Goal: Task Accomplishment & Management: Complete application form

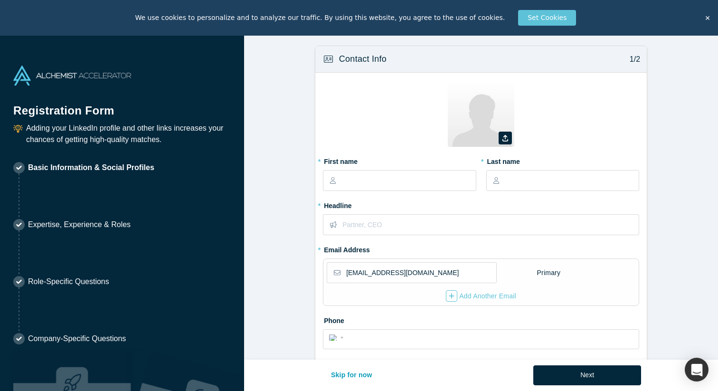
select select "US"
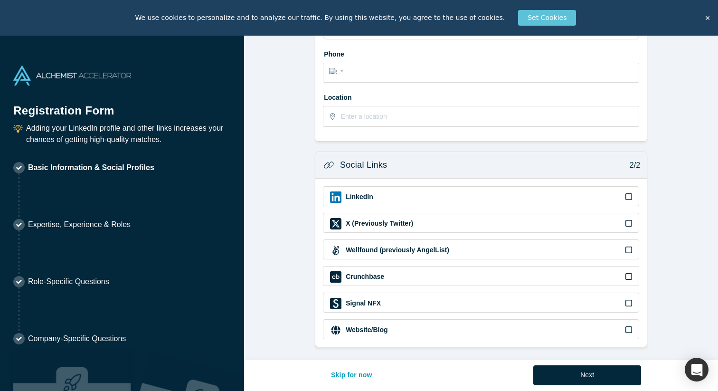
click at [628, 199] on icon at bounding box center [629, 197] width 7 height 8
click at [0, 0] on input "checkbox" at bounding box center [0, 0] width 0 height 0
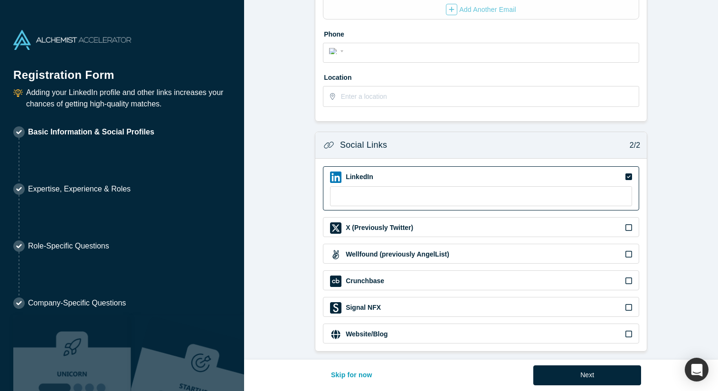
scroll to position [257, 0]
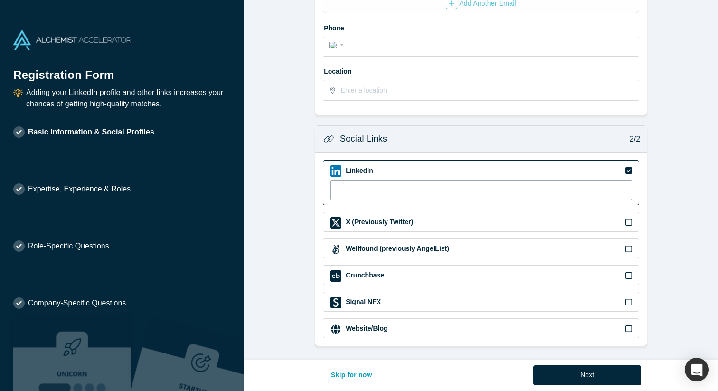
click at [484, 182] on input at bounding box center [481, 190] width 302 height 20
paste input "[URL][DOMAIN_NAME]"
type input "[URL][DOMAIN_NAME]"
click at [663, 178] on form "Contact Info 1/2 Zoom Save Remove Upload New * First name * Last name * Headlin…" at bounding box center [481, 50] width 474 height 594
click at [619, 330] on div "Website/Blog" at bounding box center [481, 329] width 302 height 11
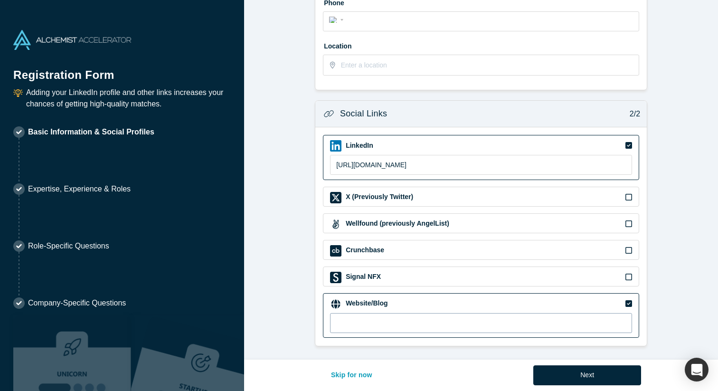
scroll to position [281, 0]
click at [377, 327] on input at bounding box center [481, 324] width 302 height 20
paste input "[URL][DOMAIN_NAME]"
type input "[URL][DOMAIN_NAME]"
click at [687, 231] on form "Contact Info 1/2 Zoom Save Remove Upload New * First name * Last name * Headlin…" at bounding box center [481, 38] width 474 height 619
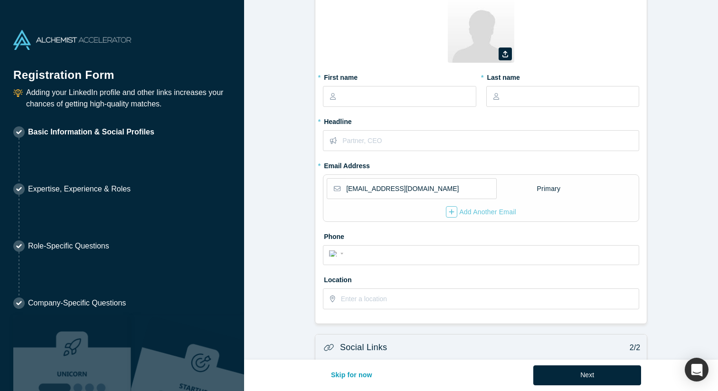
scroll to position [39, 0]
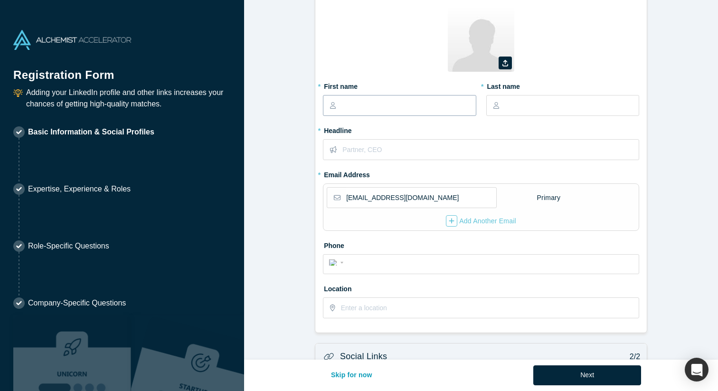
click at [414, 102] on input "text" at bounding box center [409, 106] width 134 height 20
type input "Kseniia"
click at [546, 106] on input "text" at bounding box center [572, 106] width 134 height 20
type input "Molodkina"
click at [426, 151] on input "text" at bounding box center [491, 150] width 296 height 20
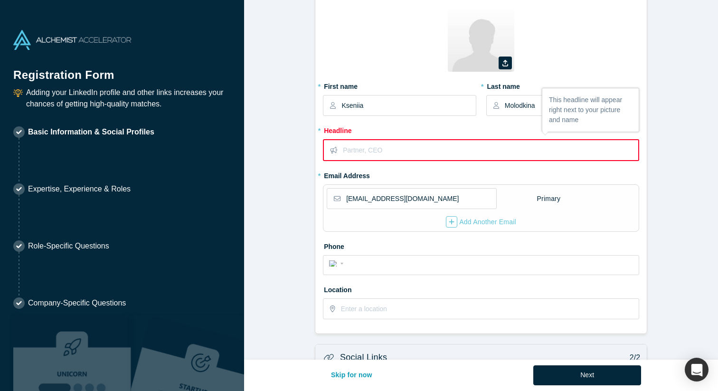
type input "S"
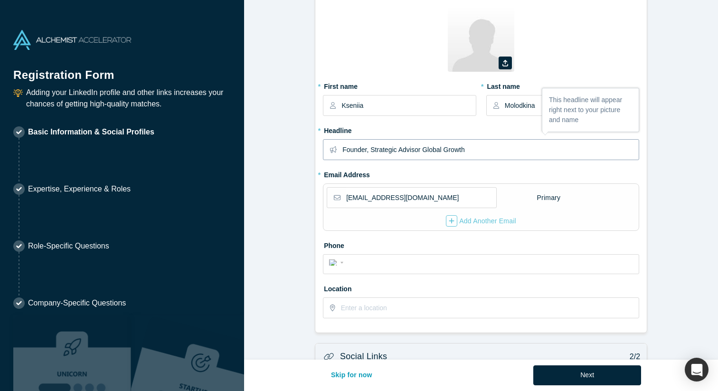
type input "Founder, Strategic Advisor Global Growth"
click at [423, 168] on fieldset "Zoom Save Remove Upload New * First name Kseniia * Last name Molodkina * Headli…" at bounding box center [481, 165] width 316 height 320
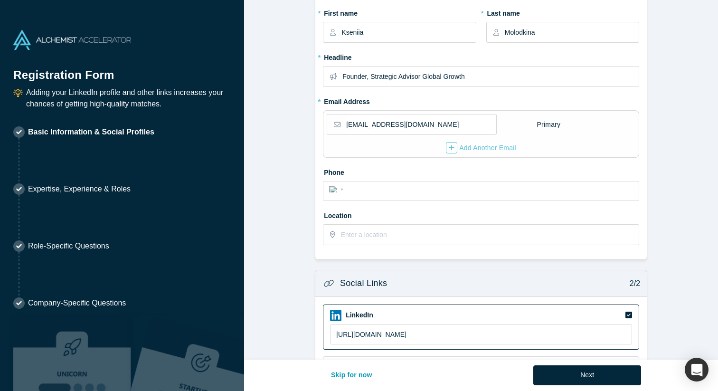
scroll to position [129, 0]
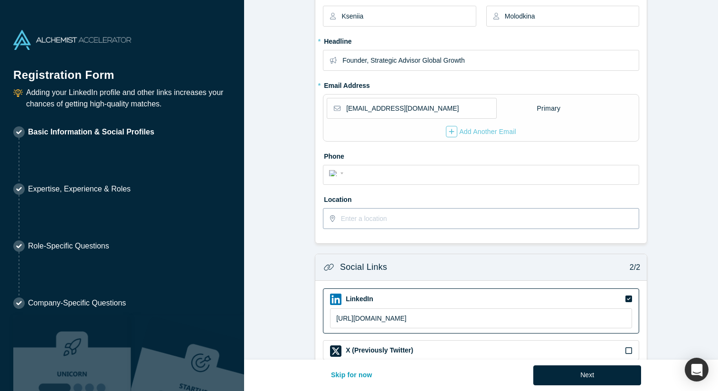
click at [416, 217] on input "text" at bounding box center [489, 219] width 297 height 20
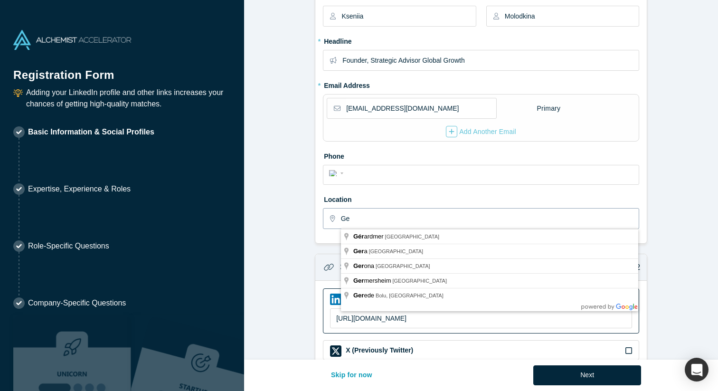
type input "G"
type input "[GEOGRAPHIC_DATA], [GEOGRAPHIC_DATA]"
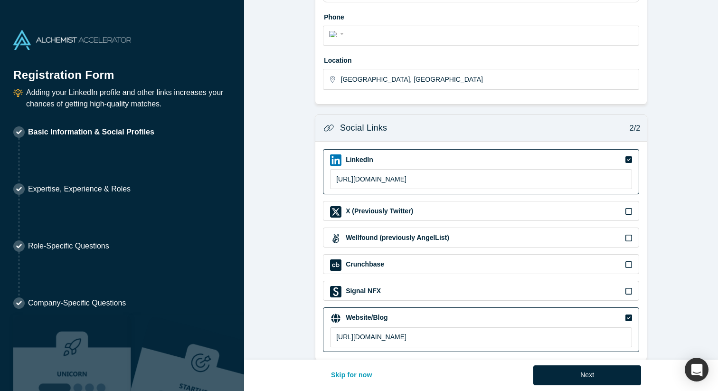
scroll to position [268, 0]
click at [573, 383] on button "Next" at bounding box center [588, 375] width 108 height 20
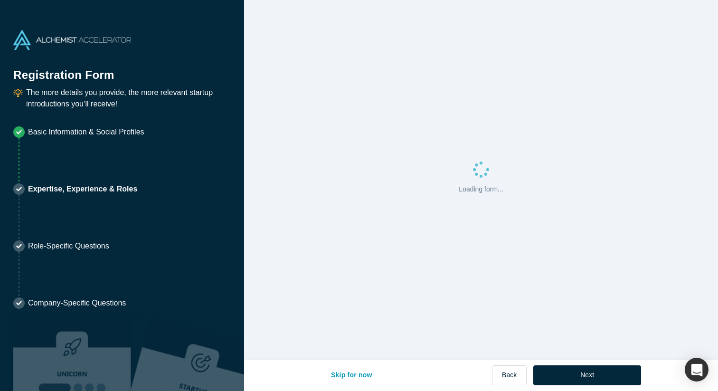
scroll to position [0, 0]
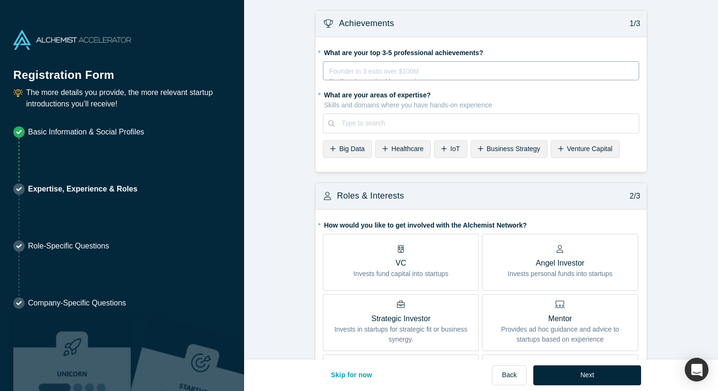
click at [455, 70] on div "rdw-editor" at bounding box center [482, 70] width 304 height 10
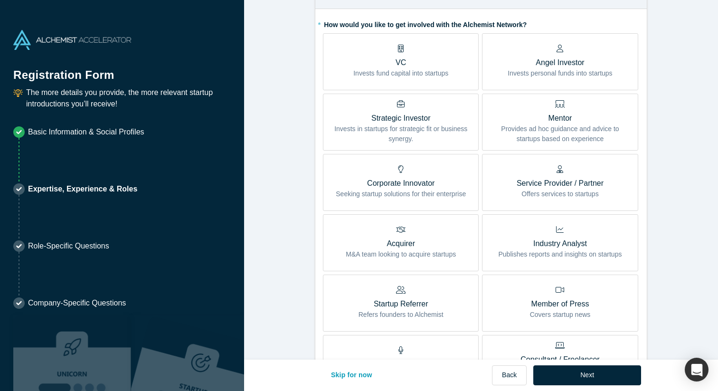
scroll to position [262, 0]
click at [536, 125] on p "Provides ad hoc guidance and advice to startups based on experience" at bounding box center [560, 133] width 142 height 20
click at [0, 0] on input "Mentor Provides ad hoc guidance and advice to startups based on experience" at bounding box center [0, 0] width 0 height 0
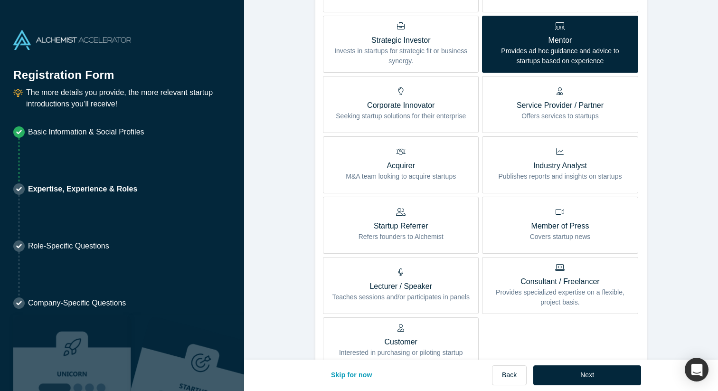
scroll to position [281, 0]
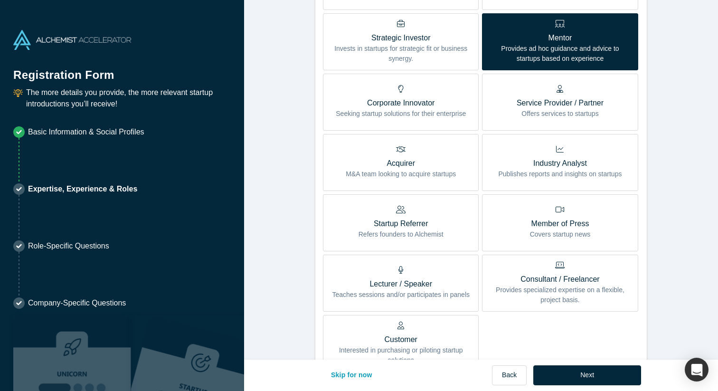
click at [563, 297] on p "Provides specialized expertise on a flexible, project basis." at bounding box center [560, 295] width 142 height 20
click at [0, 0] on input "Consultant / Freelancer Provides specialized expertise on a flexible, project b…" at bounding box center [0, 0] width 0 height 0
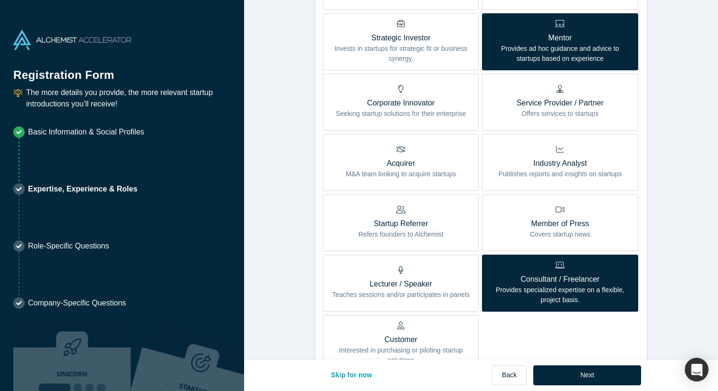
click at [439, 279] on p "Lecturer / Speaker" at bounding box center [401, 283] width 138 height 11
click at [0, 0] on input "Lecturer / Speaker Teaches sessions and/or participates in panels" at bounding box center [0, 0] width 0 height 0
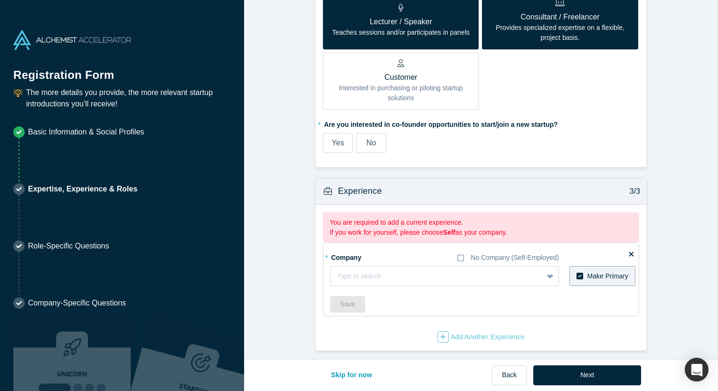
scroll to position [548, 0]
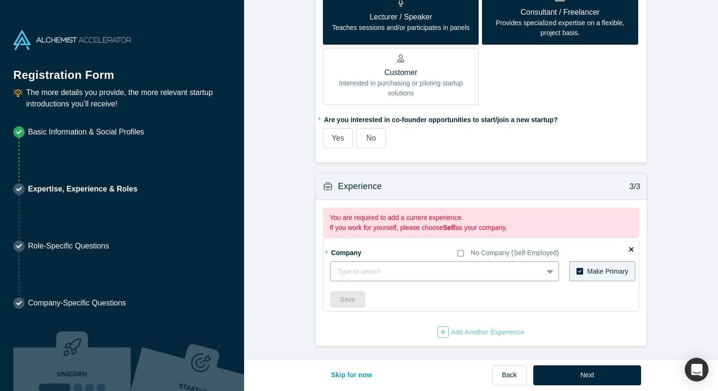
click at [379, 267] on div at bounding box center [436, 272] width 199 height 12
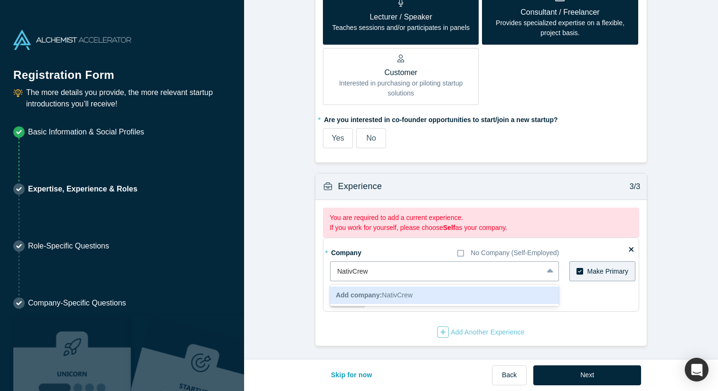
type input "NativCrew"
click at [396, 242] on fieldset "* Company No Company (Self-Employed) NativCrew, 1 of 1. 1 result available for …" at bounding box center [481, 275] width 316 height 74
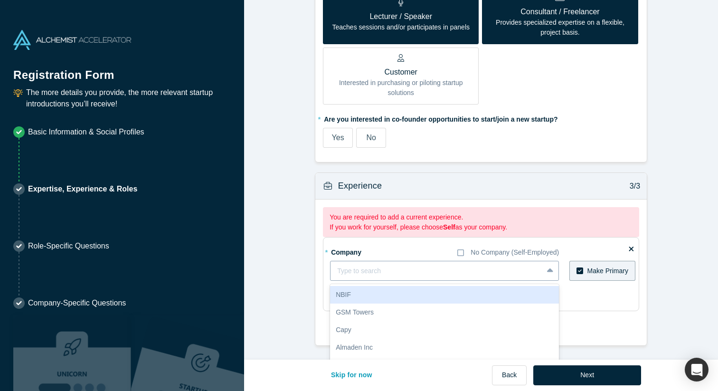
scroll to position [559, 0]
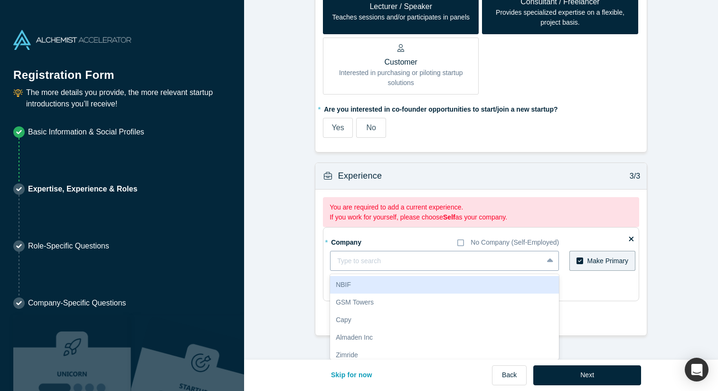
click at [385, 270] on div "* Company No Company (Self-Employed) NBIF, 1 of 10. 10 results available. Use U…" at bounding box center [483, 265] width 306 height 63
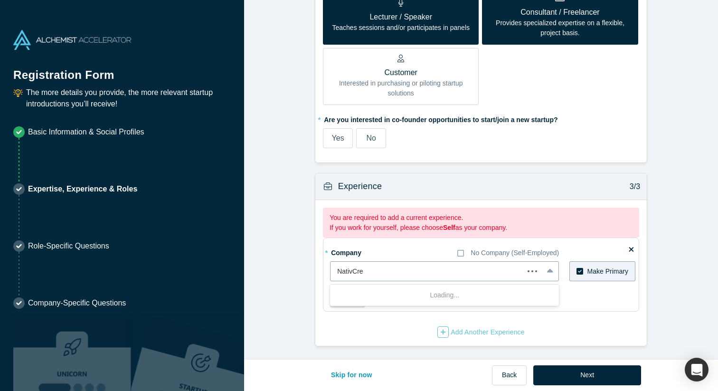
type input "NativCrew"
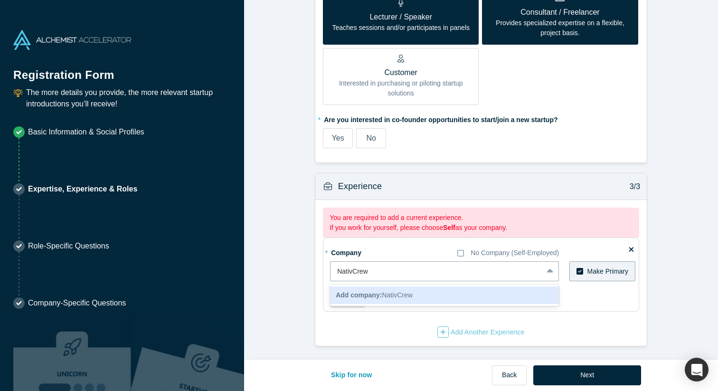
click at [372, 296] on b "Add company:" at bounding box center [359, 295] width 46 height 8
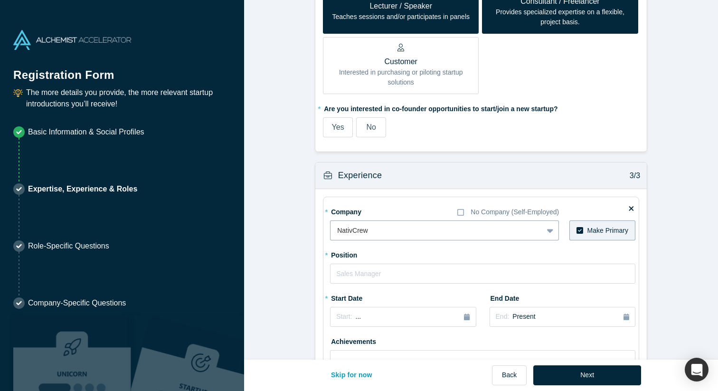
click at [445, 249] on div "* Position" at bounding box center [483, 265] width 306 height 37
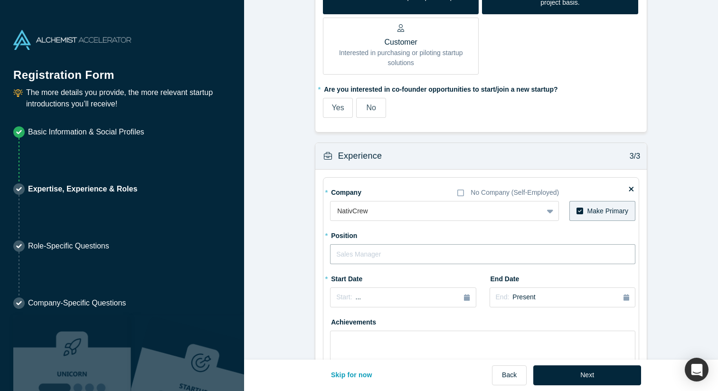
click at [420, 256] on input "text" at bounding box center [483, 254] width 306 height 20
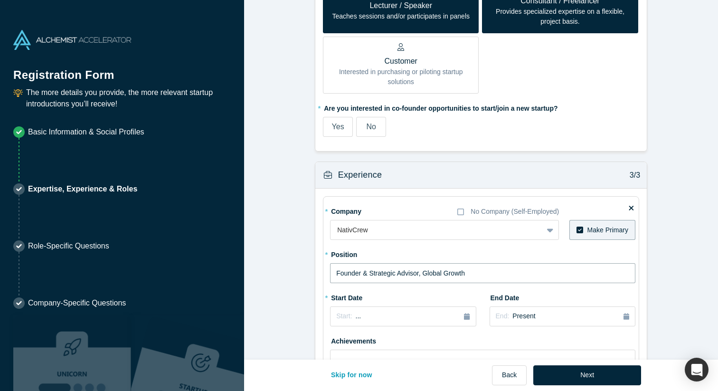
scroll to position [554, 0]
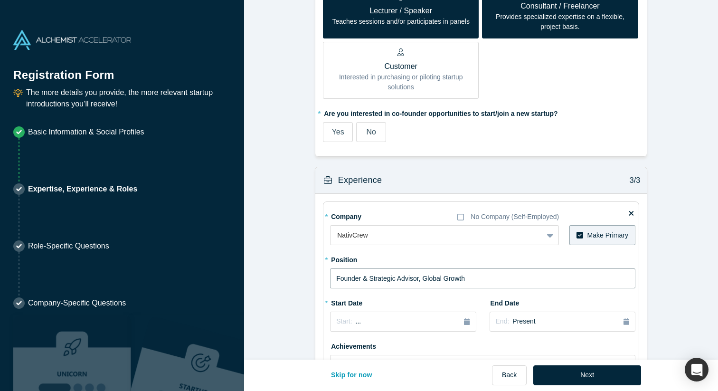
type input "Founder & Strategic Advisor, Global Growth"
click at [378, 130] on label "No" at bounding box center [371, 132] width 30 height 20
click at [0, 0] on input "No" at bounding box center [0, 0] width 0 height 0
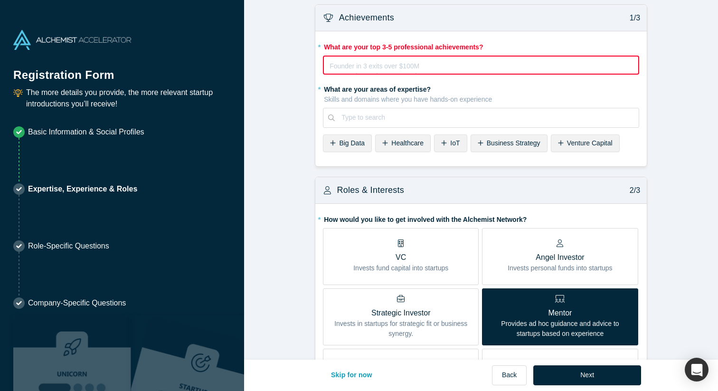
scroll to position [0, 0]
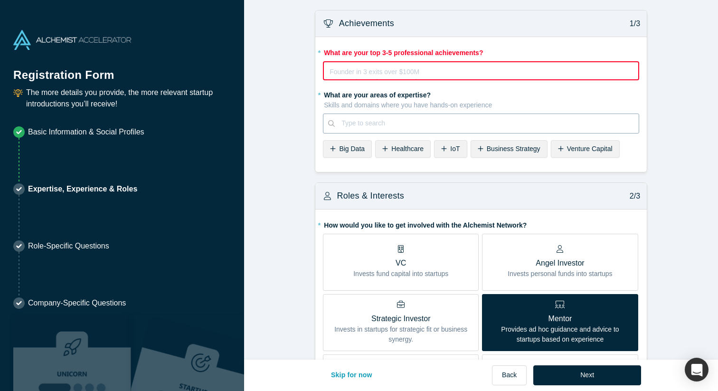
click at [381, 123] on div at bounding box center [487, 123] width 291 height 12
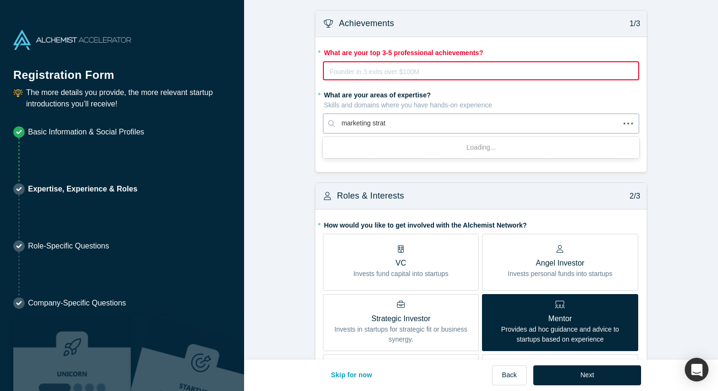
type input "marketing strate"
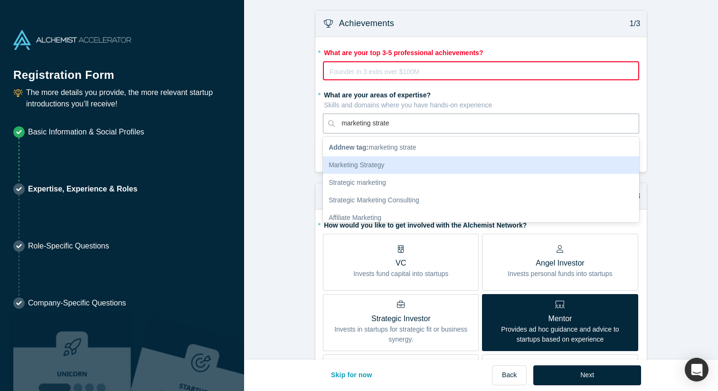
click at [389, 161] on div "Marketing Strategy" at bounding box center [481, 165] width 316 height 18
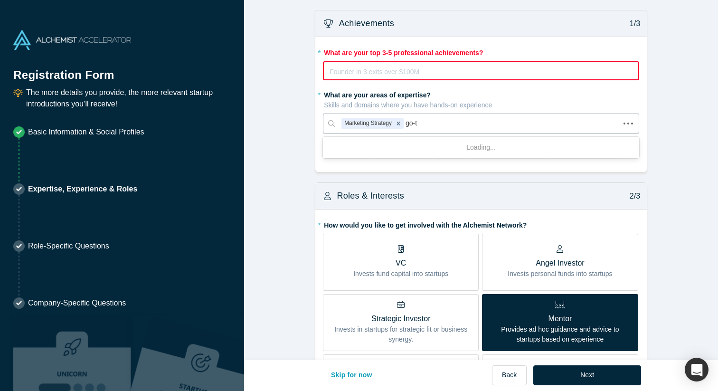
type input "go-to"
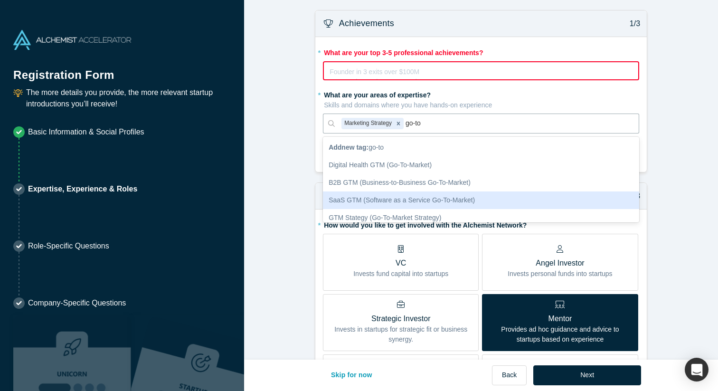
click at [418, 200] on div "SaaS GTM (Software as a Service Go-To-Market)" at bounding box center [481, 201] width 316 height 18
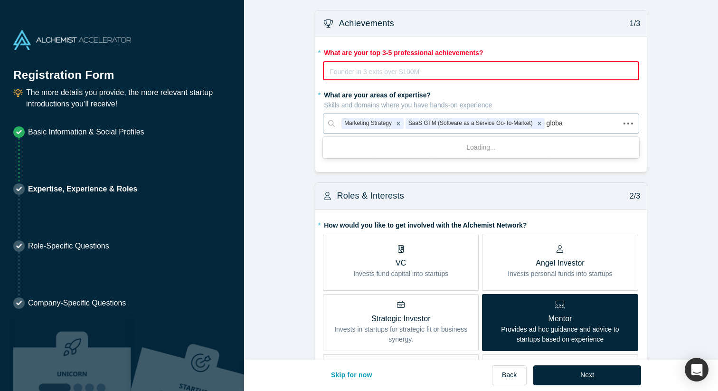
type input "global"
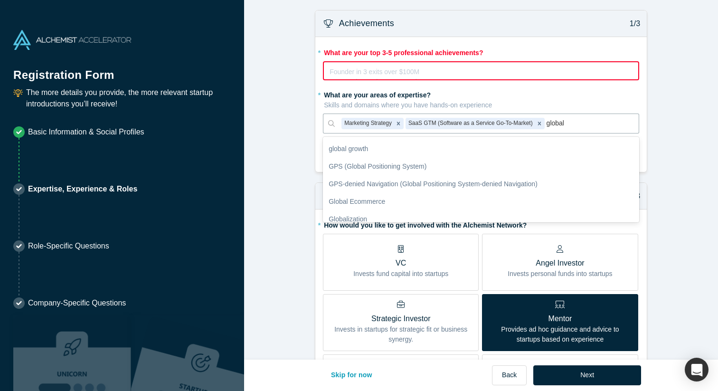
scroll to position [370, 0]
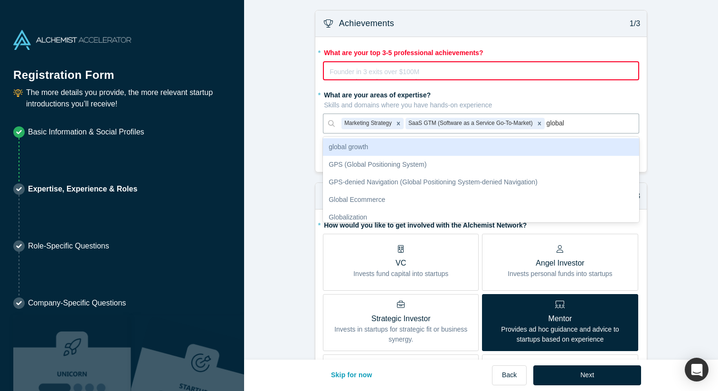
click at [421, 149] on div "global growth" at bounding box center [481, 147] width 316 height 18
type input "i"
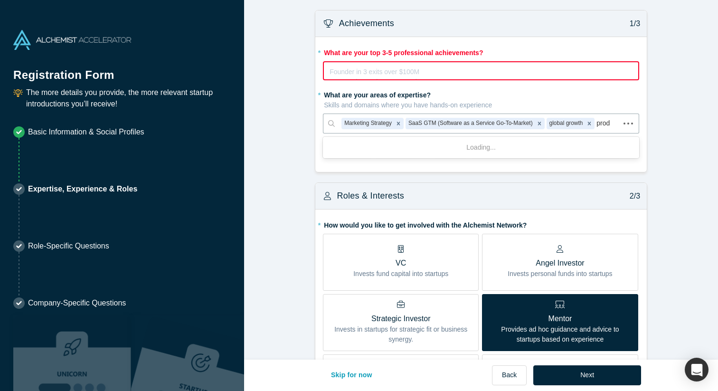
type input "produ"
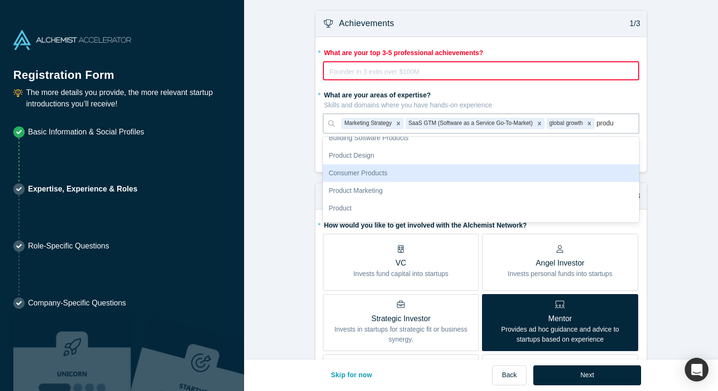
scroll to position [287, 0]
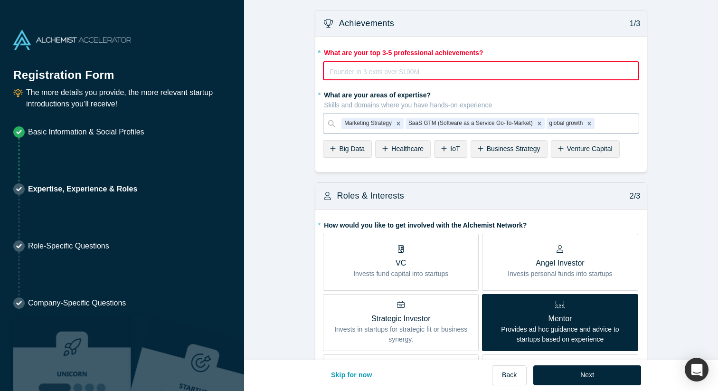
click at [620, 124] on div at bounding box center [615, 123] width 36 height 12
type input "PMF"
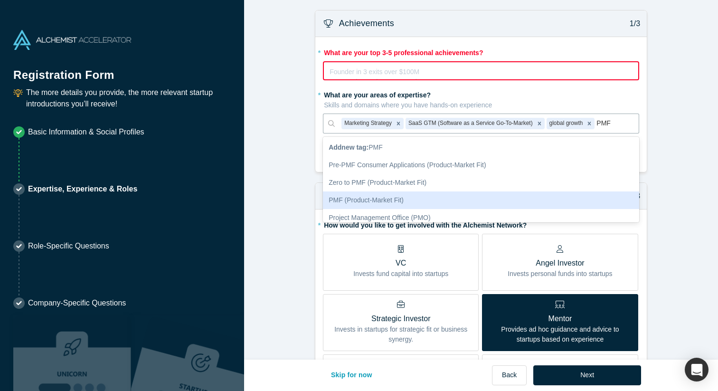
click at [433, 200] on div "PMF (Product-Market Fit)" at bounding box center [481, 201] width 316 height 18
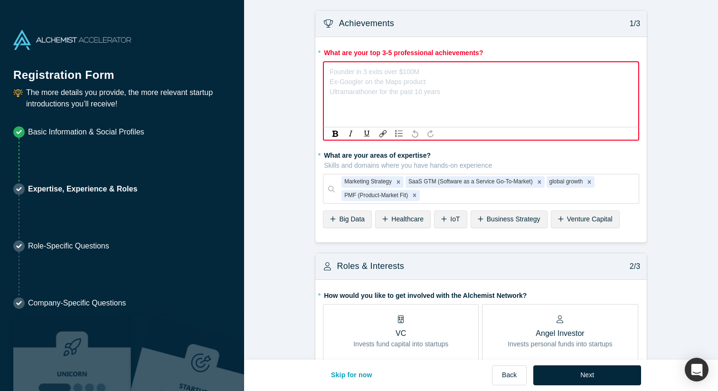
click at [430, 75] on div "Founder in 3 exits over $100M Ex-Googler on the Maps product Ultramarathoner fo…" at bounding box center [481, 70] width 303 height 10
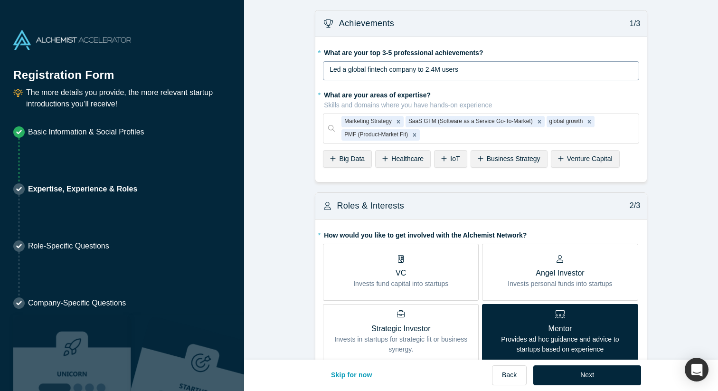
click at [485, 75] on div "Led a global fintech company to 2.4M users" at bounding box center [481, 70] width 316 height 19
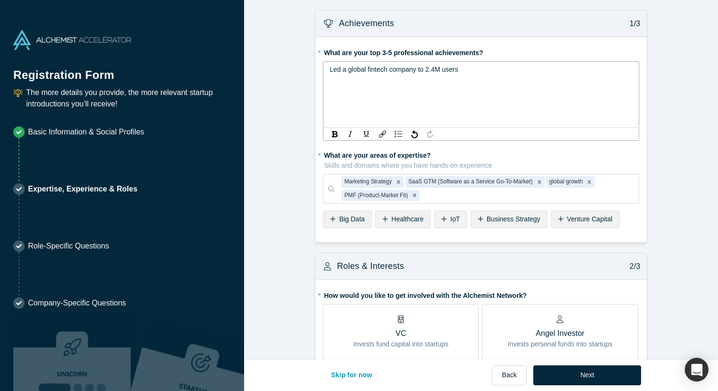
click at [443, 81] on div "Led a global fintech company to 2.4M users" at bounding box center [481, 94] width 316 height 67
click at [431, 82] on div "Helped multiple SaaS startups" at bounding box center [482, 80] width 304 height 10
click at [332, 87] on span "built region-specific GTM" at bounding box center [367, 90] width 74 height 8
click at [330, 98] on span "playbooks" at bounding box center [345, 100] width 30 height 8
click at [460, 92] on div "Built region-specific GTM playbooks" at bounding box center [482, 90] width 304 height 10
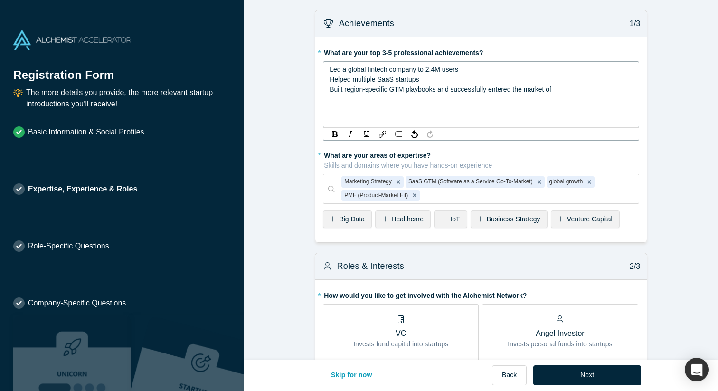
drag, startPoint x: 430, startPoint y: 82, endPoint x: 331, endPoint y: 81, distance: 98.9
click at [331, 81] on div "Helped multiple SaaS startups" at bounding box center [482, 80] width 304 height 10
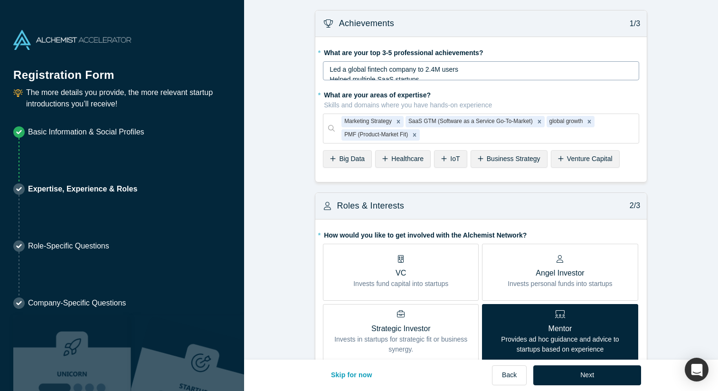
click at [387, 80] on div "Led a global fintech company to 2.4M users Helped multiple SaaS startups Built …" at bounding box center [481, 70] width 316 height 19
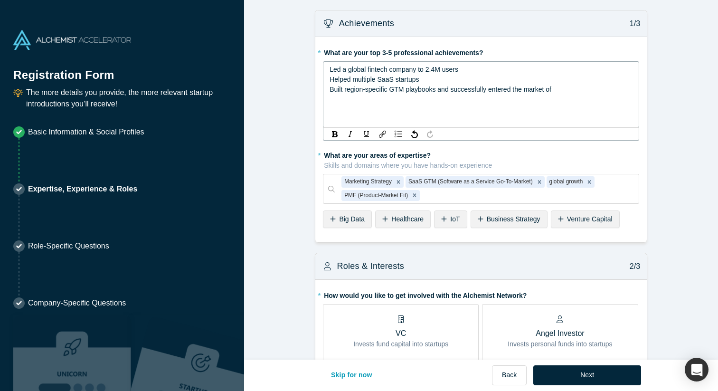
click at [401, 95] on div "Led a global fintech company to 2.4M users Helped multiple SaaS startups Built …" at bounding box center [481, 94] width 316 height 67
click at [451, 87] on span "Built region-specific GTM playbooks and successfully entered the market of" at bounding box center [441, 90] width 222 height 8
click at [566, 88] on div "Built region-specific GTM playbooks and successfully entered the market of" at bounding box center [482, 90] width 304 height 10
click at [527, 88] on span "Built region-specific GTM playbooks and successfully entered the markets of" at bounding box center [442, 90] width 225 height 8
click at [564, 88] on div "Built region-specific GTM playbooks and successfully entered the markets of" at bounding box center [482, 90] width 304 height 10
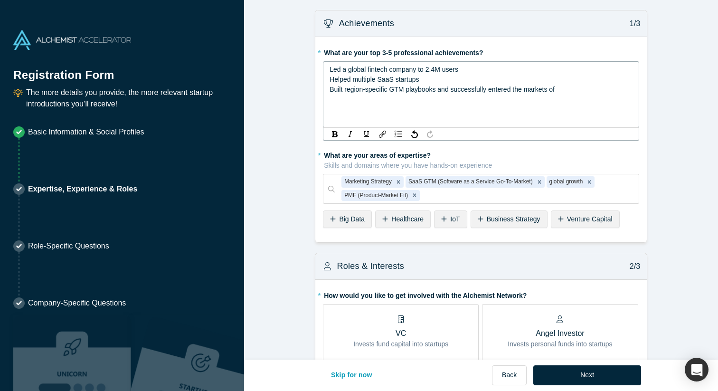
click at [527, 89] on span "Built region-specific GTM playbooks and successfully entered the markets of" at bounding box center [442, 90] width 225 height 8
click at [587, 91] on div "Built region-specific GTM playbooks and successfully entered various markets of" at bounding box center [482, 90] width 304 height 10
drag, startPoint x: 565, startPoint y: 88, endPoint x: 567, endPoint y: 96, distance: 8.2
click at [567, 96] on div "Built region-specific GTM playbooks and successfully entered various markets of…" at bounding box center [482, 95] width 304 height 20
click at [493, 86] on span "Built region-specific GTM playbooks and successfully entered various markets ac…" at bounding box center [470, 90] width 281 height 8
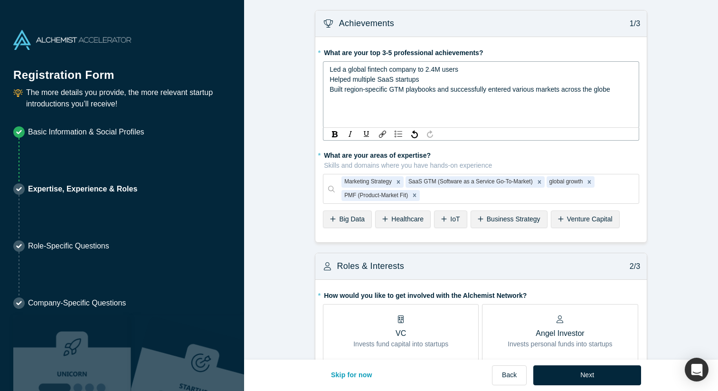
click at [445, 80] on div "Helped multiple SaaS startups" at bounding box center [482, 80] width 304 height 10
click at [448, 77] on span "Helped multiple SaaS startups achieve 1M ARR" at bounding box center [400, 80] width 141 height 8
click at [475, 92] on span "Built region-specific GTM playbooks and successfully entered various markets ac…" at bounding box center [470, 90] width 281 height 8
click at [447, 75] on div "Helped multiple SaaS startups achieve 1M ARR" at bounding box center [482, 80] width 304 height 10
click at [447, 80] on span "Helped multiple SaaS startups achieve 1M ARR" at bounding box center [400, 80] width 141 height 8
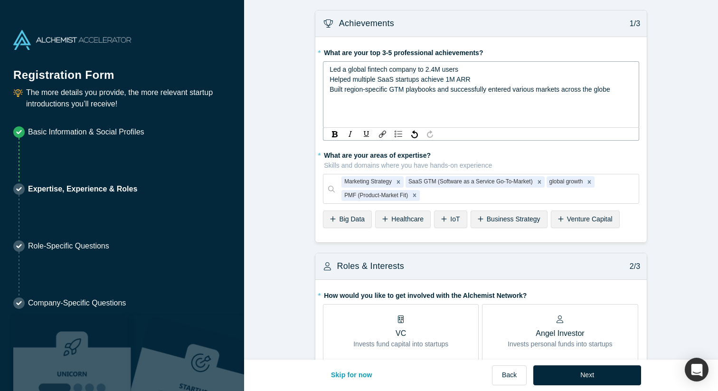
click at [501, 79] on div "Helped multiple SaaS startups achieve 1M ARR" at bounding box center [482, 80] width 304 height 10
click at [451, 79] on span "Helped multiple SaaS startups achieve 1M ARR" at bounding box center [400, 80] width 141 height 8
click at [515, 81] on div "Helped multiple SaaS startups achieve up to 3M ARR" at bounding box center [482, 80] width 304 height 10
click at [466, 81] on span "Helped multiple SaaS startups achieve up to 3M ARR via" at bounding box center [414, 80] width 168 height 8
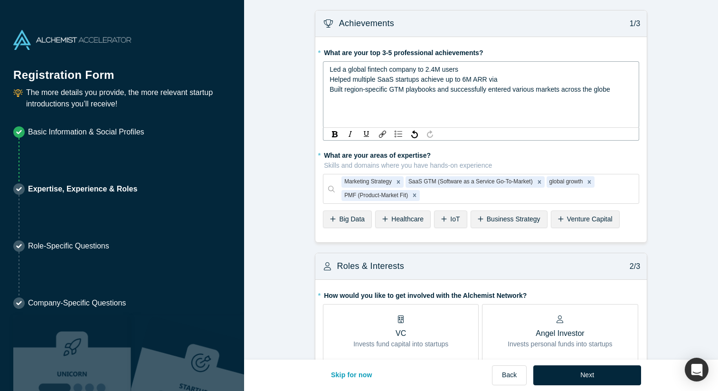
click at [506, 77] on div "Helped multiple SaaS startups achieve up to 6M ARR via" at bounding box center [482, 80] width 304 height 10
click at [419, 78] on span "Helped multiple SaaS startups achieve up to 6M ARR via tailored global strategi…" at bounding box center [451, 80] width 242 height 8
click at [473, 77] on span "Helped multiple SaaS businesses achieve up to 6M ARR via tailored global strate…" at bounding box center [455, 80] width 251 height 8
click at [473, 67] on div "Led a global fintech company to 2.4M users" at bounding box center [482, 70] width 304 height 10
click at [368, 68] on span "Led a global fintech company to 2.4M users and $20M ARR" at bounding box center [418, 70] width 176 height 8
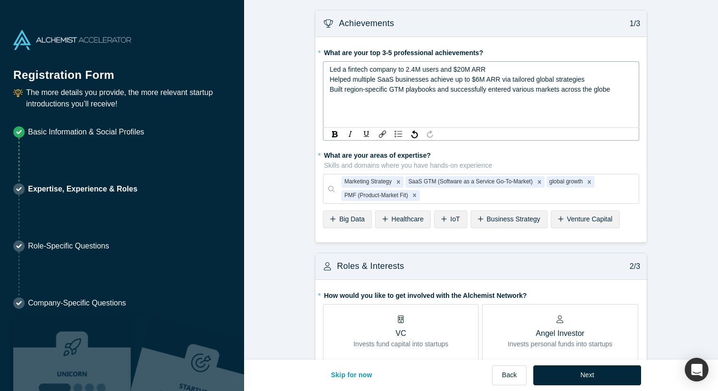
click at [499, 70] on div "Led a fintech company to 2.4M users and $20M ARR" at bounding box center [482, 70] width 304 height 10
click at [349, 66] on span "Led a fintech company to 2.4M users and $20M ARR" at bounding box center [408, 70] width 156 height 8
click at [529, 70] on div "Led a global fintech company to 2.4M users and $20M ARR" at bounding box center [482, 70] width 304 height 10
click at [519, 68] on span "Led a global fintech company to 2.4M users and $20M ARR via strategic decisions" at bounding box center [451, 70] width 243 height 8
click at [548, 67] on span "Led a global fintech company to 2.4M users and $20M ARR via strategic decisions" at bounding box center [451, 70] width 243 height 8
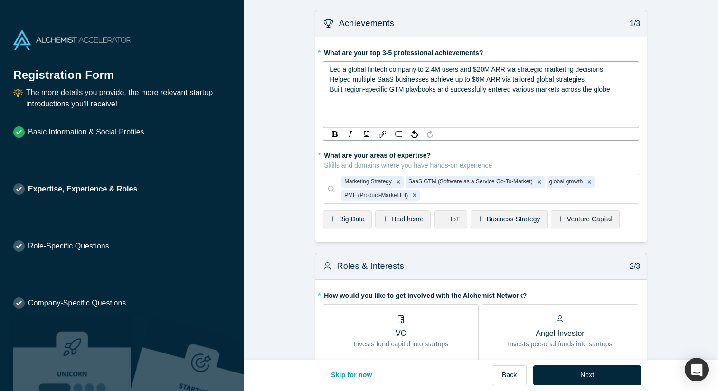
click at [563, 69] on span "Led a global fintech company to 2.4M users and $20M ARR via strategic markeitng…" at bounding box center [467, 70] width 274 height 8
click at [588, 85] on div "Built region-specific GTM playbooks and successfully entered various markets ac…" at bounding box center [482, 90] width 304 height 10
click at [479, 78] on span "Helped multiple SaaS businesses achieve up to $6M ARR via tailored global strat…" at bounding box center [457, 80] width 255 height 8
click at [621, 87] on div "Built region-specific GTM playbooks and successfully entered various markets ac…" at bounding box center [482, 90] width 304 height 10
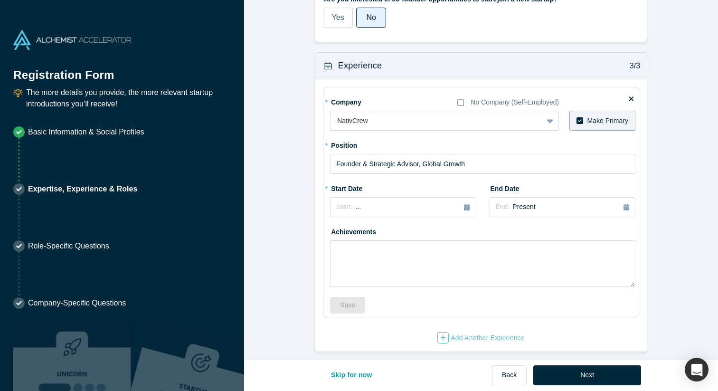
scroll to position [745, 0]
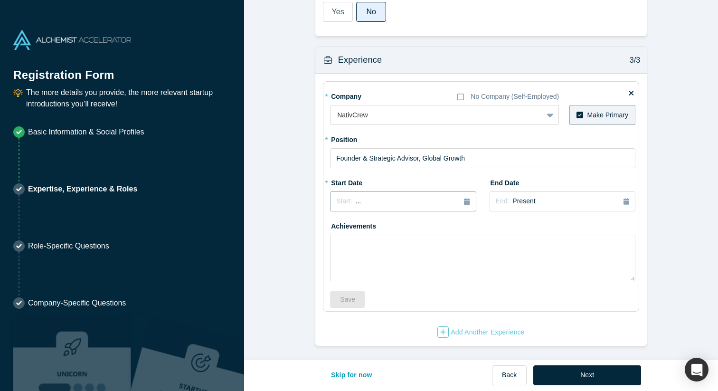
click at [472, 199] on button "Start: ..." at bounding box center [403, 202] width 146 height 20
click at [412, 283] on div "Oct Nov Dec" at bounding box center [382, 284] width 97 height 12
click at [390, 224] on div "2025" at bounding box center [382, 229] width 104 height 20
click at [337, 227] on button "Previous Year" at bounding box center [334, 228] width 10 height 10
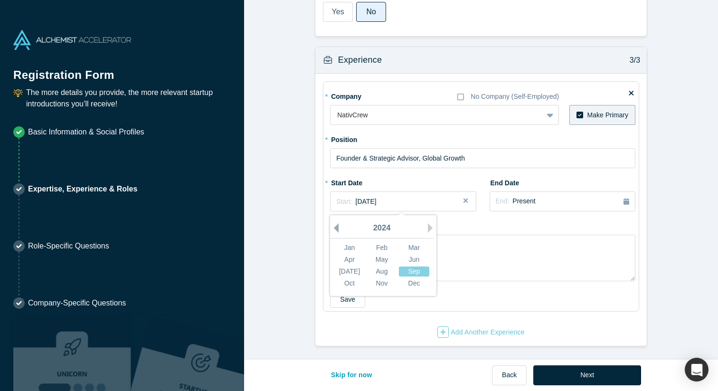
click at [337, 227] on button "Previous Year" at bounding box center [334, 228] width 10 height 10
click at [415, 281] on div "Dec" at bounding box center [414, 283] width 30 height 10
click at [463, 221] on div "Achievements" at bounding box center [483, 249] width 306 height 63
click at [411, 246] on textarea at bounding box center [483, 258] width 306 height 47
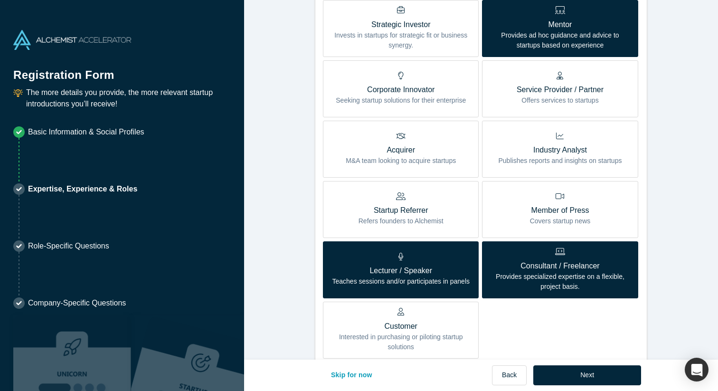
scroll to position [0, 0]
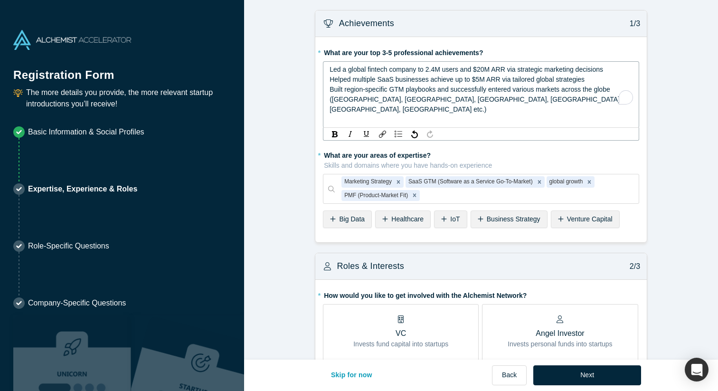
click at [428, 70] on span "Led a global fintech company to 2.4M users and $20M ARR via strategic marketing…" at bounding box center [467, 70] width 274 height 8
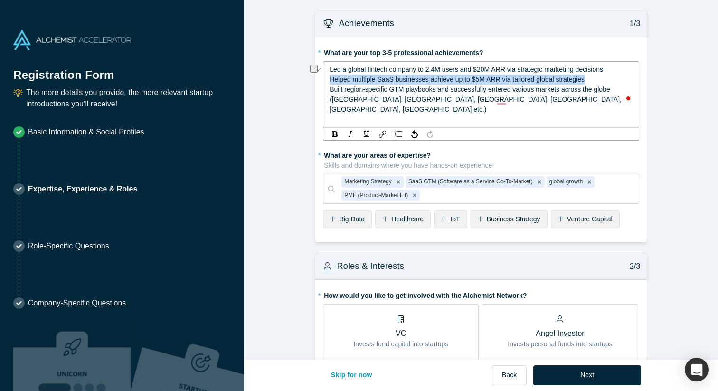
drag, startPoint x: 331, startPoint y: 80, endPoint x: 597, endPoint y: 80, distance: 266.6
click at [597, 80] on div "Helped multiple SaaS businesses achieve up to $5M ARR via tailored global strat…" at bounding box center [482, 80] width 304 height 10
copy span "Helped multiple SaaS businesses achieve up to $5M ARR via tailored global strat…"
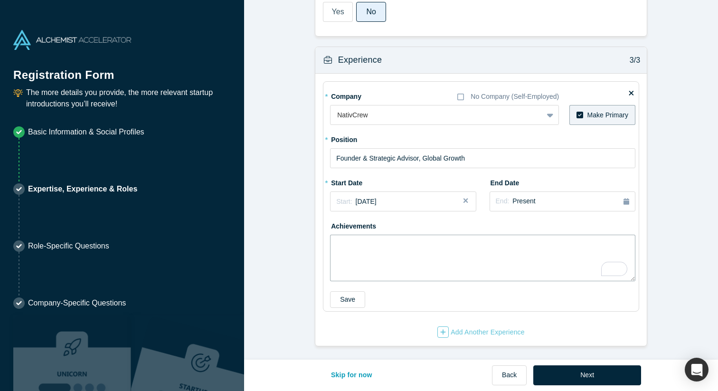
click at [395, 244] on textarea "To enrich screen reader interactions, please activate Accessibility in Grammarl…" at bounding box center [483, 258] width 306 height 47
paste textarea "Helped multiple SaaS businesses achieve up to $5M ARR via tailored global strat…"
click at [488, 242] on textarea "Helped multiple SaaS businesses achieve up to $5M ARR via tailored global strat…" at bounding box center [483, 258] width 306 height 47
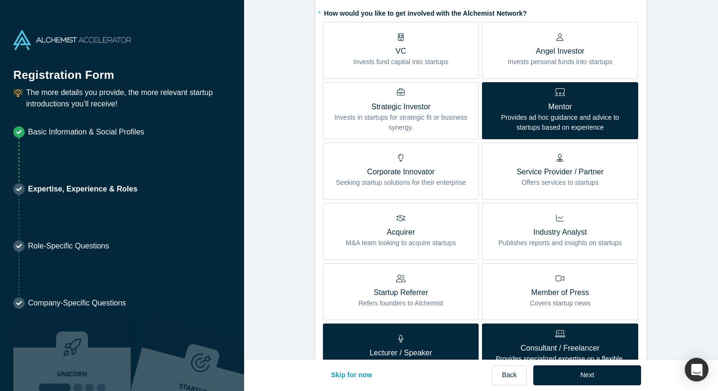
scroll to position [0, 0]
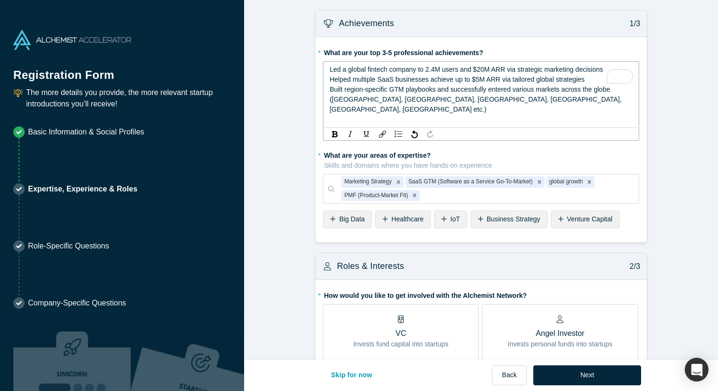
click at [444, 71] on span "Led a global fintech company to 2.4M users and $20M ARR via strategic marketing…" at bounding box center [467, 70] width 274 height 8
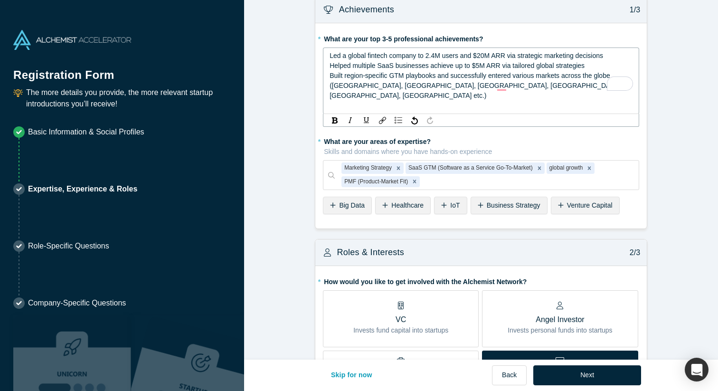
click at [480, 65] on span "Helped multiple SaaS businesses achieve up to $5M ARR via tailored global strat…" at bounding box center [457, 66] width 255 height 8
click at [472, 81] on div "Built region-specific GTM playbooks and successfully entered various markets ac…" at bounding box center [482, 86] width 304 height 30
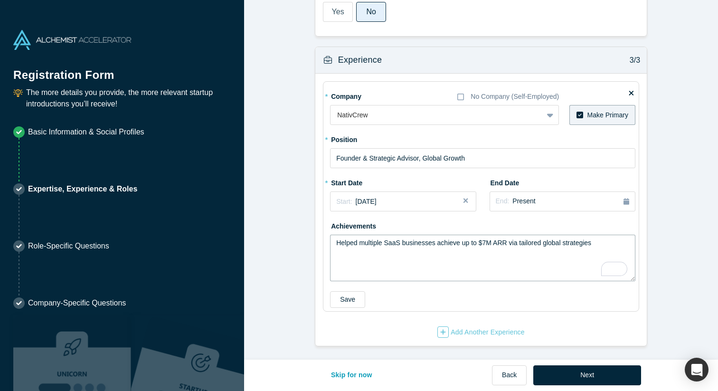
click at [377, 252] on textarea "Helped multiple SaaS businesses achieve up to $7M ARR via tailored global strat…" at bounding box center [483, 258] width 306 height 47
click at [368, 248] on textarea "Helped multiple SaaS businesses achieve up to $7M ARR via tailored global strat…" at bounding box center [483, 258] width 306 height 47
click at [602, 243] on textarea "Helped multiple SaaS businesses achieve up to $7M ARR via tailored global strat…" at bounding box center [483, 258] width 306 height 47
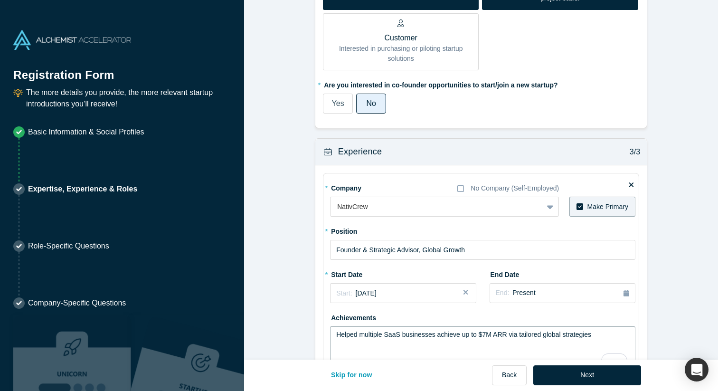
scroll to position [0, 0]
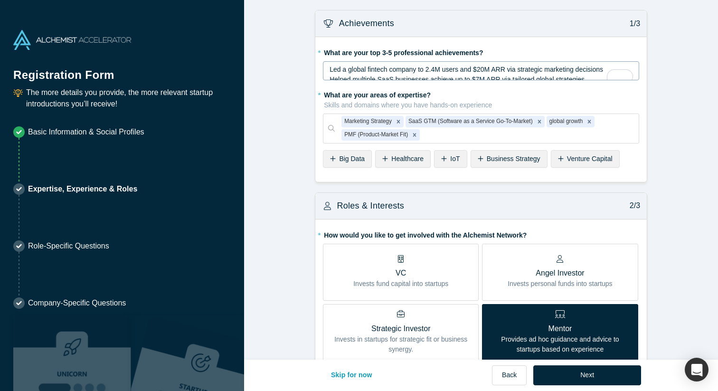
click at [427, 72] on span "Led a global fintech company to 2.4M users and $20M ARR via strategic marketing…" at bounding box center [467, 70] width 274 height 8
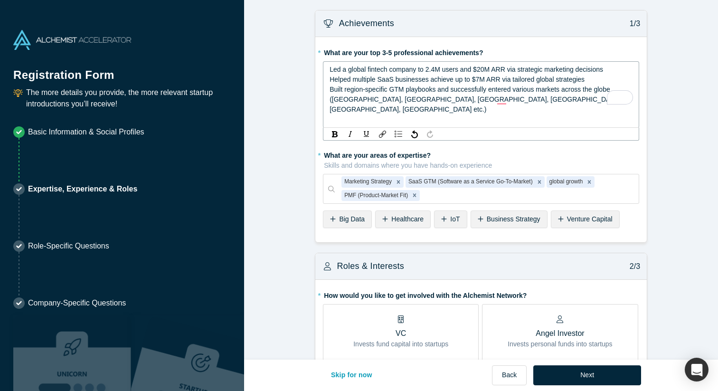
click at [514, 101] on div "Built region-specific GTM playbooks and successfully entered various markets ac…" at bounding box center [482, 100] width 304 height 30
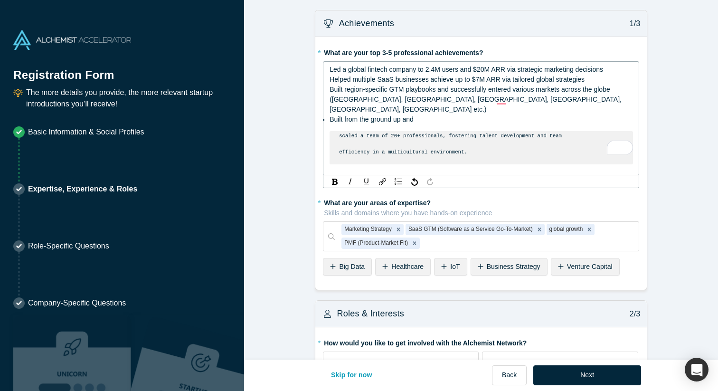
click at [343, 133] on span "scaled a team of 20+ professionals, fostering talent development and team" at bounding box center [450, 136] width 223 height 6
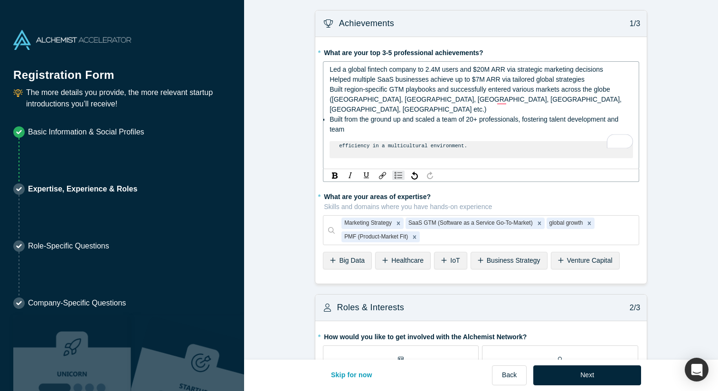
click at [342, 143] on span "efficiency in a multicultural environment." at bounding box center [403, 146] width 128 height 6
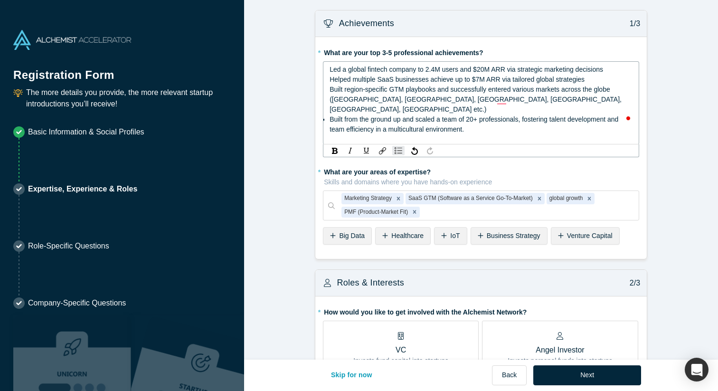
click at [330, 115] on span "Built from the ground up and scaled a team of 20+ professionals, fostering tale…" at bounding box center [475, 124] width 291 height 18
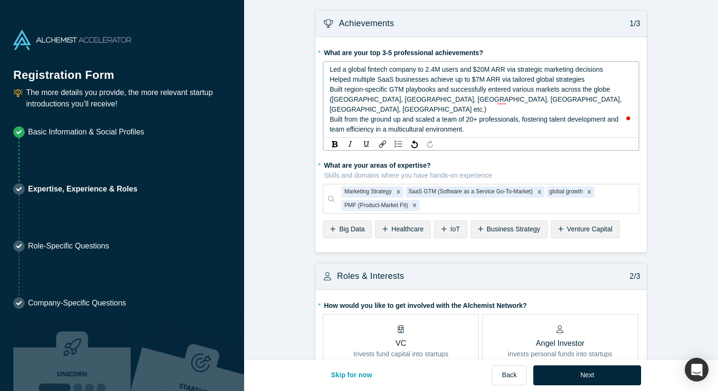
click at [330, 67] on span "Led a global fintech company to 2.4M users and $20M ARR via strategic marketing…" at bounding box center [467, 70] width 274 height 8
click at [330, 77] on span "Helped multiple SaaS businesses achieve up to $7M ARR via tailored global strat…" at bounding box center [457, 80] width 255 height 8
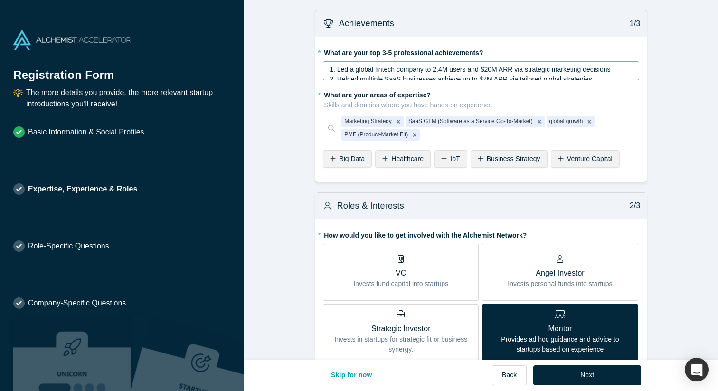
click at [328, 80] on div "1. Led a global fintech company to 2.4M users and $20M ARR via strategic market…" at bounding box center [481, 70] width 316 height 19
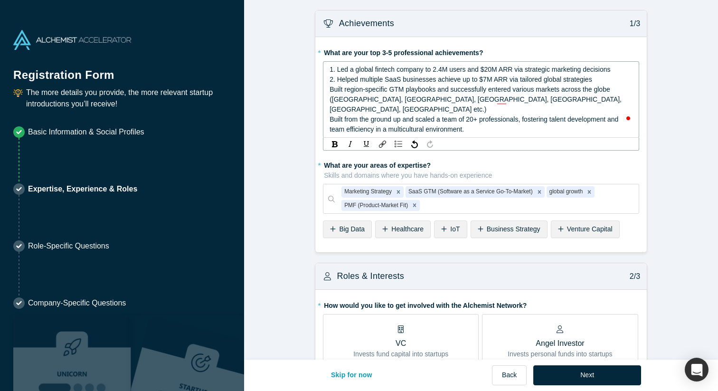
click at [330, 90] on span "Built region-specific GTM playbooks and successfully entered various markets ac…" at bounding box center [477, 100] width 294 height 28
click at [330, 115] on span "Built from the ground up and scaled a team of 20+ professionals, fostering tale…" at bounding box center [475, 124] width 291 height 18
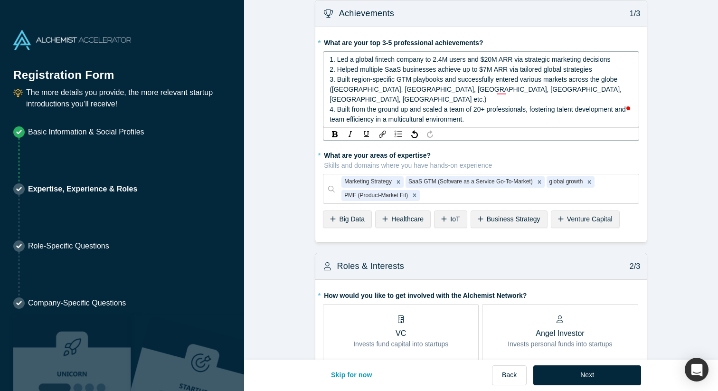
scroll to position [7, 0]
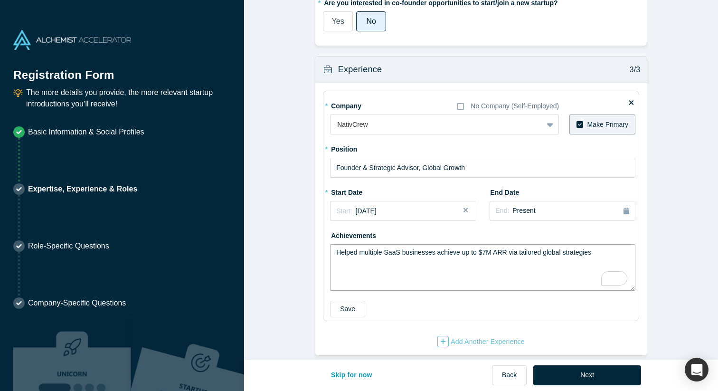
click at [358, 251] on textarea "Helped multiple SaaS businesses achieve up to $7M ARR via tailored global strat…" at bounding box center [483, 267] width 306 height 47
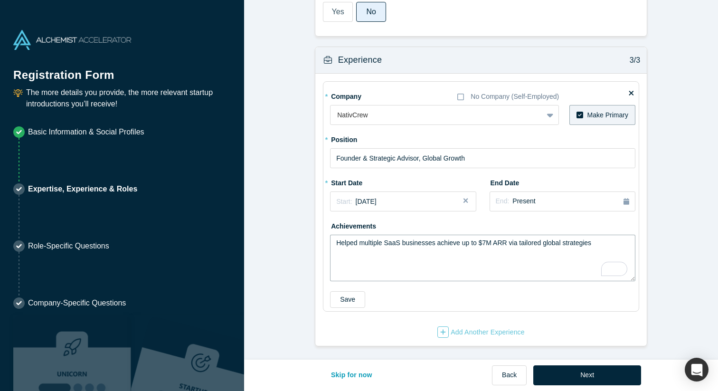
scroll to position [685, 0]
click at [347, 253] on textarea "Helped multiple SaaS businesses achieve up to $7M ARR via tailored global strat…" at bounding box center [483, 258] width 306 height 47
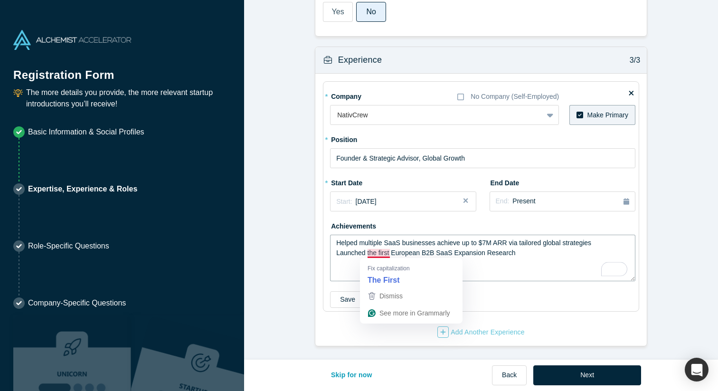
click at [409, 254] on textarea "Helped multiple SaaS businesses achieve up to $7M ARR via tailored global strat…" at bounding box center [483, 258] width 306 height 47
click at [520, 255] on textarea "Helped multiple SaaS businesses achieve up to $7M ARR via tailored global strat…" at bounding box center [483, 258] width 306 height 47
click at [384, 263] on textarea "Helped multiple SaaS businesses achieve up to $7M ARR via tailored global strat…" at bounding box center [483, 258] width 306 height 47
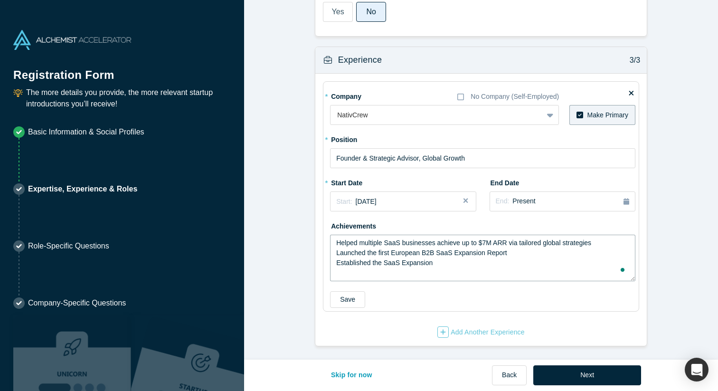
click at [450, 259] on textarea "Helped multiple SaaS businesses achieve up to $7M ARR via tailored global strat…" at bounding box center [483, 258] width 306 height 47
click at [519, 260] on textarea "Helped multiple SaaS businesses achieve up to $7M ARR via tailored global strat…" at bounding box center [483, 258] width 306 height 47
click at [564, 260] on textarea "Helped multiple SaaS businesses achieve up to $7M ARR via tailored global strat…" at bounding box center [483, 258] width 306 height 47
type textarea "Helped multiple SaaS businesses achieve up to $7M ARR via tailored global strat…"
click at [356, 302] on button "Save" at bounding box center [347, 299] width 35 height 17
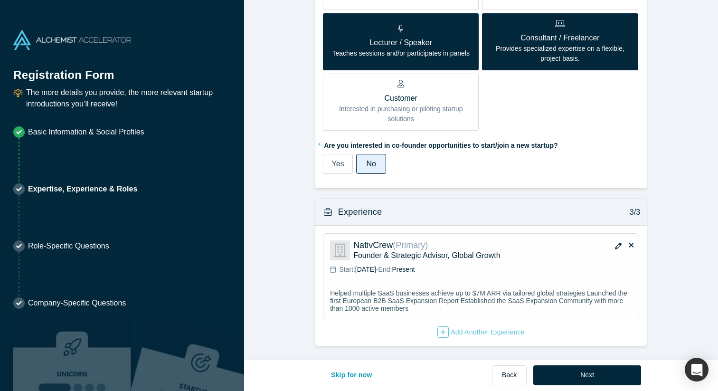
scroll to position [534, 0]
click at [472, 334] on div "Add Another Experience" at bounding box center [481, 331] width 87 height 11
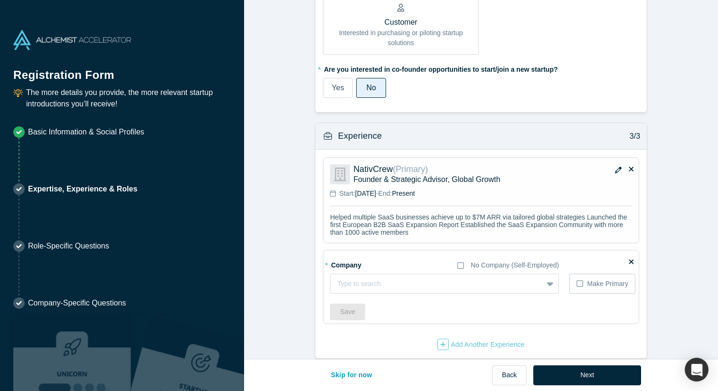
scroll to position [623, 0]
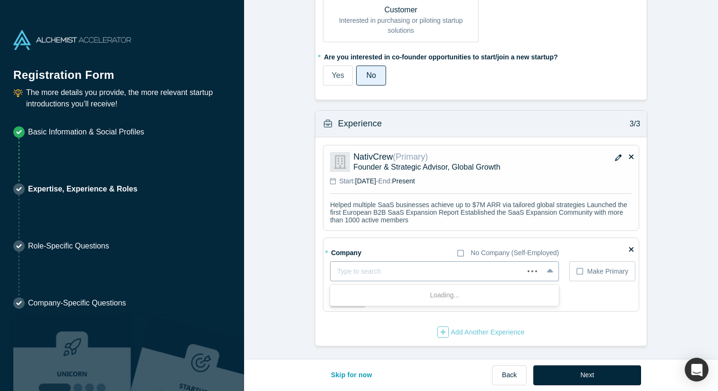
click at [369, 272] on div at bounding box center [427, 272] width 180 height 12
paste input "Data-Driven Lab"
type input "Data-Driven Lab"
click at [387, 254] on div "* Company No Company (Self-Employed)" at bounding box center [444, 253] width 229 height 17
click at [414, 299] on div "Save" at bounding box center [483, 299] width 306 height 17
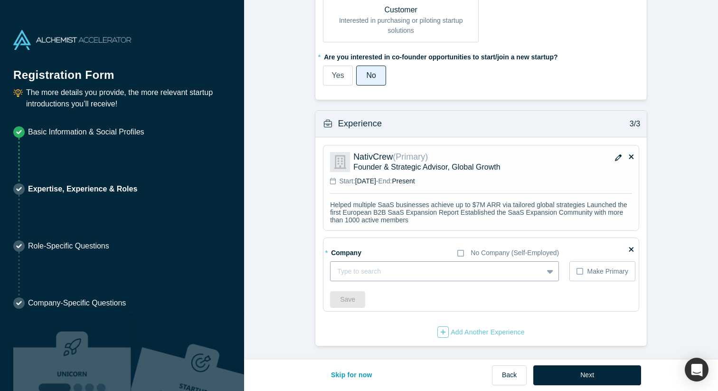
click at [388, 269] on div "Type to search" at bounding box center [444, 271] width 229 height 20
click at [374, 271] on div "* Company No Company (Self-Employed) option , selected. Select is focused ,type…" at bounding box center [483, 276] width 306 height 63
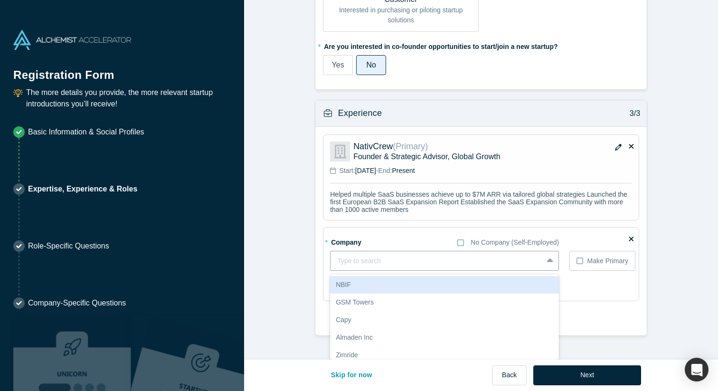
paste input "Data-Driven Lab"
type input "Data-Driven Lab"
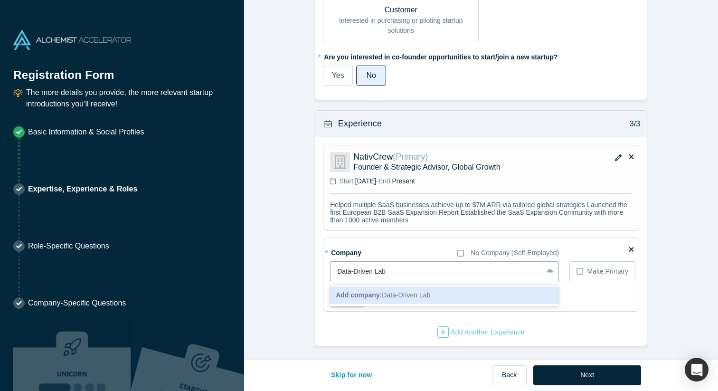
click at [371, 295] on b "Add company:" at bounding box center [359, 295] width 46 height 8
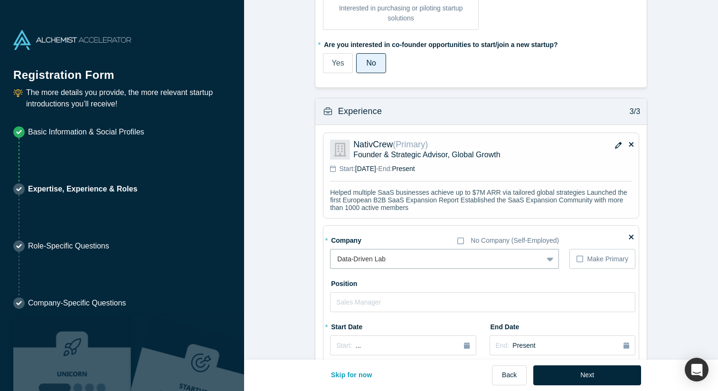
click at [398, 282] on div "Position" at bounding box center [483, 294] width 306 height 37
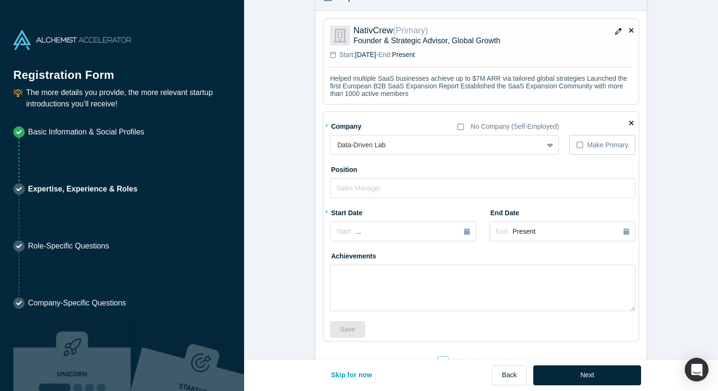
scroll to position [768, 0]
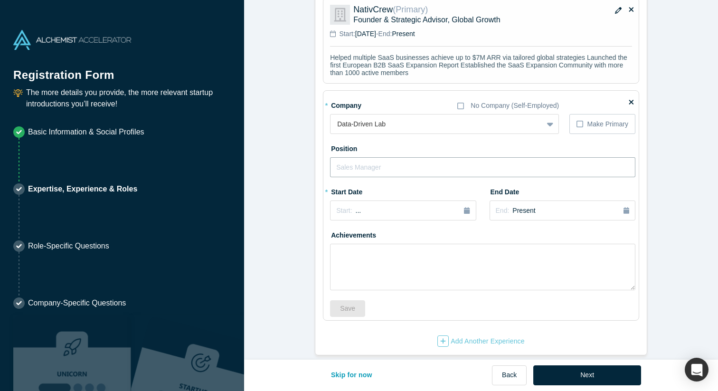
click at [381, 166] on input "text" at bounding box center [483, 167] width 306 height 20
paste input "Director, Global Brand & Strategic Marketing"
type input "Director, Global Brand & Strategic Marketing"
click at [383, 198] on div "* Start Date Start: ..." at bounding box center [403, 202] width 146 height 37
click at [461, 214] on div "Start: ..." at bounding box center [403, 211] width 134 height 10
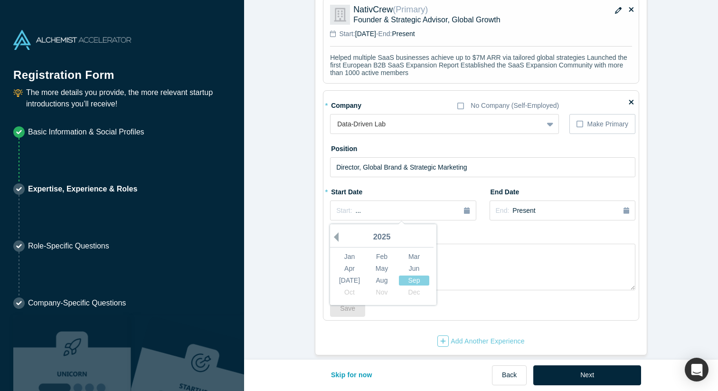
click at [335, 239] on button "Previous Year" at bounding box center [334, 237] width 10 height 10
click at [333, 239] on button "Previous Year" at bounding box center [334, 237] width 10 height 10
click at [412, 295] on div "Dec" at bounding box center [414, 292] width 30 height 10
click at [622, 214] on div "End: Present" at bounding box center [563, 211] width 134 height 10
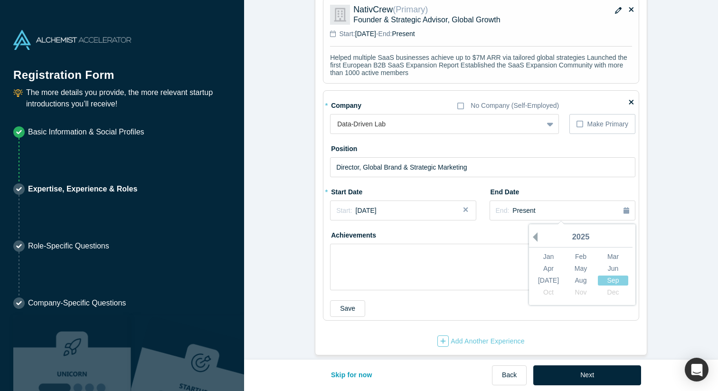
click at [536, 240] on button "Previous Year" at bounding box center [533, 237] width 10 height 10
click at [587, 293] on div "Nov" at bounding box center [581, 292] width 30 height 10
click at [521, 232] on div "Achievements" at bounding box center [483, 258] width 306 height 63
click at [419, 256] on textarea at bounding box center [483, 267] width 306 height 47
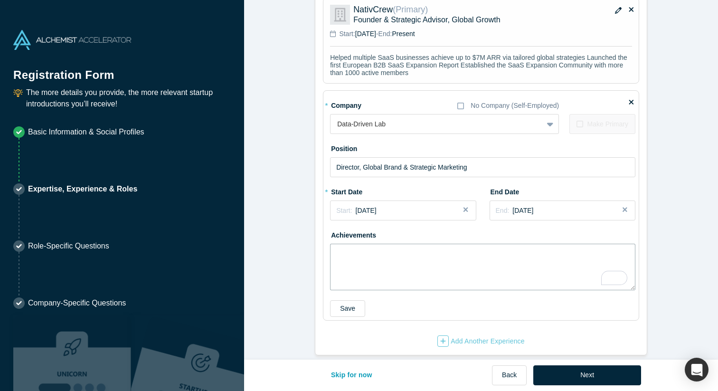
click at [371, 256] on textarea "To enrich screen reader interactions, please activate Accessibility in Grammarl…" at bounding box center [483, 267] width 306 height 47
paste textarea "- Drove steady monthly growth in MQLs via strategic collaborations, driving a 3…"
click at [342, 252] on textarea "- Drove steady monthly growth in MQLs via strategic collaborations, driving a 3…" at bounding box center [483, 267] width 306 height 47
type textarea "- Drove steady monthly growth in MQLs via strategic collaborations, driving a 3…"
click at [332, 55] on p "Helped multiple SaaS businesses achieve up to $7M ARR via tailored global strat…" at bounding box center [481, 65] width 302 height 23
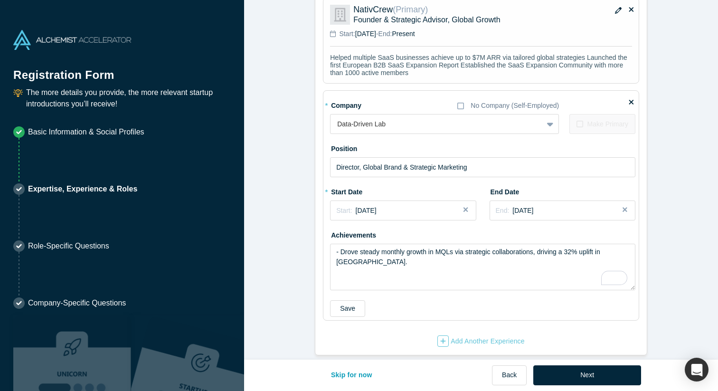
click at [338, 61] on p "Helped multiple SaaS businesses achieve up to $7M ARR via tailored global strat…" at bounding box center [481, 65] width 302 height 23
click at [353, 62] on p "Helped multiple SaaS businesses achieve up to $7M ARR via tailored global strat…" at bounding box center [481, 65] width 302 height 23
click at [618, 11] on icon "button" at bounding box center [618, 10] width 7 height 7
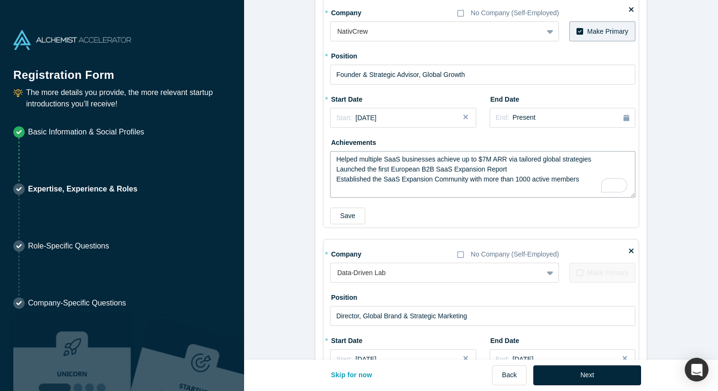
click at [336, 159] on textarea "Helped multiple SaaS businesses achieve up to $7M ARR via tailored global strat…" at bounding box center [483, 174] width 306 height 47
click at [337, 166] on textarea "- Helped multiple SaaS businesses achieve up to $7M ARR via tailored global str…" at bounding box center [483, 174] width 306 height 47
click at [337, 175] on textarea "- Helped multiple SaaS businesses achieve up to $7M ARR via tailored global str…" at bounding box center [483, 174] width 306 height 47
click at [368, 180] on textarea "- Helped multiple SaaS businesses achieve up to $7M ARR via tailored global str…" at bounding box center [483, 174] width 306 height 47
type textarea "- Helped multiple SaaS businesses achieve up to $7M ARR via tailored global str…"
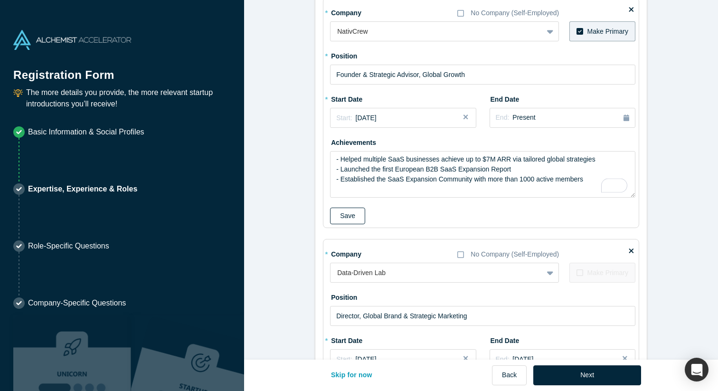
click at [356, 216] on button "Save" at bounding box center [347, 216] width 35 height 17
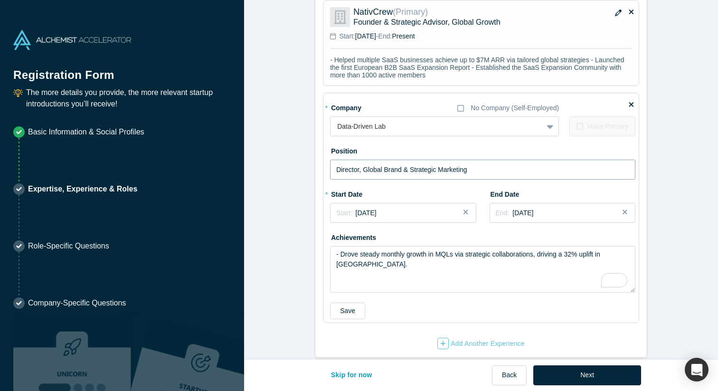
scroll to position [779, 0]
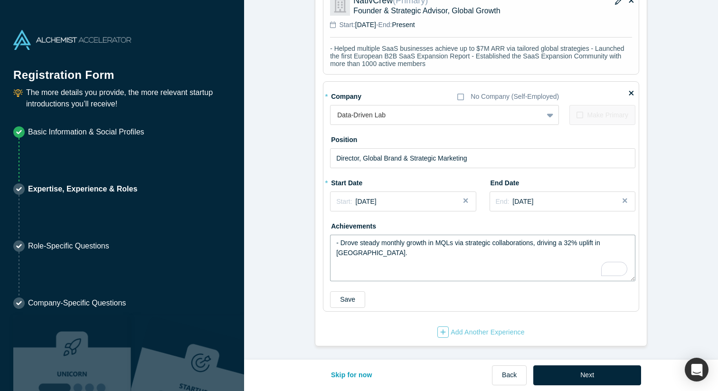
click at [349, 249] on textarea "- Drove steady monthly growth in MQLs via strategic collaborations, driving a 3…" at bounding box center [483, 258] width 306 height 47
paste textarea "• Drove revenue growth by implementing tailored lead generation marketing strat…"
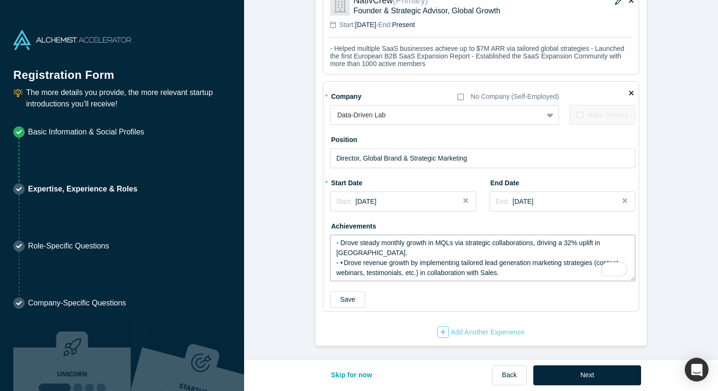
click at [352, 252] on textarea "- Drove steady monthly growth in MQLs via strategic collaborations, driving a 3…" at bounding box center [483, 258] width 306 height 47
click at [524, 267] on textarea "- Drove steady monthly growth in MQLs via strategic collaborations, driving a 3…" at bounding box center [483, 258] width 306 height 47
click at [501, 272] on textarea "- Drove steady monthly growth in MQLs via strategic collaborations, driving a 3…" at bounding box center [483, 258] width 306 height 47
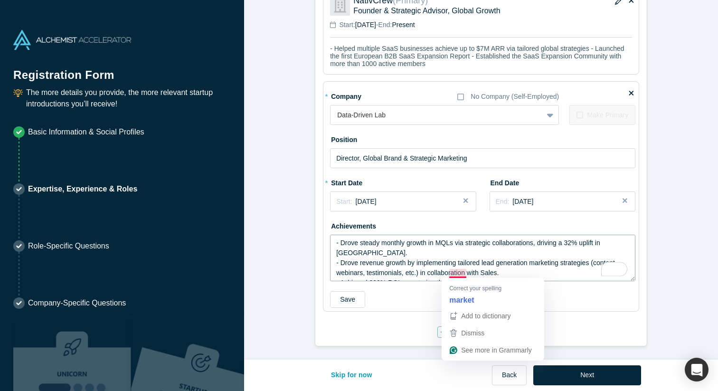
click at [460, 273] on textarea "- Drove steady monthly growth in MQLs via strategic collaborations, driving a 3…" at bounding box center [483, 258] width 306 height 47
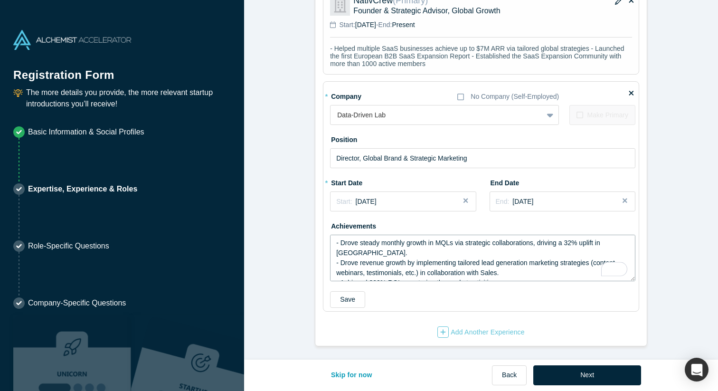
click at [493, 274] on textarea "- Drove steady monthly growth in MQLs via strategic collaborations, driving a 3…" at bounding box center [483, 258] width 306 height 47
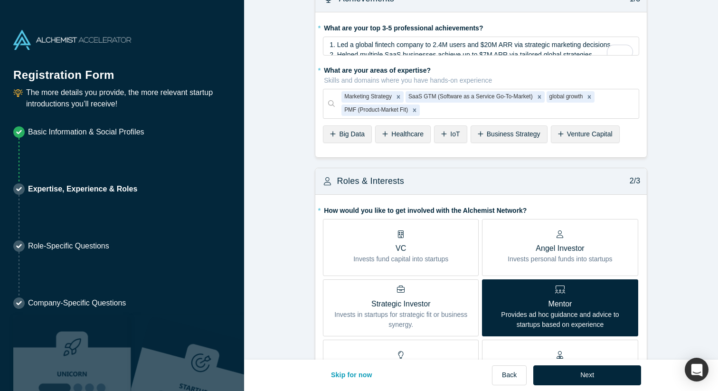
scroll to position [0, 0]
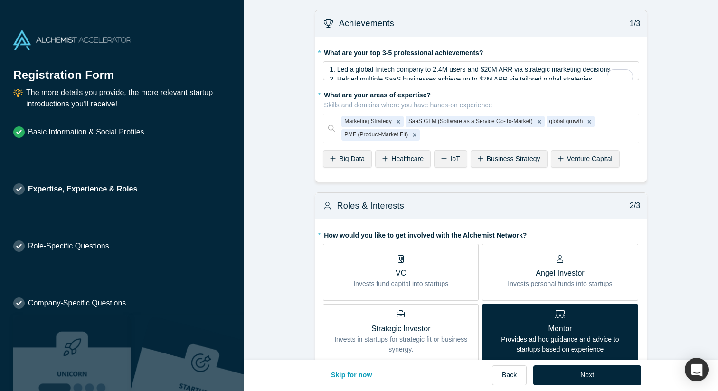
click at [399, 73] on span "1. Led a global fintech company to 2.4M users and $20M ARR via strategic market…" at bounding box center [470, 70] width 281 height 8
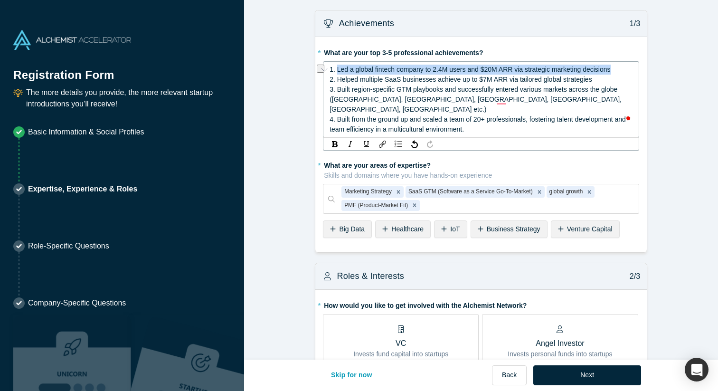
drag, startPoint x: 337, startPoint y: 69, endPoint x: 619, endPoint y: 67, distance: 281.8
click at [619, 67] on div "1. Led a global fintech company to 2.4M users and $20M ARR via strategic market…" at bounding box center [482, 70] width 304 height 10
copy span "Led a global fintech company to 2.4M users and $20M ARR via strategic marketing…"
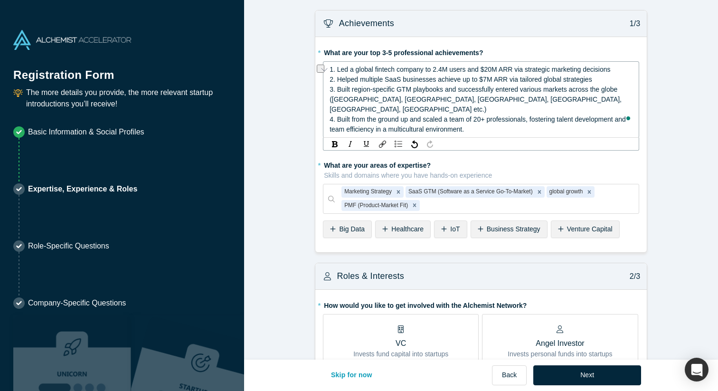
click at [486, 119] on div "4. Built from the ground up and scaled a team of 20+ professionals, fostering t…" at bounding box center [482, 125] width 304 height 20
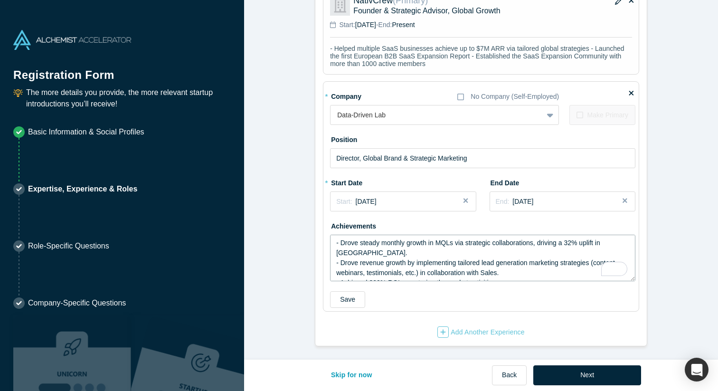
scroll to position [778, 0]
click at [503, 273] on textarea "- Drove steady monthly growth in MQLs via strategic collaborations, driving a 3…" at bounding box center [483, 258] width 306 height 47
drag, startPoint x: 508, startPoint y: 260, endPoint x: 342, endPoint y: 251, distance: 165.6
click at [342, 251] on textarea "- Drove steady monthly growth in MQLs via strategic collaborations, driving a 3…" at bounding box center [483, 258] width 306 height 47
paste textarea "Led a global fintech company to 2.4M users and $20M ARR via strategic marketing…"
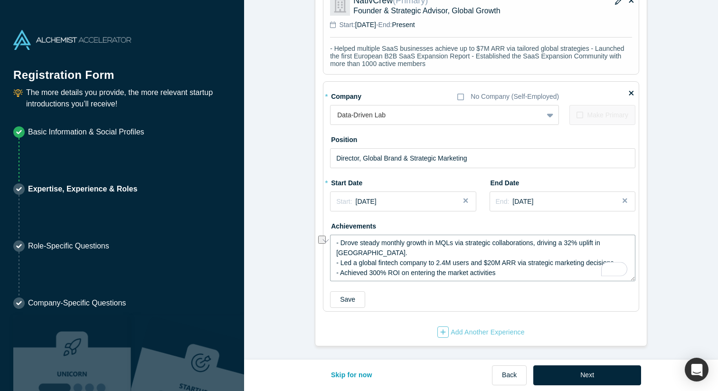
drag, startPoint x: 360, startPoint y: 252, endPoint x: 402, endPoint y: 251, distance: 42.8
click at [402, 251] on textarea "- Drove steady monthly growth in MQLs via strategic collaborations, driving a 3…" at bounding box center [483, 258] width 306 height 47
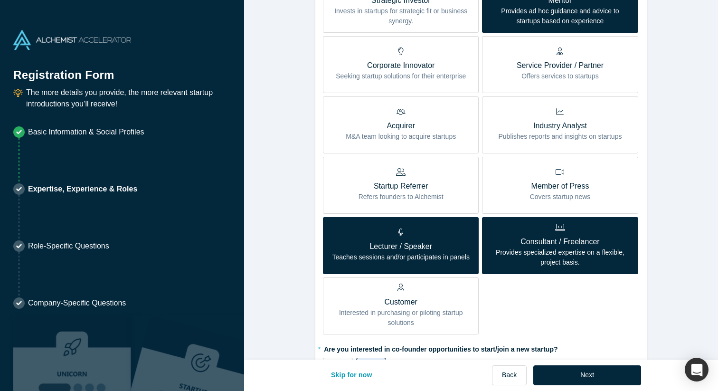
scroll to position [0, 0]
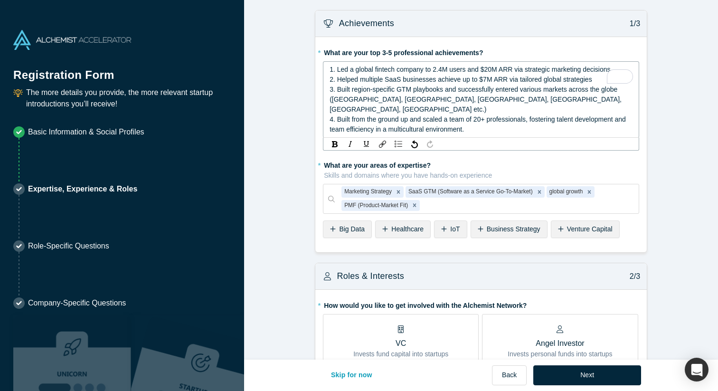
click at [436, 76] on span "2. Helped multiple SaaS businesses achieve up to $7M ARR via tailored global st…" at bounding box center [461, 80] width 263 height 8
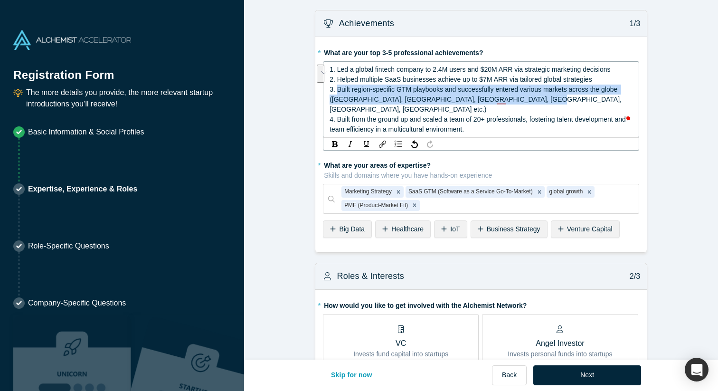
drag, startPoint x: 338, startPoint y: 88, endPoint x: 516, endPoint y: 97, distance: 177.9
click at [516, 97] on div "3. Built region-specific GTM playbooks and successfully entered various markets…" at bounding box center [482, 100] width 304 height 30
copy span "Built region-specific GTM playbooks and successfully entered various markets ac…"
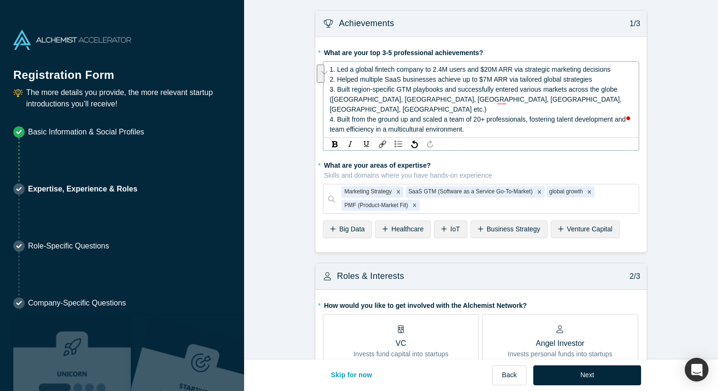
click at [477, 118] on div "4. Built from the ground up and scaled a team of 20+ professionals, fostering t…" at bounding box center [482, 125] width 304 height 20
drag, startPoint x: 477, startPoint y: 118, endPoint x: 336, endPoint y: 90, distance: 143.8
click at [336, 90] on div "1. Led a global fintech company to 2.4M users and $20M ARR via strategic market…" at bounding box center [482, 100] width 304 height 70
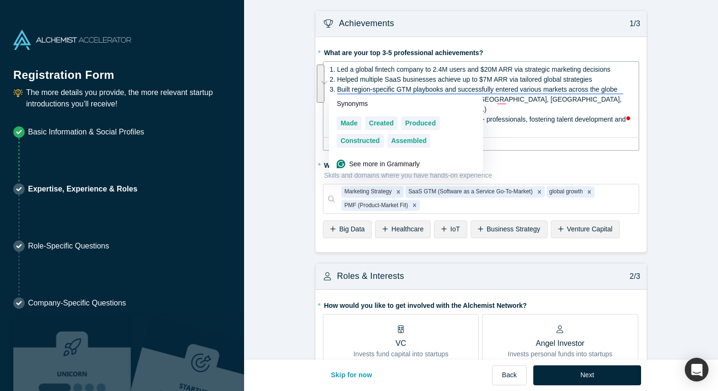
copy div "Built region-specific GTM playbooks and successfully entered various markets ac…"
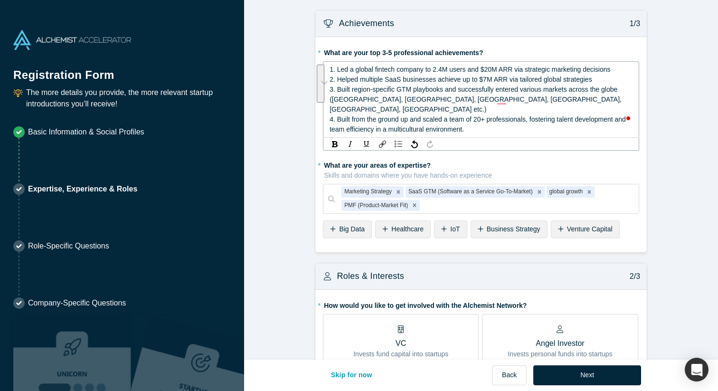
click at [388, 115] on span "4. Built from the ground up and scaled a team of 20+ professionals, fostering t…" at bounding box center [479, 124] width 298 height 18
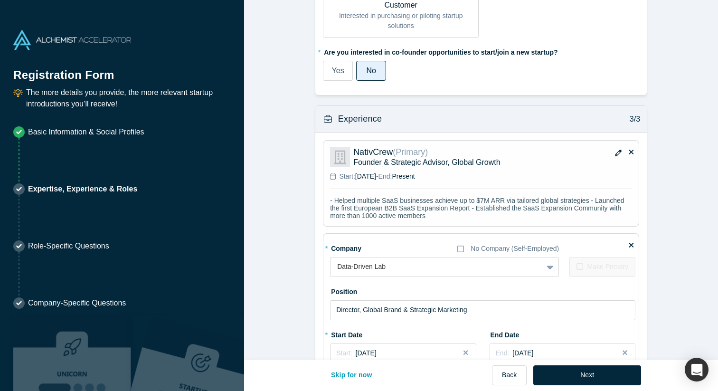
scroll to position [839, 0]
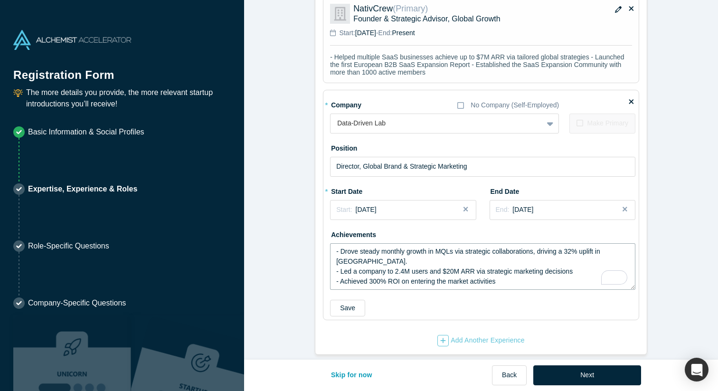
click at [372, 275] on textarea "- Drove steady monthly growth in MQLs via strategic collaborations, driving a 3…" at bounding box center [483, 266] width 306 height 47
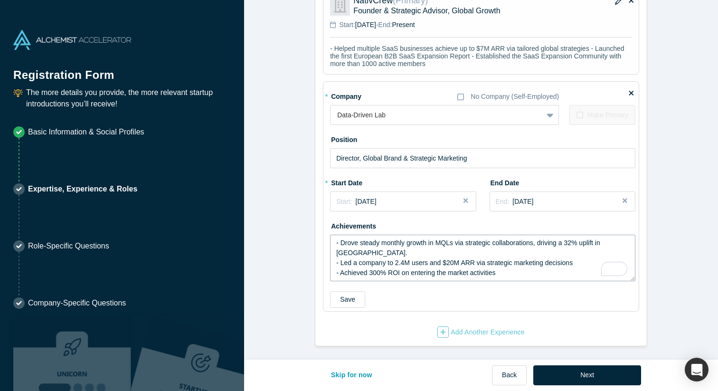
scroll to position [778, 0]
click at [366, 268] on textarea "- Drove steady monthly growth in MQLs via strategic collaborations, driving a 3…" at bounding box center [483, 258] width 306 height 47
click at [493, 271] on textarea "- Drove steady monthly growth in MQLs via strategic collaborations, driving a 3…" at bounding box center [483, 258] width 306 height 47
paste textarea "Built region-specific GTM playbooks and successfully entered various markets ac…"
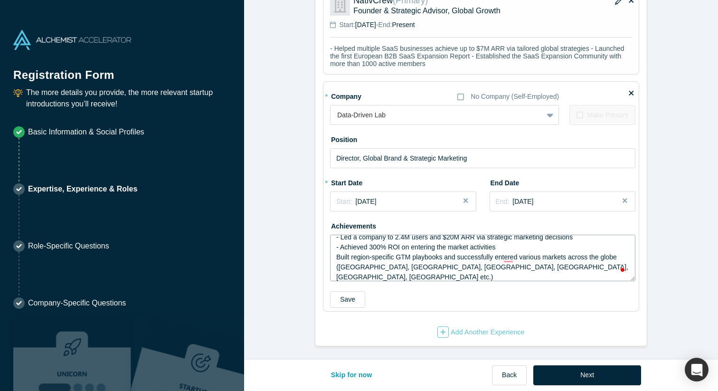
click at [342, 268] on textarea "- Drove steady monthly growth in MQLs via strategic collaborations, driving a 3…" at bounding box center [483, 258] width 306 height 47
click at [335, 249] on textarea "- Drove steady monthly growth in MQLs via strategic collaborations, driving a 3…" at bounding box center [483, 258] width 306 height 47
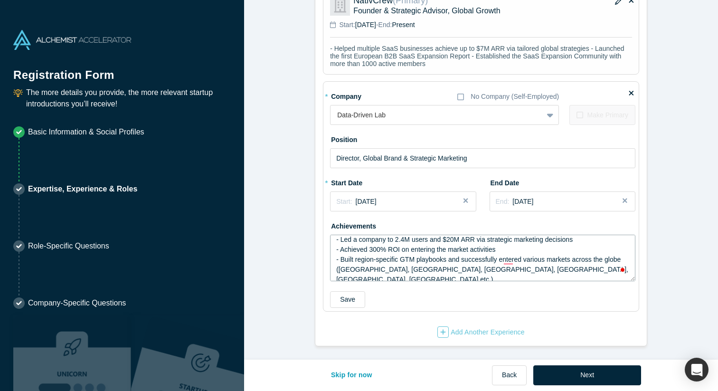
click at [378, 259] on textarea "- Drove steady monthly growth in MQLs via strategic collaborations, driving a 3…" at bounding box center [483, 258] width 306 height 47
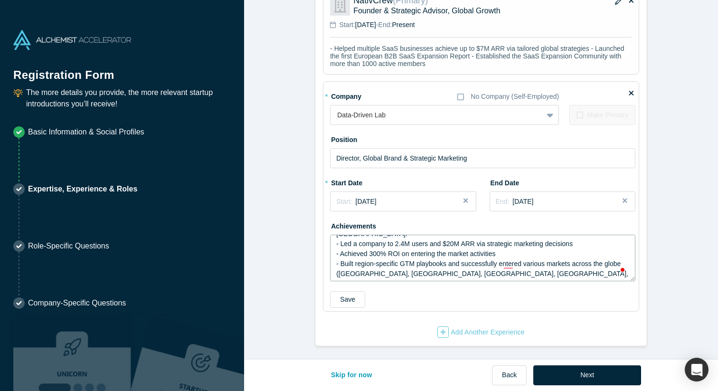
drag, startPoint x: 504, startPoint y: 245, endPoint x: 335, endPoint y: 242, distance: 168.7
click at [335, 242] on textarea "- Drove steady monthly growth in MQLs via strategic collaborations, driving a 3…" at bounding box center [483, 258] width 306 height 47
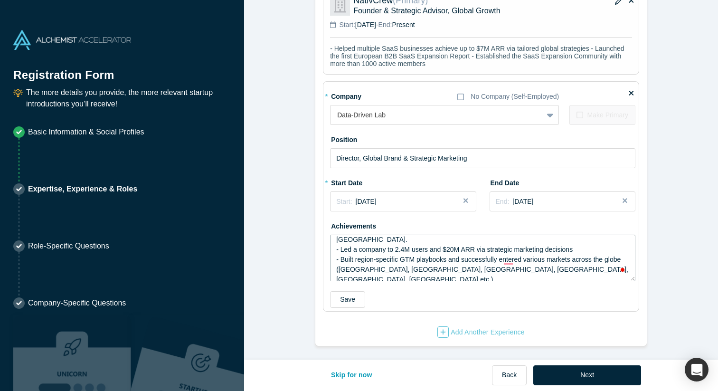
click at [381, 265] on textarea "- Drove steady monthly growth in MQLs via strategic collaborations, driving a 3…" at bounding box center [483, 258] width 306 height 47
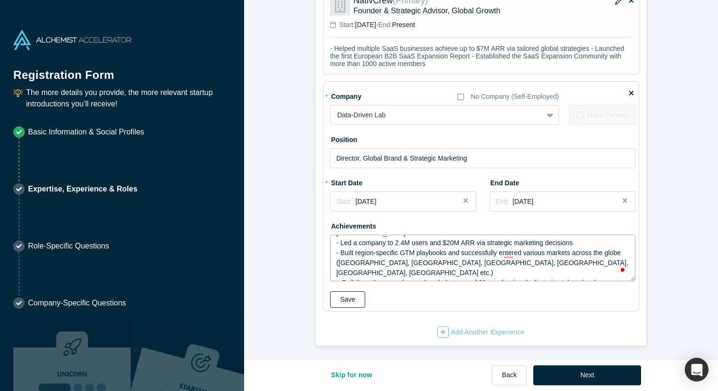
type textarea "- Drove steady monthly growth in MQLs via strategic collaborations, driving a 3…"
click at [359, 295] on button "Save" at bounding box center [347, 299] width 35 height 17
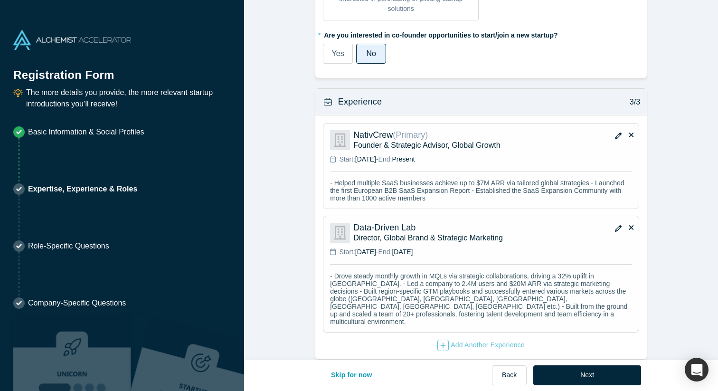
scroll to position [644, 0]
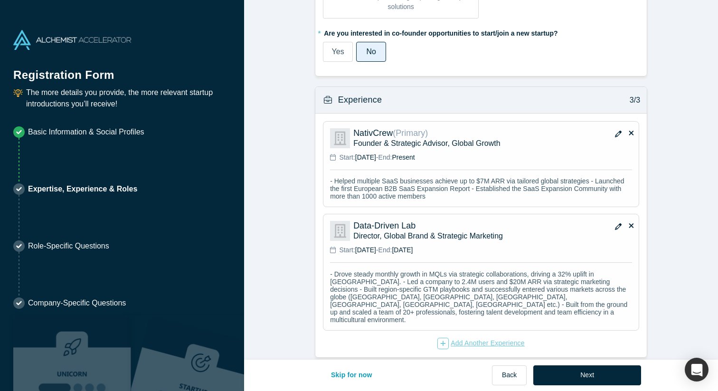
click at [486, 338] on div "Add Another Experience" at bounding box center [481, 343] width 87 height 11
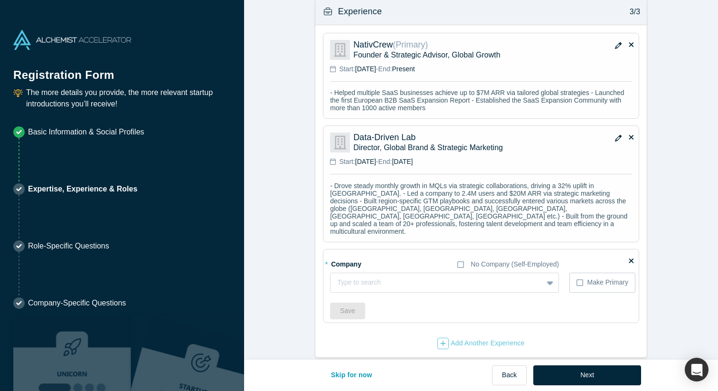
scroll to position [732, 0]
click at [386, 278] on div at bounding box center [436, 284] width 199 height 12
click at [370, 275] on div "option , selected. Select is focused ,type to refine list, press Down to open t…" at bounding box center [444, 284] width 229 height 20
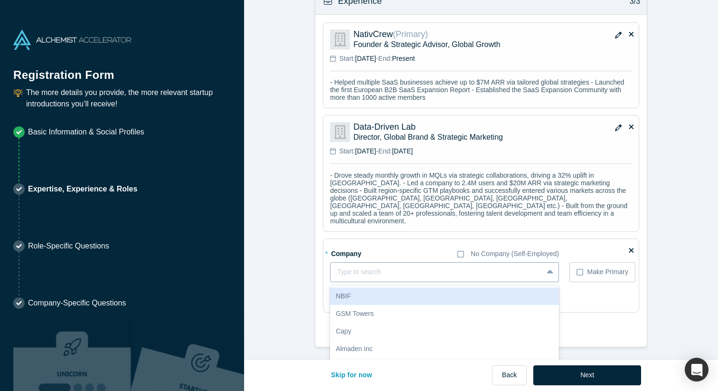
paste input "Garage Eight"
type input "Garage Eight"
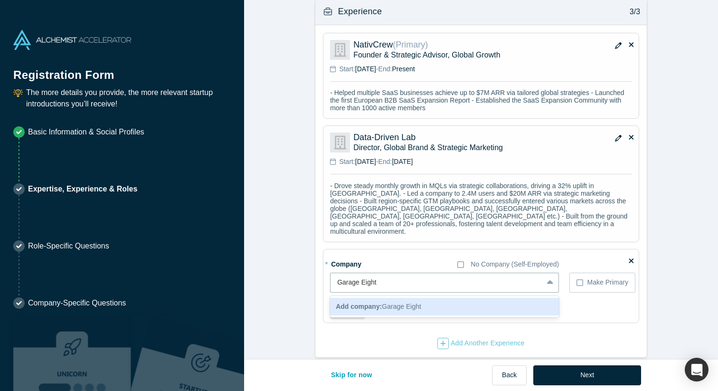
click at [384, 303] on span "Add company: Garage Eight" at bounding box center [379, 307] width 86 height 8
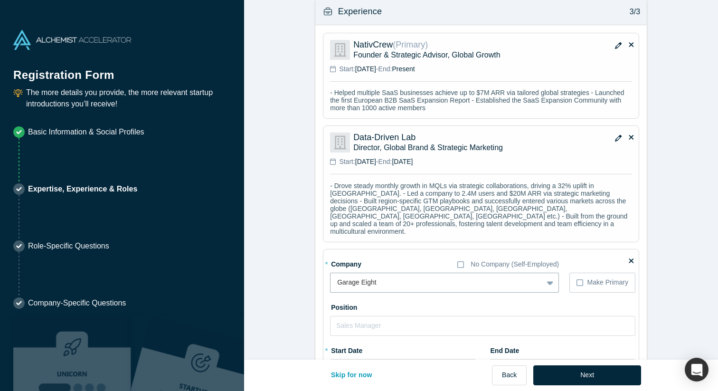
scroll to position [743, 0]
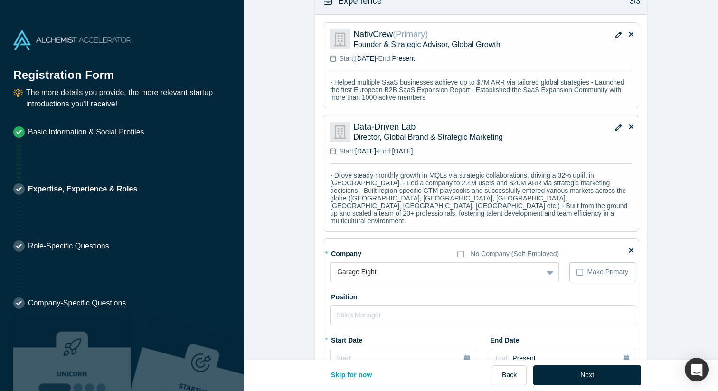
click at [429, 289] on div "Position" at bounding box center [483, 307] width 306 height 37
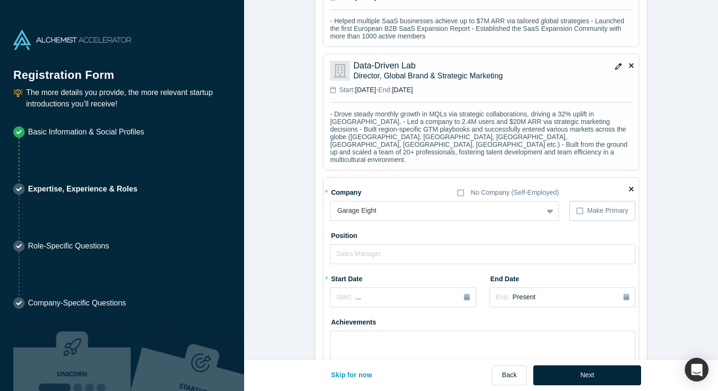
scroll to position [817, 0]
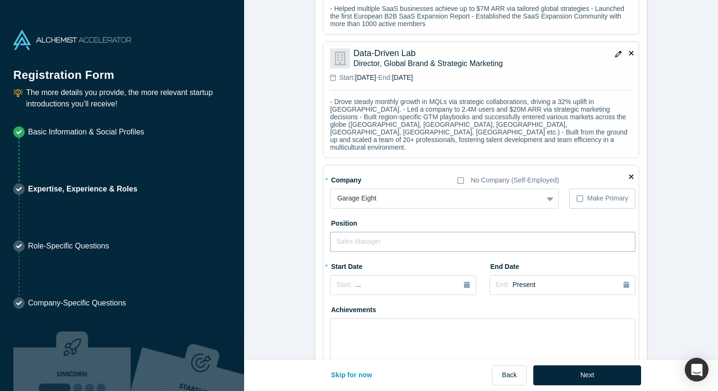
click at [391, 232] on input "text" at bounding box center [483, 242] width 306 height 20
click at [384, 232] on input "text" at bounding box center [483, 242] width 306 height 20
paste input "Head of Brand Marketing"
drag, startPoint x: 361, startPoint y: 230, endPoint x: 382, endPoint y: 230, distance: 20.4
click at [382, 232] on input "Head of Brand Marketing" at bounding box center [483, 242] width 306 height 20
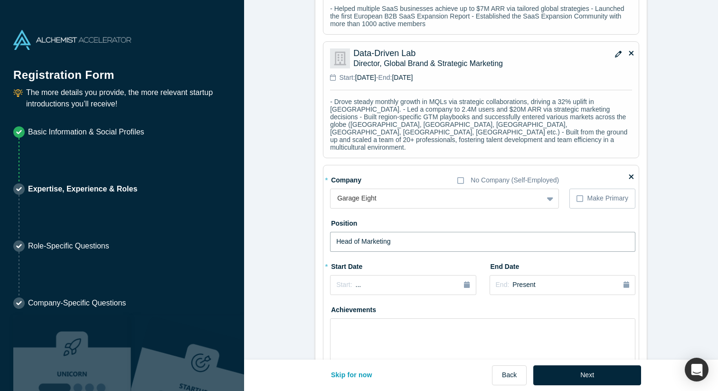
type input "Head of Marketing"
click at [407, 259] on div "* Start Date Start: ..." at bounding box center [403, 277] width 146 height 37
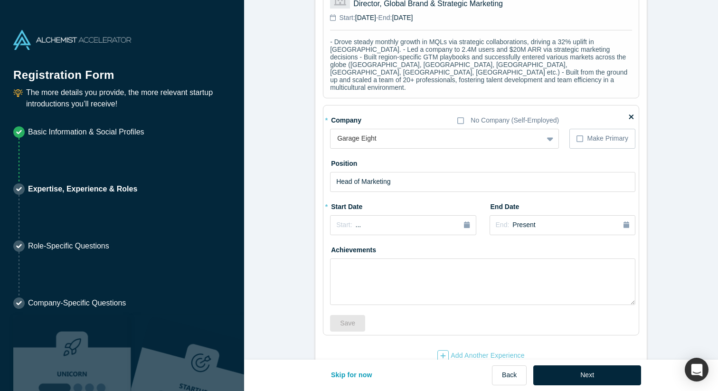
scroll to position [889, 0]
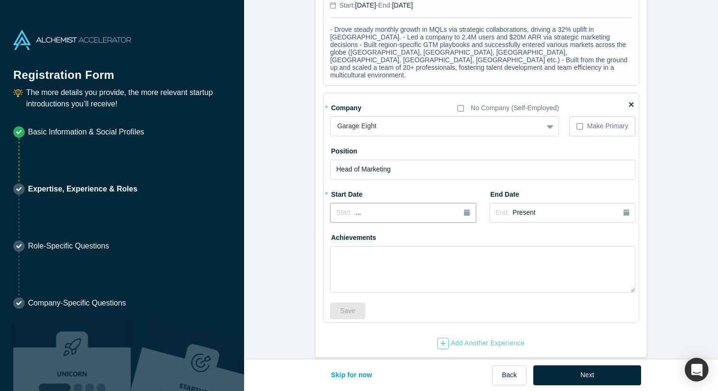
click at [468, 209] on icon "button" at bounding box center [467, 212] width 6 height 7
click at [332, 235] on button "Previous Year" at bounding box center [334, 240] width 10 height 10
click at [340, 230] on div "2024" at bounding box center [382, 240] width 104 height 20
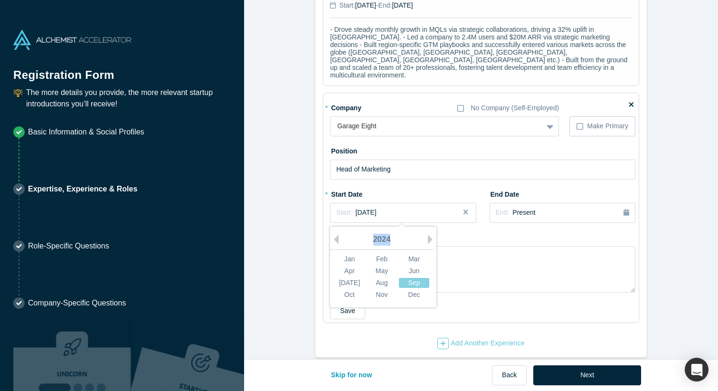
click at [340, 230] on div "2024" at bounding box center [382, 240] width 104 height 20
click at [337, 235] on button "Previous Year" at bounding box center [334, 240] width 10 height 10
click at [355, 254] on div "Jan" at bounding box center [350, 259] width 30 height 10
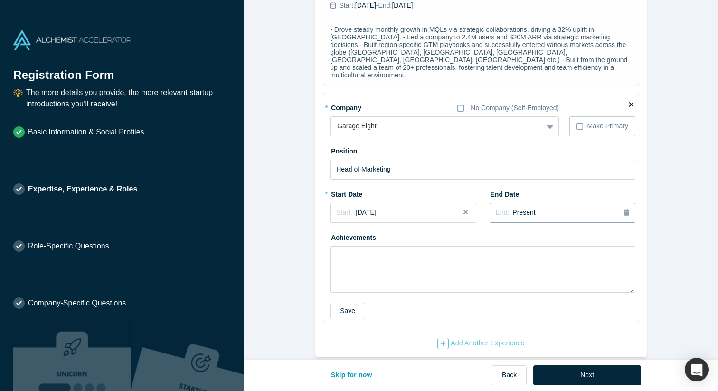
click at [515, 209] on span "Present" at bounding box center [524, 213] width 23 height 8
click at [537, 235] on button "Previous Year" at bounding box center [533, 240] width 10 height 10
click at [618, 289] on div "Dec" at bounding box center [613, 294] width 30 height 10
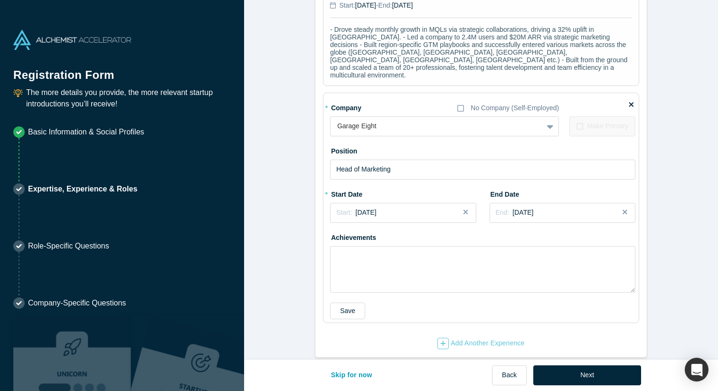
click at [528, 230] on div "Achievements" at bounding box center [483, 261] width 306 height 63
click at [383, 246] on textarea at bounding box center [483, 269] width 306 height 47
click at [383, 246] on textarea "To enrich screen reader interactions, please activate Accessibility in Grammarl…" at bounding box center [483, 269] width 306 height 47
paste textarea "- Efficiently launched a product from the ground up, boosting market share from…"
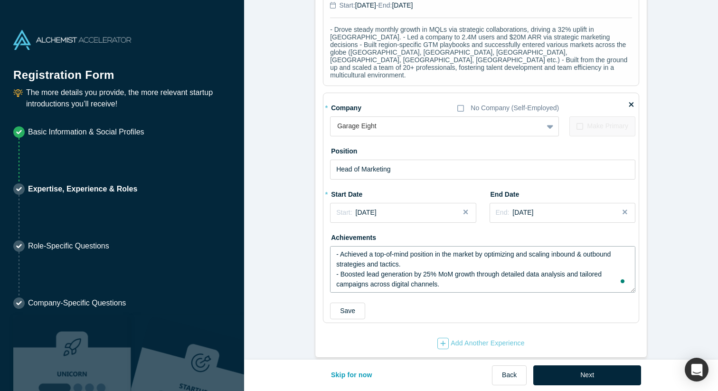
scroll to position [20, 0]
type textarea "- Efficiently launched a product from the ground up, boosting market share from…"
click at [349, 303] on button "Save" at bounding box center [347, 311] width 35 height 17
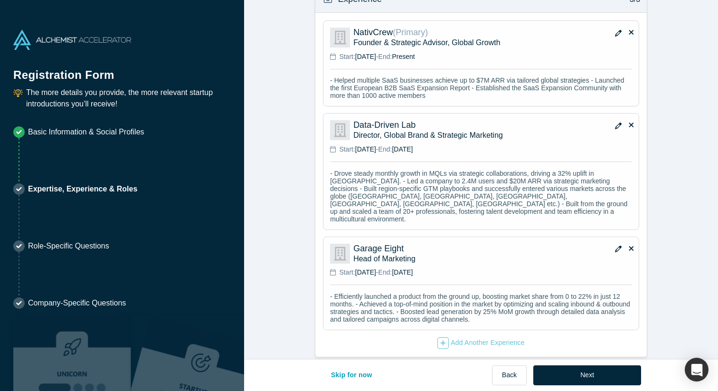
scroll to position [747, 0]
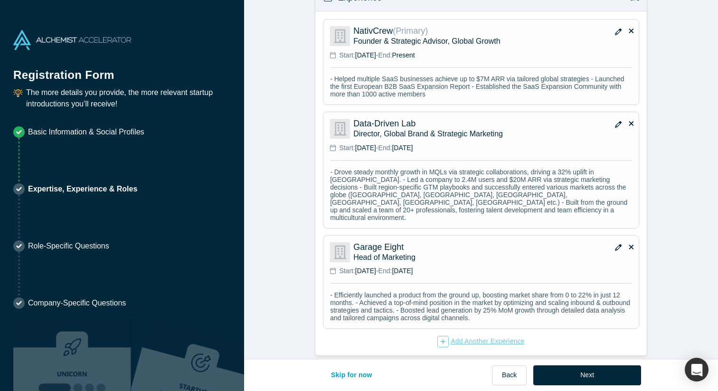
click at [488, 336] on div "Add Another Experience" at bounding box center [481, 341] width 87 height 11
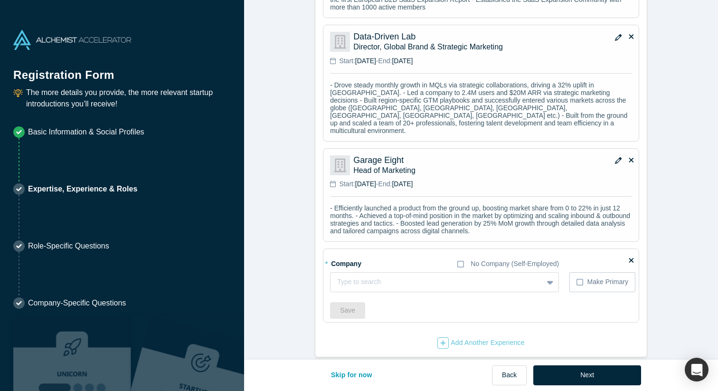
scroll to position [835, 0]
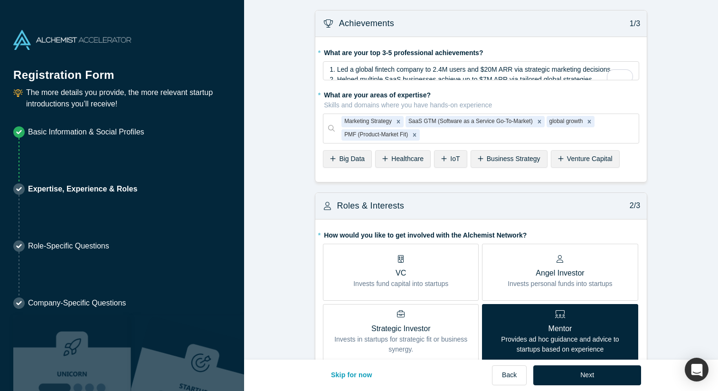
scroll to position [20, 0]
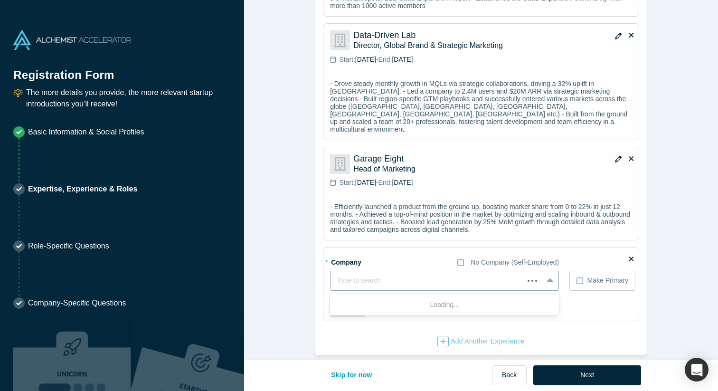
click at [363, 275] on div at bounding box center [427, 281] width 180 height 12
paste input "Authentic Academy"
type input "Authentic Academy"
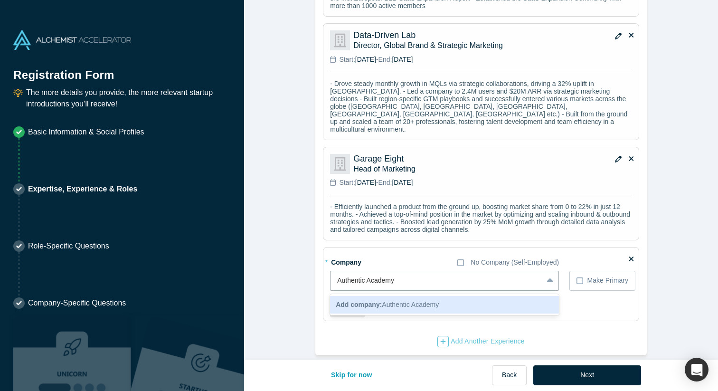
click at [380, 301] on b "Add company:" at bounding box center [359, 305] width 46 height 8
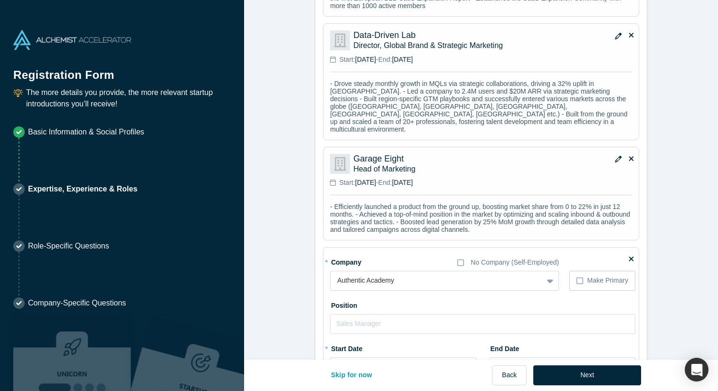
click at [430, 297] on div "Position" at bounding box center [483, 315] width 306 height 37
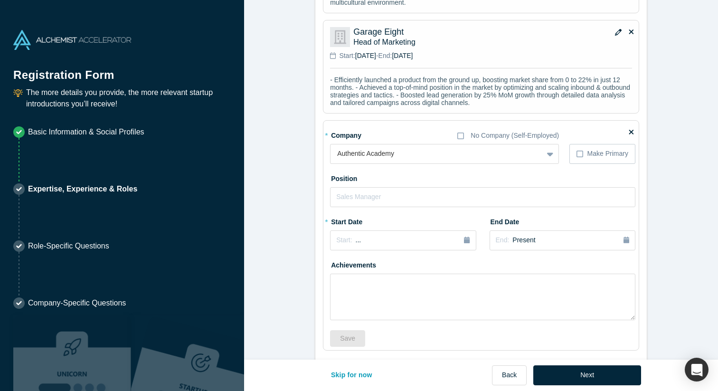
scroll to position [962, 0]
click at [397, 187] on input "text" at bounding box center [483, 197] width 306 height 20
paste input "Head of Marketing"
type input "Head of Marketing"
click at [395, 170] on div "Position Head of Marketing" at bounding box center [483, 188] width 306 height 37
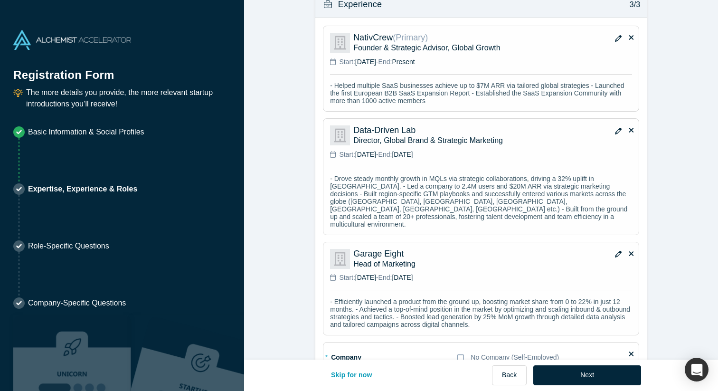
scroll to position [732, 0]
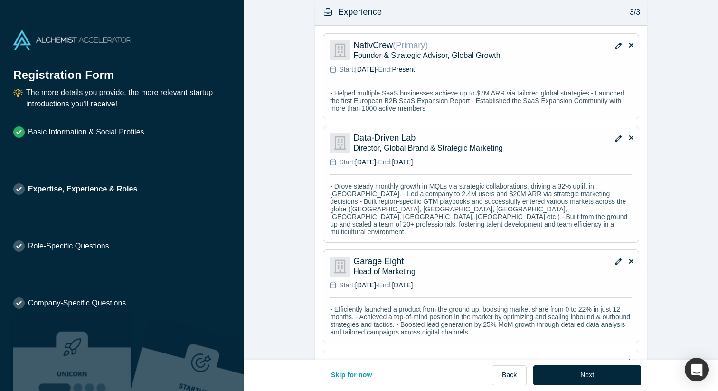
click at [617, 46] on icon "button" at bounding box center [618, 46] width 7 height 7
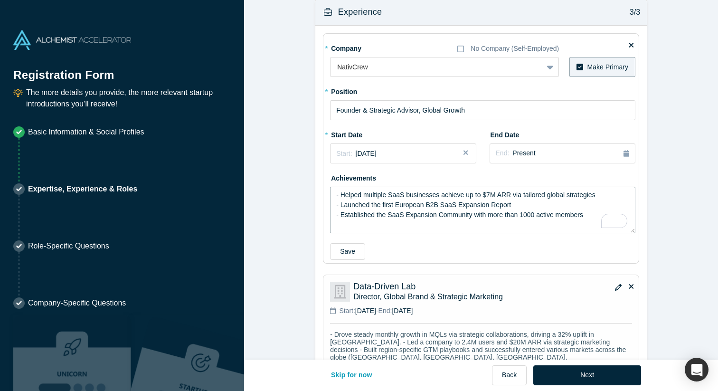
click at [530, 212] on textarea "- Helped multiple SaaS businesses achieve up to $7M ARR via tailored global str…" at bounding box center [483, 210] width 306 height 47
type textarea "- Helped multiple SaaS businesses achieve up to $7M ARR via tailored global str…"
click at [339, 252] on button "Save" at bounding box center [347, 251] width 35 height 17
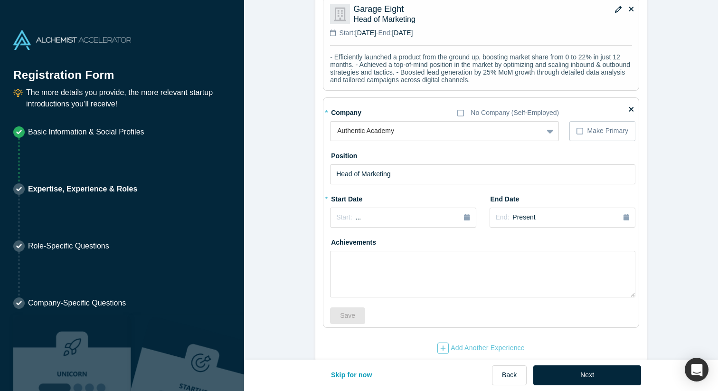
scroll to position [986, 0]
click at [469, 212] on icon "button" at bounding box center [467, 215] width 6 height 7
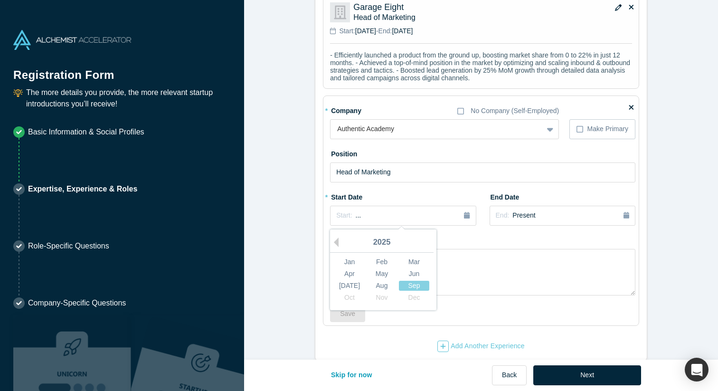
click at [342, 233] on div "2025" at bounding box center [382, 243] width 104 height 20
click at [337, 238] on button "Previous Year" at bounding box center [334, 243] width 10 height 10
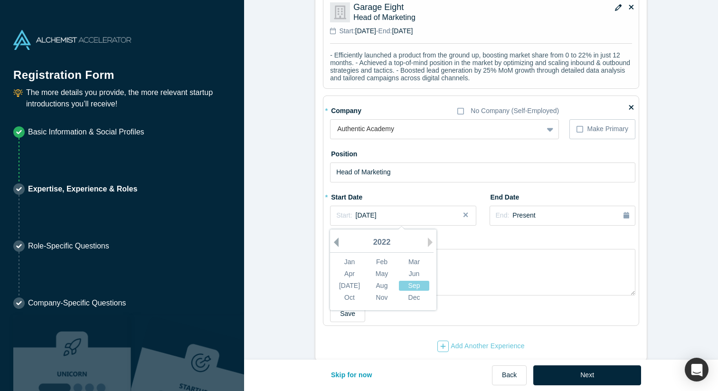
click at [337, 238] on button "Previous Year" at bounding box center [334, 243] width 10 height 10
click at [351, 257] on div "Jan" at bounding box center [350, 262] width 30 height 10
click at [477, 232] on div "Achievements" at bounding box center [483, 263] width 306 height 63
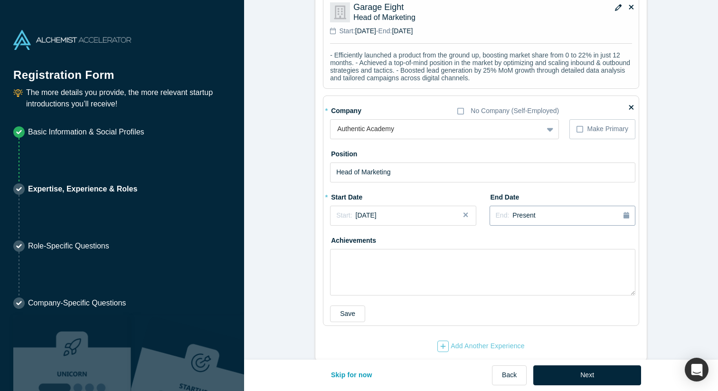
click at [627, 212] on icon "button" at bounding box center [627, 215] width 6 height 7
click at [538, 238] on button "Previous Year" at bounding box center [533, 243] width 10 height 10
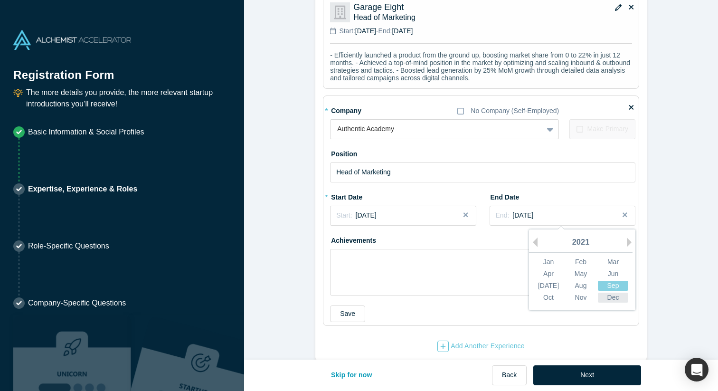
click at [613, 293] on div "Dec" at bounding box center [613, 298] width 30 height 10
click at [496, 232] on div "Achievements" at bounding box center [483, 263] width 306 height 63
click at [371, 250] on textarea "To enrich screen reader interactions, please activate Accessibility in Grammarl…" at bounding box center [483, 272] width 306 height 47
click at [371, 249] on textarea "To enrich screen reader interactions, please activate Accessibility in Grammarl…" at bounding box center [483, 272] width 306 height 47
paste textarea "- Managed sales funnels and omnichannel marketing campaigns enabling 180% YoY r…"
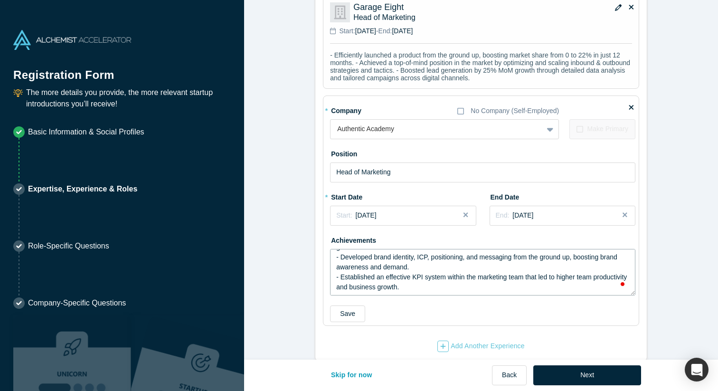
scroll to position [20, 0]
type textarea "- Managed sales funnels and omnichannel marketing campaigns enabling 180% YoY r…"
click at [340, 306] on button "Save" at bounding box center [347, 314] width 35 height 17
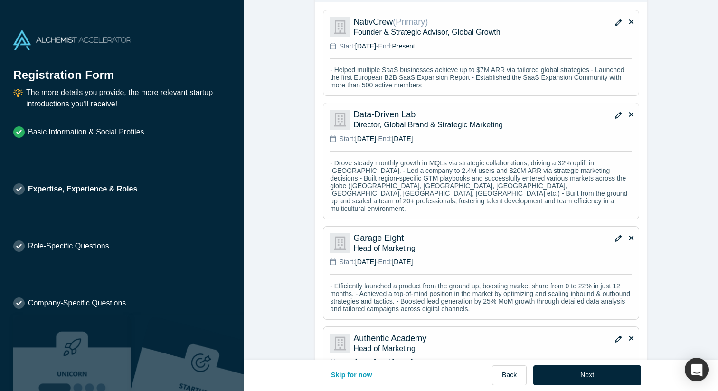
scroll to position [849, 0]
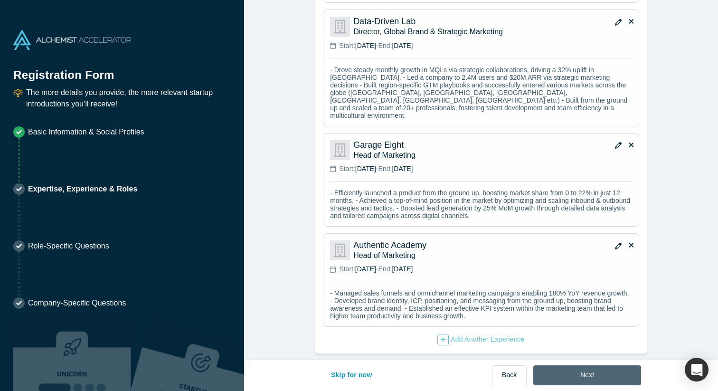
click at [589, 372] on button "Next" at bounding box center [588, 375] width 108 height 20
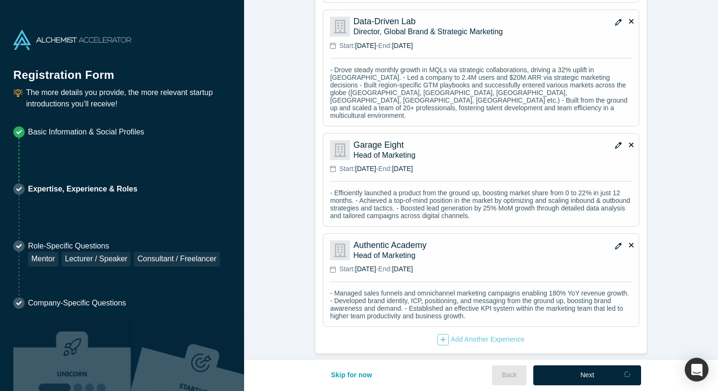
scroll to position [0, 0]
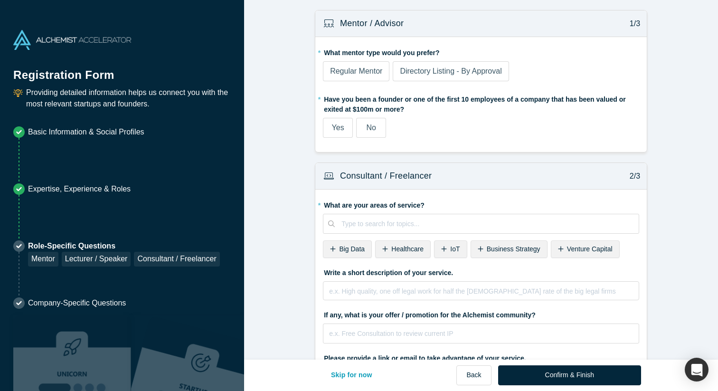
click at [336, 130] on span "Yes" at bounding box center [338, 128] width 12 height 8
click at [0, 0] on input "Yes" at bounding box center [0, 0] width 0 height 0
click at [379, 127] on label "No" at bounding box center [371, 128] width 30 height 20
click at [0, 0] on input "No" at bounding box center [0, 0] width 0 height 0
click at [427, 70] on span "Directory Listing - By Approval" at bounding box center [451, 71] width 102 height 8
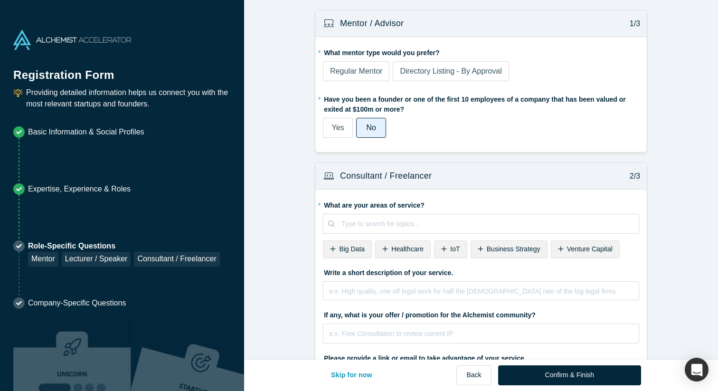
click at [0, 0] on input "Directory Listing - By Approval" at bounding box center [0, 0] width 0 height 0
click at [376, 70] on span "Regular Mentor" at bounding box center [356, 71] width 52 height 8
click at [0, 0] on input "Regular Mentor" at bounding box center [0, 0] width 0 height 0
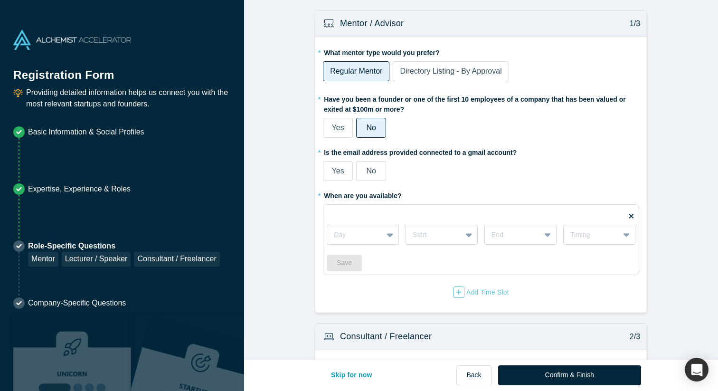
click at [436, 68] on span "Directory Listing - By Approval" at bounding box center [451, 71] width 102 height 8
click at [0, 0] on input "Directory Listing - By Approval" at bounding box center [0, 0] width 0 height 0
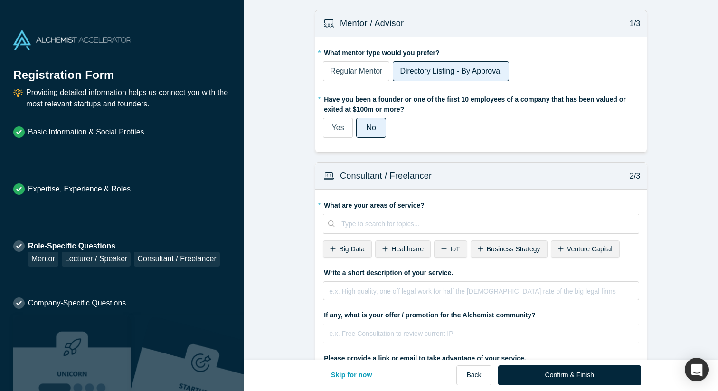
click at [377, 83] on div "Regular Mentor Directory Listing - By Approval" at bounding box center [481, 72] width 316 height 23
click at [368, 73] on span "Regular Mentor" at bounding box center [356, 71] width 52 height 8
click at [0, 0] on input "Regular Mentor" at bounding box center [0, 0] width 0 height 0
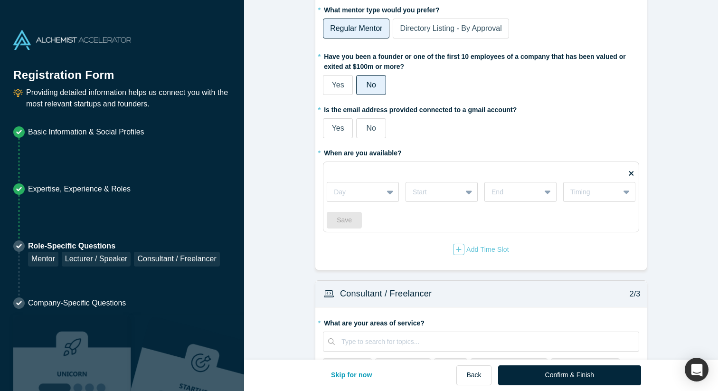
scroll to position [34, 0]
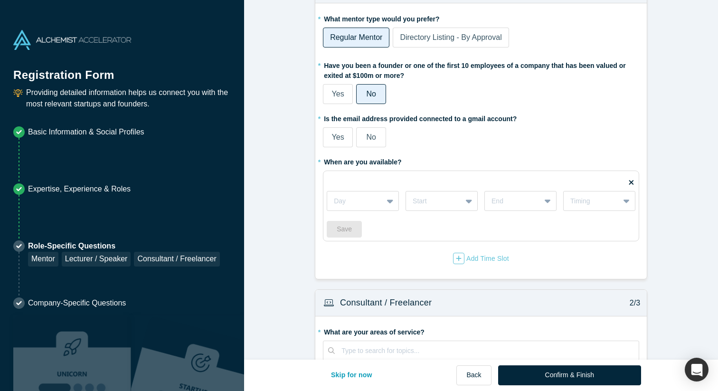
click at [433, 40] on span "Directory Listing - By Approval" at bounding box center [451, 37] width 102 height 8
click at [0, 0] on input "Directory Listing - By Approval" at bounding box center [0, 0] width 0 height 0
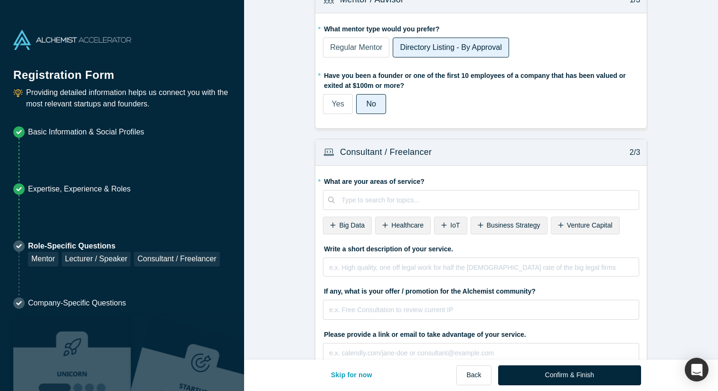
scroll to position [1, 0]
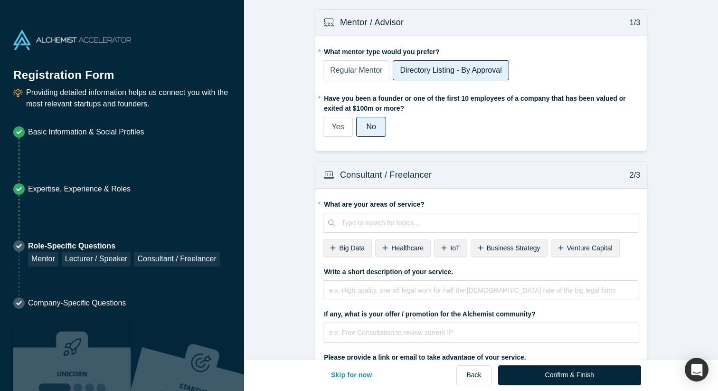
click at [372, 67] on span "Regular Mentor" at bounding box center [356, 70] width 52 height 8
click at [0, 0] on input "Regular Mentor" at bounding box center [0, 0] width 0 height 0
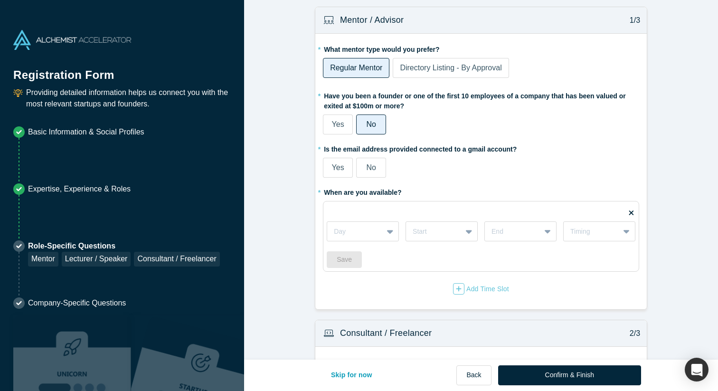
scroll to position [1, 0]
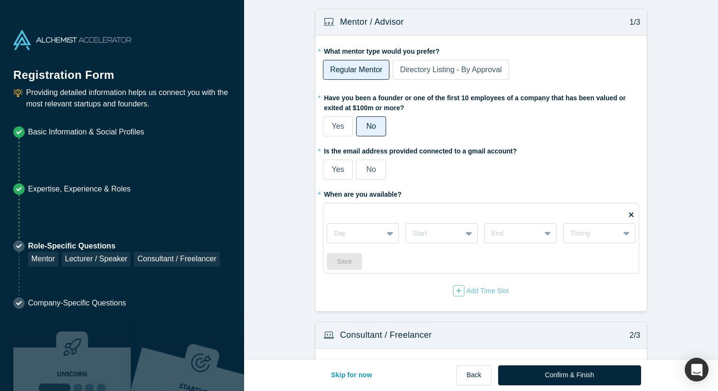
click at [344, 167] on span "Yes" at bounding box center [338, 169] width 12 height 8
click at [0, 0] on input "Yes" at bounding box center [0, 0] width 0 height 0
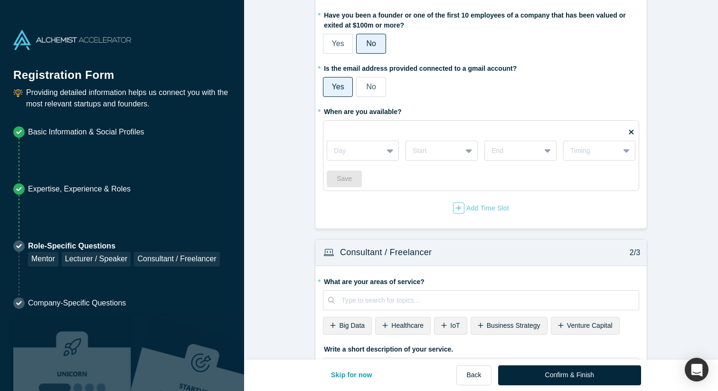
scroll to position [89, 0]
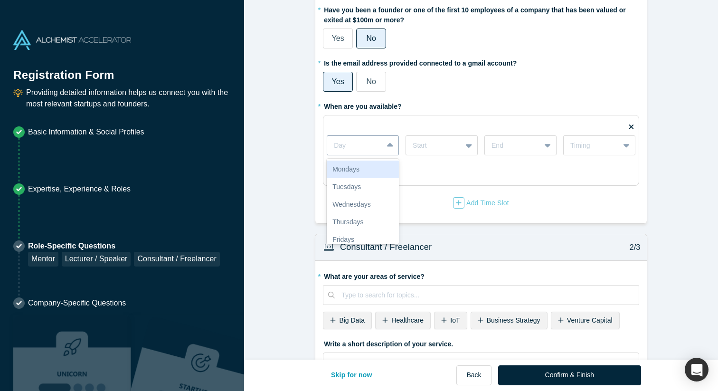
click at [391, 141] on icon at bounding box center [390, 146] width 6 height 10
click at [358, 172] on div "Mondays" at bounding box center [363, 170] width 72 height 18
click at [439, 143] on div at bounding box center [434, 146] width 42 height 12
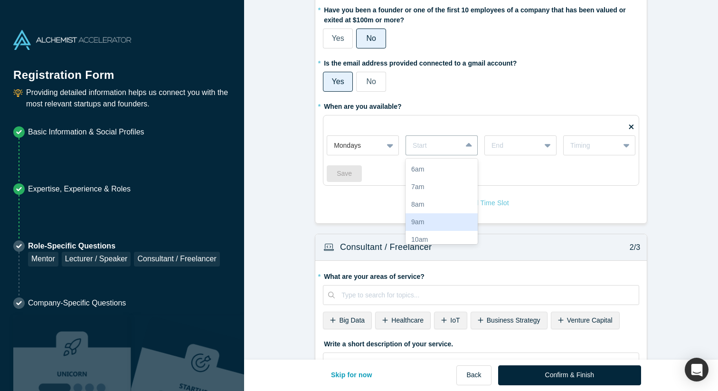
click at [437, 215] on div "9am" at bounding box center [442, 222] width 72 height 18
click at [526, 144] on div at bounding box center [513, 146] width 42 height 12
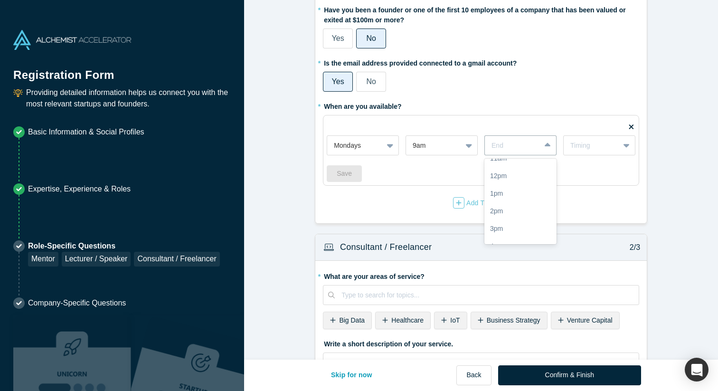
scroll to position [112, 0]
click at [512, 193] on div "2pm" at bounding box center [521, 198] width 72 height 18
click at [583, 146] on div "Timing" at bounding box center [592, 146] width 42 height 10
click at [583, 170] on div "Weekly" at bounding box center [600, 170] width 72 height 18
click at [413, 167] on div "Save" at bounding box center [481, 173] width 309 height 17
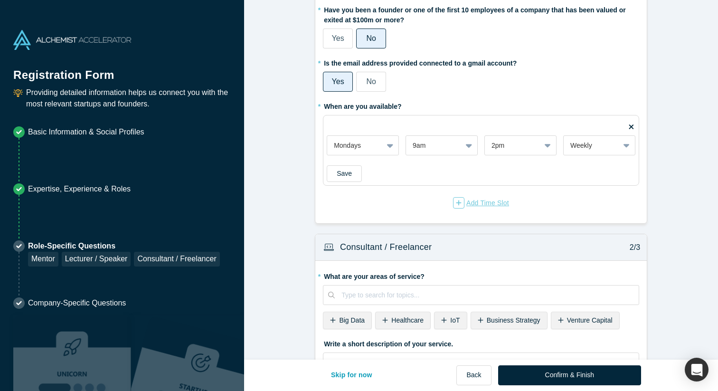
click at [459, 205] on icon "button" at bounding box center [459, 203] width 6 height 7
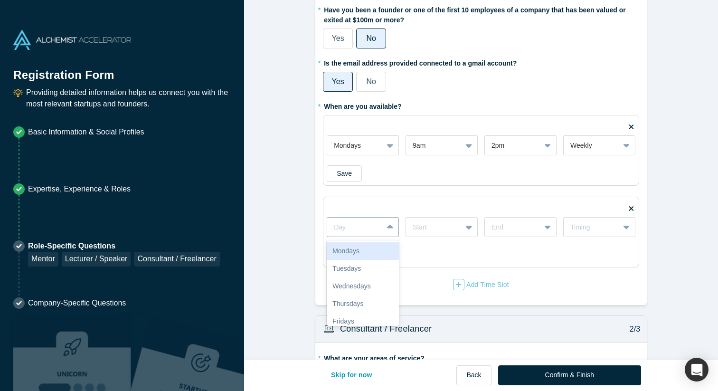
click at [388, 226] on icon at bounding box center [390, 227] width 6 height 4
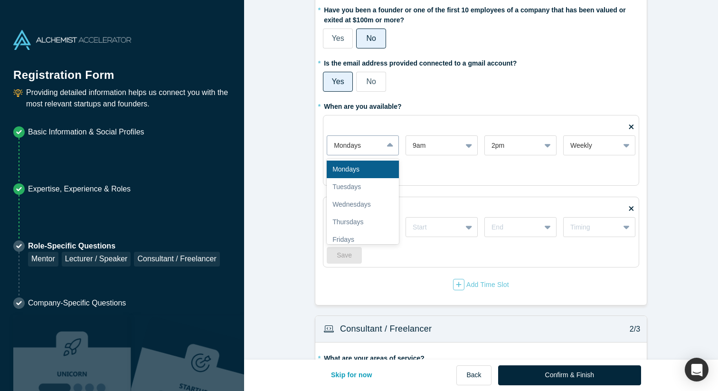
click at [388, 148] on icon at bounding box center [390, 146] width 6 height 10
click at [375, 166] on div "Mondays" at bounding box center [363, 170] width 72 height 18
click at [388, 229] on icon at bounding box center [390, 227] width 6 height 10
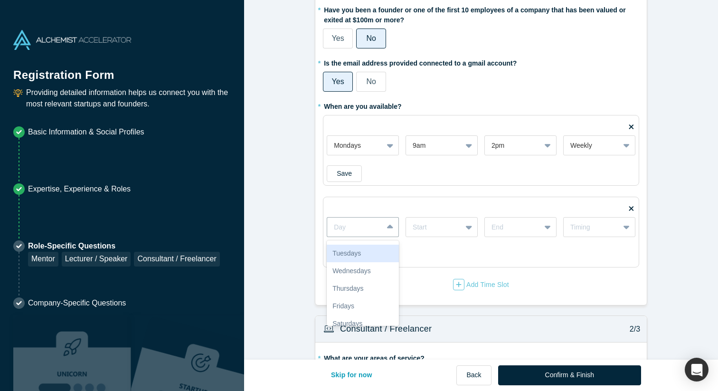
scroll to position [21, 0]
click at [371, 276] on div "Thursdays" at bounding box center [363, 283] width 72 height 18
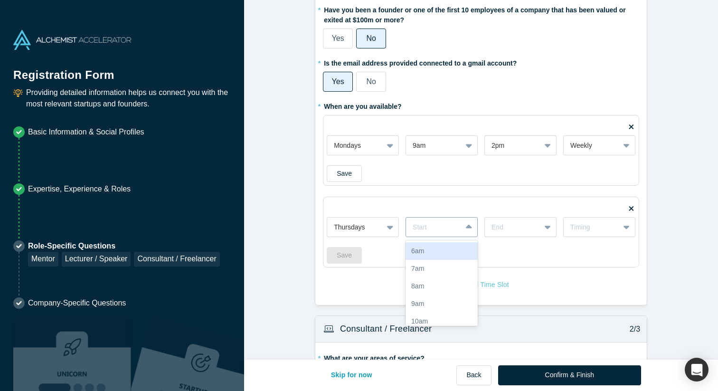
click at [432, 231] on div at bounding box center [434, 227] width 42 height 12
click at [434, 285] on div "2pm" at bounding box center [442, 291] width 72 height 18
click at [515, 228] on div at bounding box center [513, 227] width 42 height 12
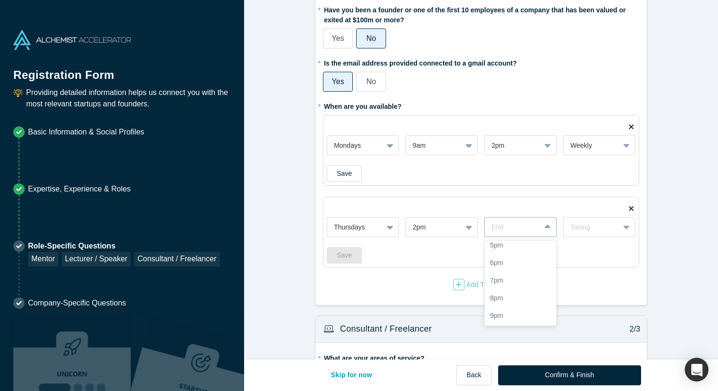
scroll to position [190, 0]
click at [513, 273] on div "6pm" at bounding box center [521, 273] width 72 height 18
click at [584, 225] on div "Timing" at bounding box center [592, 227] width 42 height 10
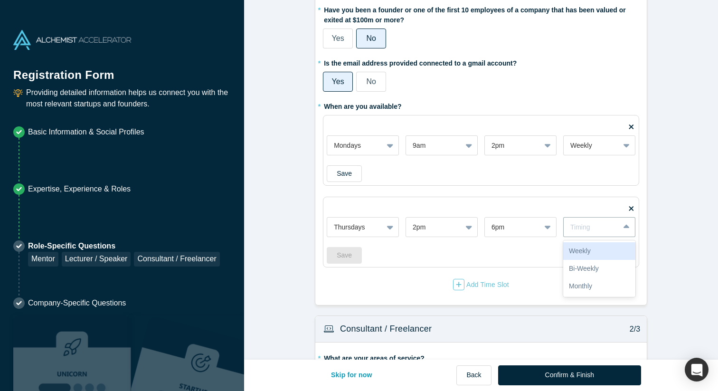
click at [584, 251] on div "Weekly" at bounding box center [600, 251] width 72 height 18
click at [344, 260] on button "Save" at bounding box center [344, 255] width 35 height 17
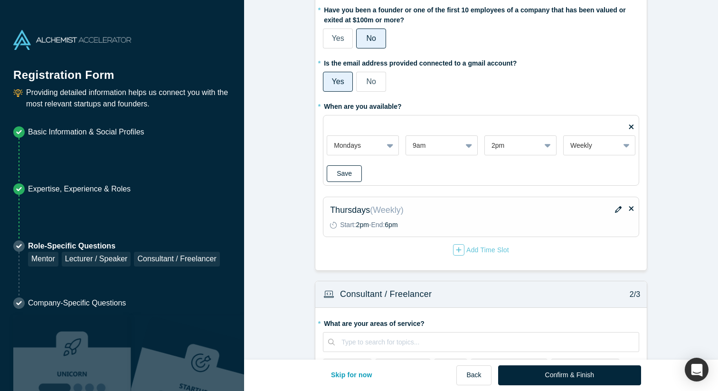
click at [347, 166] on button "Save" at bounding box center [344, 173] width 35 height 17
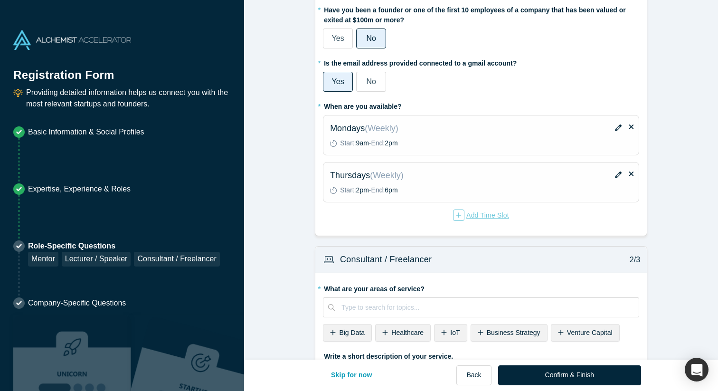
click at [483, 215] on div "Add Time Slot" at bounding box center [481, 215] width 56 height 11
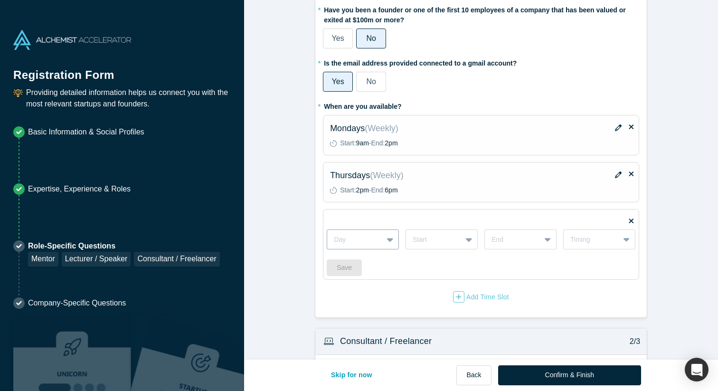
click at [368, 241] on div at bounding box center [355, 240] width 42 height 12
click at [368, 284] on div "Tuesdays" at bounding box center [363, 281] width 72 height 18
click at [444, 237] on div at bounding box center [434, 240] width 42 height 12
click at [439, 287] on div "9am" at bounding box center [442, 290] width 72 height 18
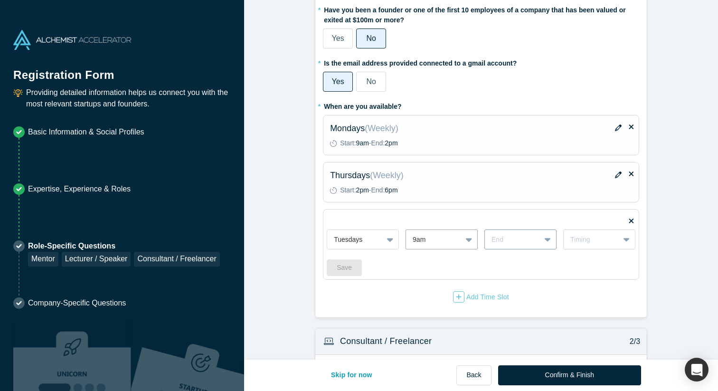
click at [515, 239] on div at bounding box center [513, 240] width 42 height 12
click at [517, 287] on div "2pm" at bounding box center [521, 292] width 72 height 18
click at [580, 238] on div "Timing" at bounding box center [592, 240] width 42 height 10
click at [579, 262] on div "Weekly" at bounding box center [600, 264] width 72 height 18
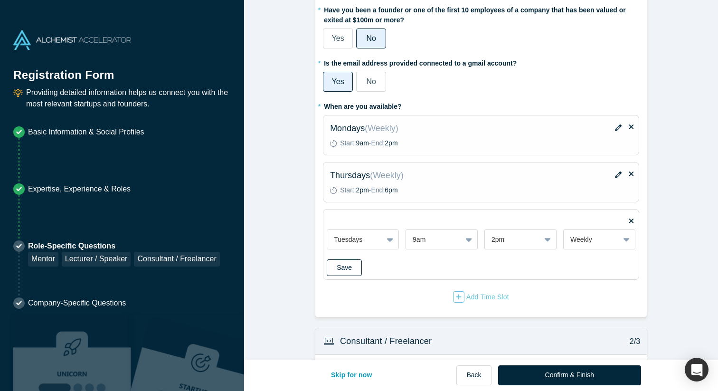
click at [345, 268] on button "Save" at bounding box center [344, 267] width 35 height 17
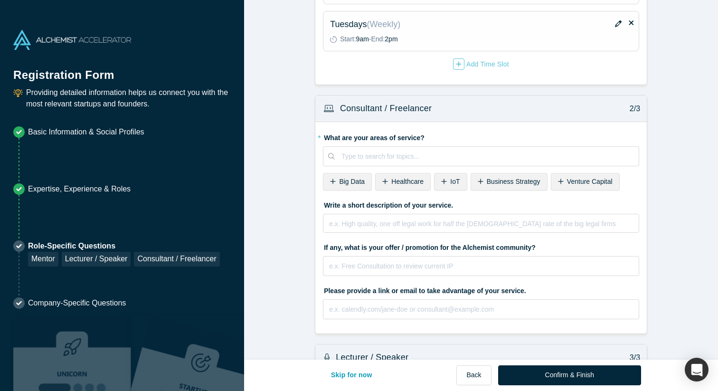
scroll to position [288, 0]
click at [383, 155] on div at bounding box center [487, 156] width 291 height 12
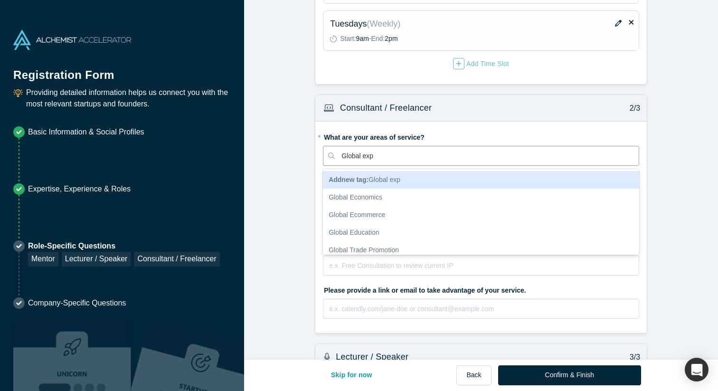
type input "Global expa"
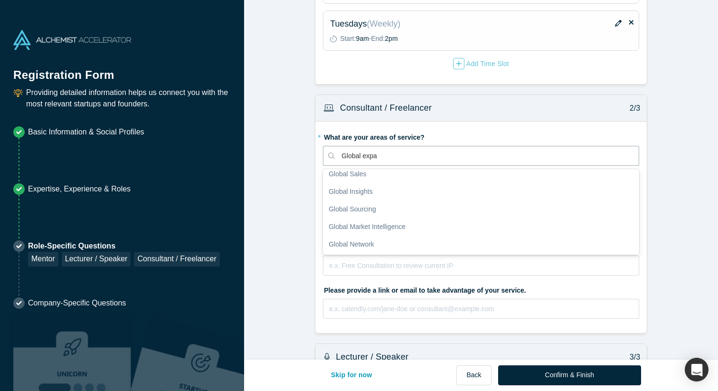
scroll to position [112, 0]
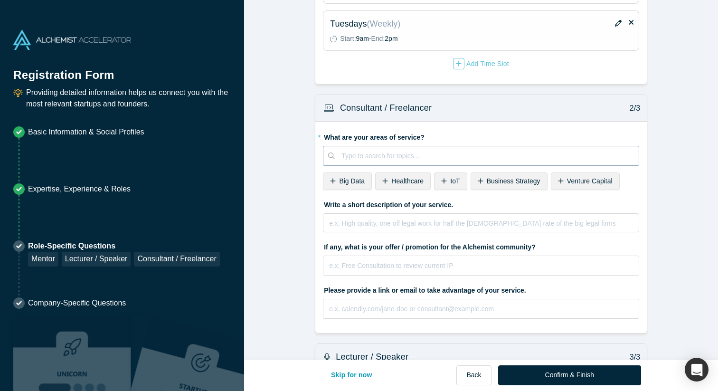
click at [389, 155] on div at bounding box center [487, 156] width 291 height 12
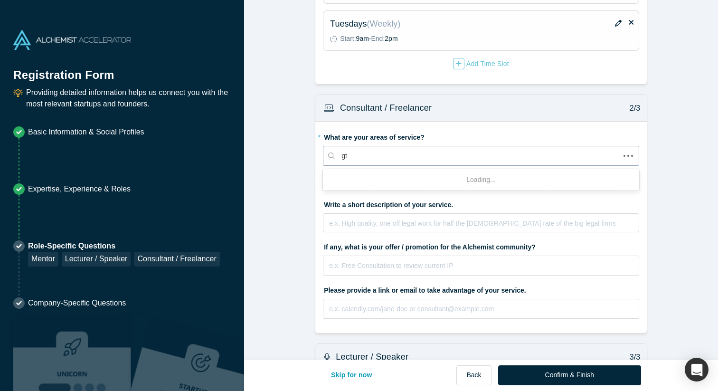
type input "gtm"
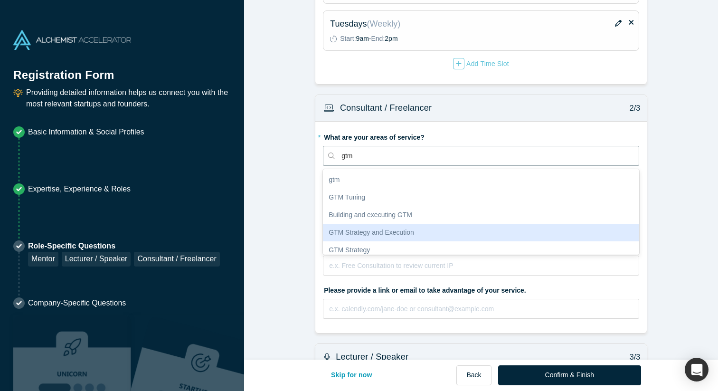
click at [421, 231] on div "GTM Strategy and Execution" at bounding box center [481, 233] width 316 height 18
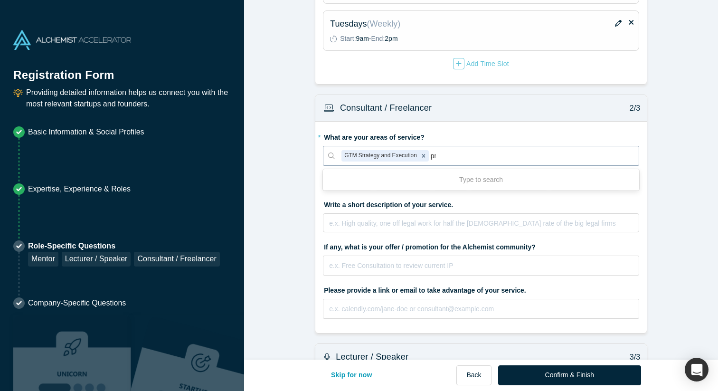
type input "pmf"
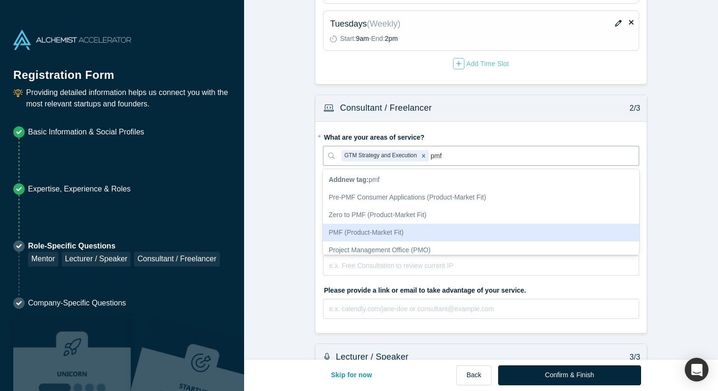
click at [423, 227] on div "PMF (Product-Market Fit)" at bounding box center [481, 233] width 316 height 18
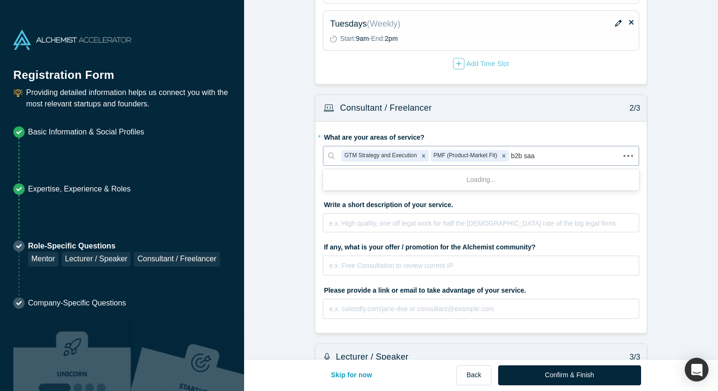
type input "b2b saas"
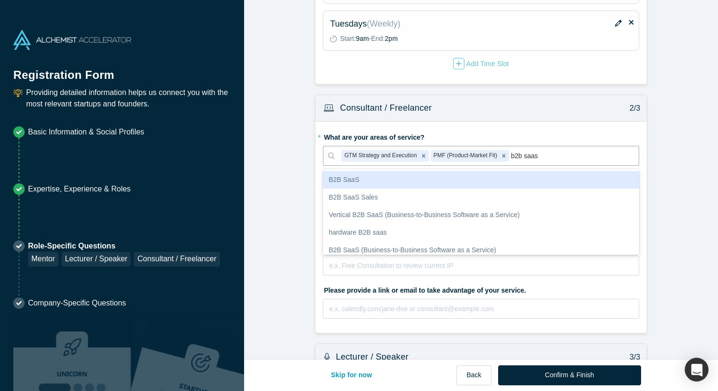
click at [422, 175] on div "B2B SaaS" at bounding box center [481, 180] width 316 height 18
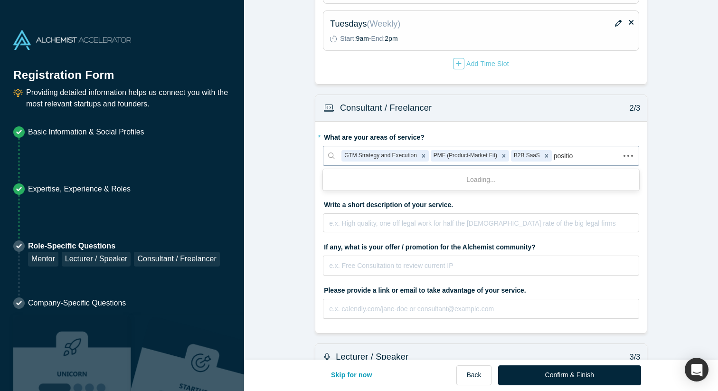
type input "position"
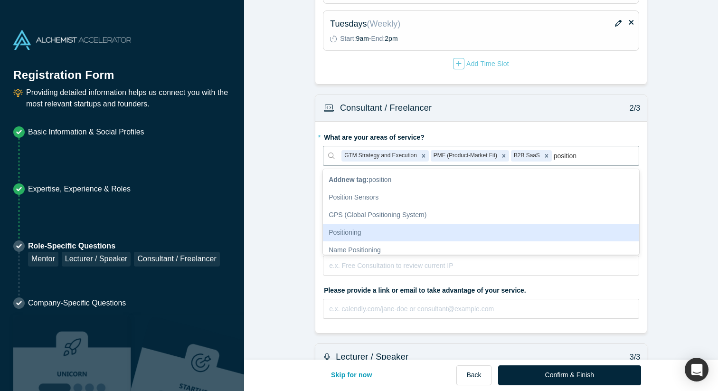
click at [400, 229] on div "Positioning" at bounding box center [481, 233] width 316 height 18
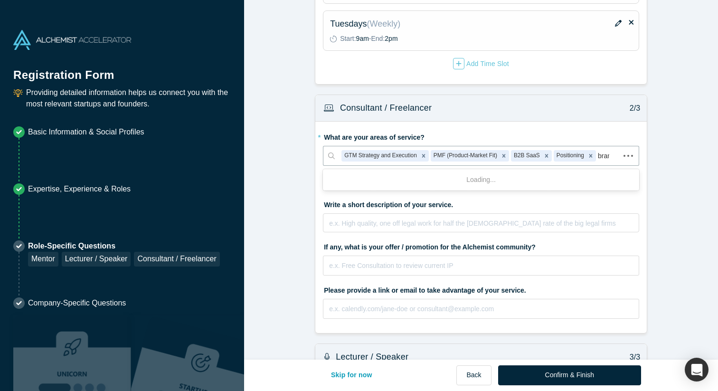
type input "brand"
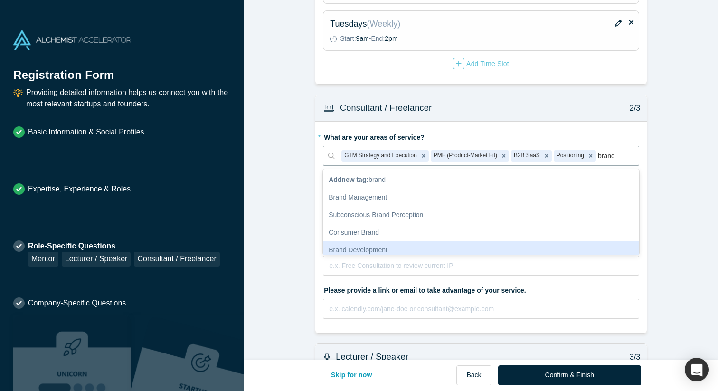
click at [370, 244] on div "Brand Development" at bounding box center [481, 250] width 316 height 18
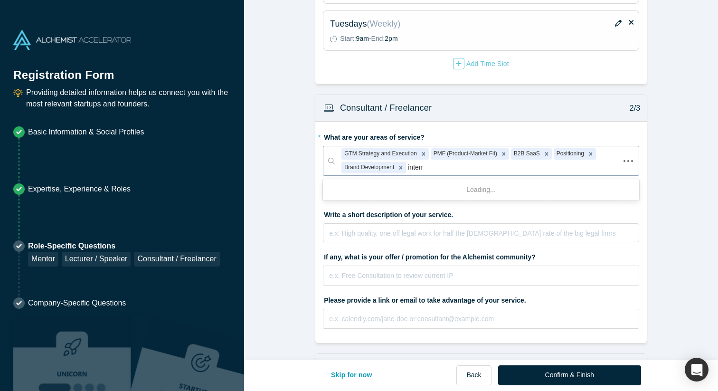
type input "interna"
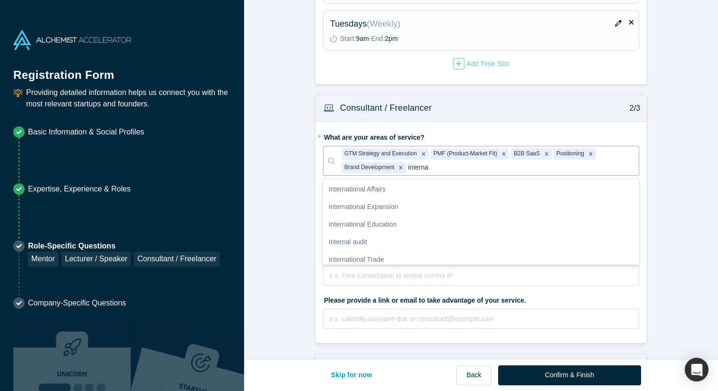
scroll to position [72, 0]
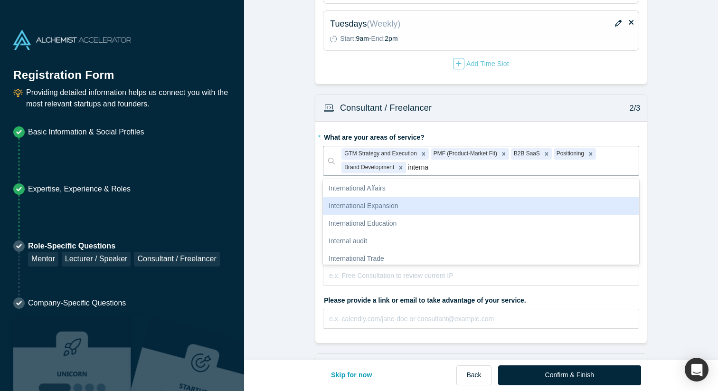
click at [397, 206] on div "International Expansion" at bounding box center [481, 206] width 316 height 18
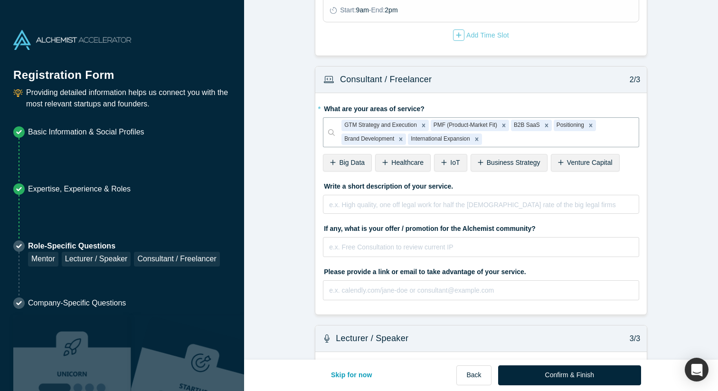
scroll to position [323, 0]
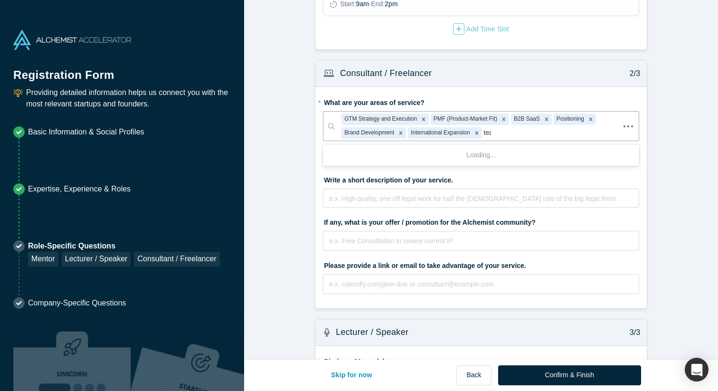
type input "team"
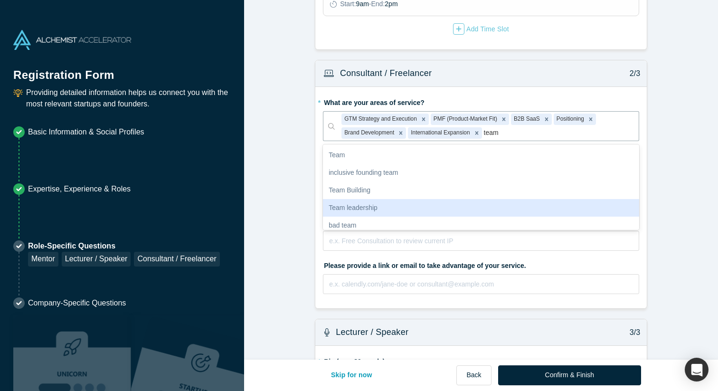
click at [415, 208] on div "Team leadership" at bounding box center [481, 208] width 316 height 18
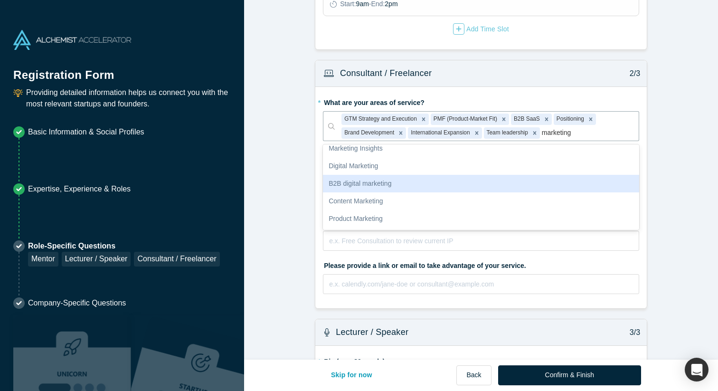
scroll to position [0, 0]
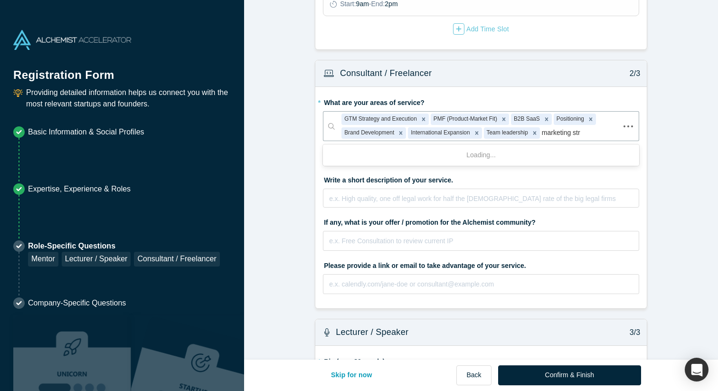
type input "marketing stra"
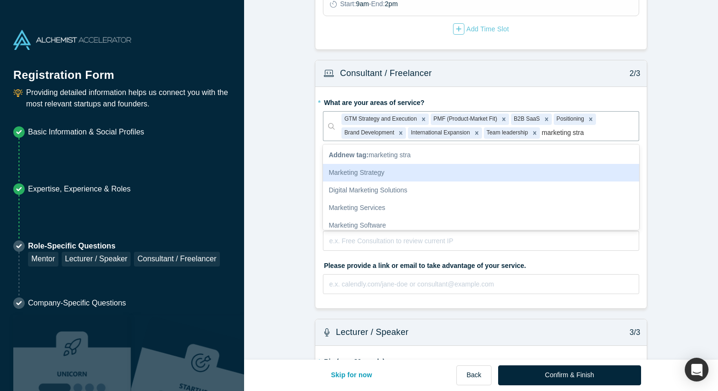
click at [380, 173] on div "Marketing Strategy" at bounding box center [481, 173] width 316 height 18
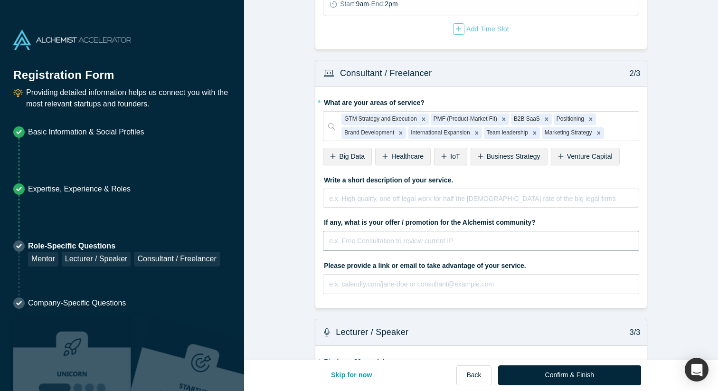
click at [456, 240] on input "text" at bounding box center [481, 241] width 316 height 20
drag, startPoint x: 435, startPoint y: 239, endPoint x: 463, endPoint y: 238, distance: 28.1
click at [463, 238] on input "Free consultation to review current marketing & international strategy" at bounding box center [481, 241] width 316 height 20
drag, startPoint x: 509, startPoint y: 239, endPoint x: 437, endPoint y: 238, distance: 72.2
click at [437, 238] on input "Free consultation to review current marketing & international strategy" at bounding box center [481, 241] width 316 height 20
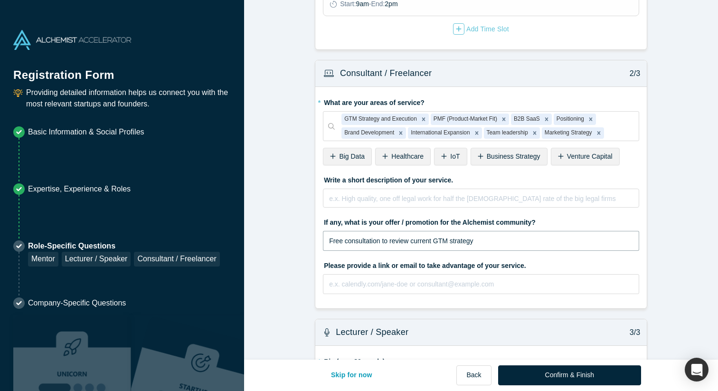
click at [488, 242] on input "Free consultation to review current GTM strategy" at bounding box center [481, 241] width 316 height 20
type input "Free consultation to review current GTM strategy"
click at [449, 292] on input "text" at bounding box center [481, 284] width 316 height 20
click at [438, 285] on input "[EMAIL_ADDRESS][DOMAIN_NAME]" at bounding box center [481, 284] width 316 height 20
type input "[EMAIL_ADDRESS][DOMAIN_NAME]"
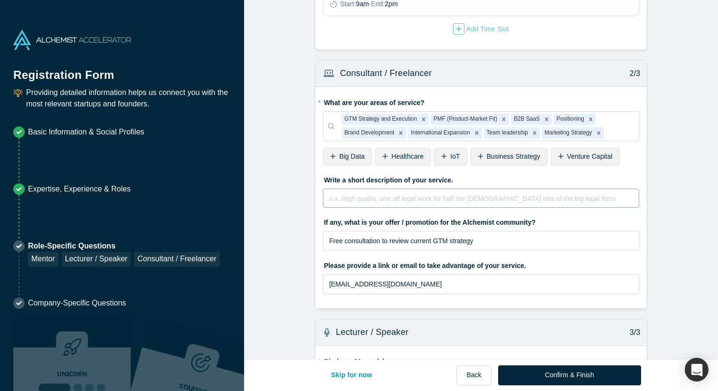
click at [396, 202] on div "e.x. High quality, one off legal work for half the hourly rate of the big legal…" at bounding box center [481, 201] width 304 height 19
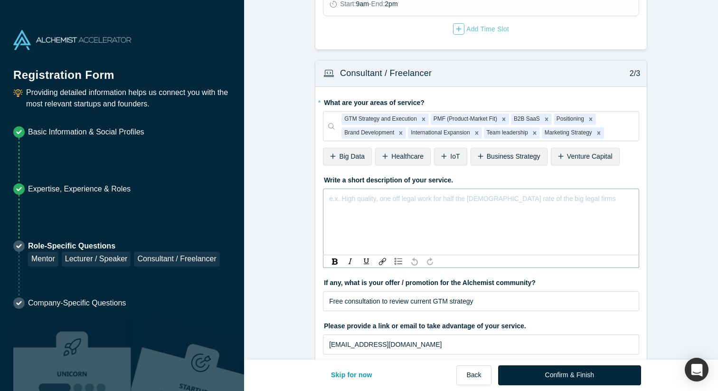
click at [346, 200] on div "rdw-editor" at bounding box center [482, 197] width 304 height 10
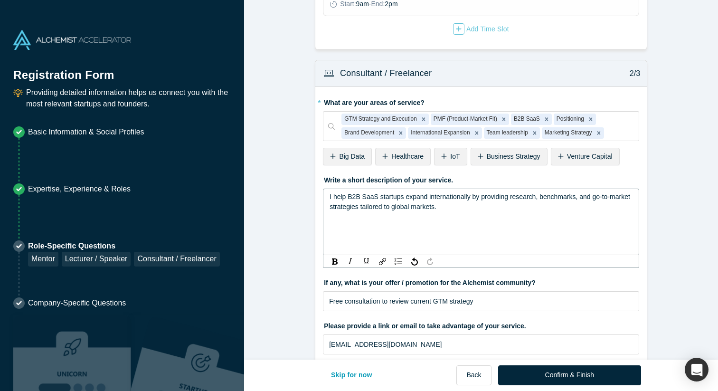
click at [407, 195] on span "I help B2B SaaS startups expand internationally by providing research, benchmar…" at bounding box center [481, 202] width 303 height 18
drag, startPoint x: 483, startPoint y: 196, endPoint x: 594, endPoint y: 195, distance: 111.7
click at [594, 195] on span "I help B2B SaaS startups expand internationally by providing research, benchmar…" at bounding box center [481, 202] width 303 height 18
drag, startPoint x: 584, startPoint y: 195, endPoint x: 594, endPoint y: 207, distance: 16.1
click at [594, 207] on div "I help B2B SaaS startups expand internationally with tailored go-to-market stra…" at bounding box center [482, 202] width 304 height 20
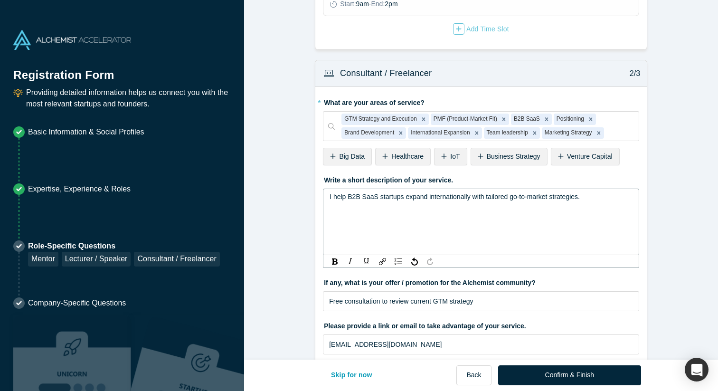
click at [403, 196] on span "I help B2B SaaS startups expand internationally with tailored go-to-market stra…" at bounding box center [455, 197] width 250 height 8
click at [408, 196] on span "I help B2B SaaS startups expand internationally with tailored go-to-market stra…" at bounding box center [455, 197] width 250 height 8
click at [430, 194] on span "I help B2B SaaS startups expand internationally with tailored go-to-market stra…" at bounding box center [455, 197] width 250 height 8
click at [407, 196] on span "I help B2B SaaS startups expand internationally with tailored go-to-market stra…" at bounding box center [455, 197] width 250 height 8
drag, startPoint x: 511, startPoint y: 198, endPoint x: 407, endPoint y: 193, distance: 104.2
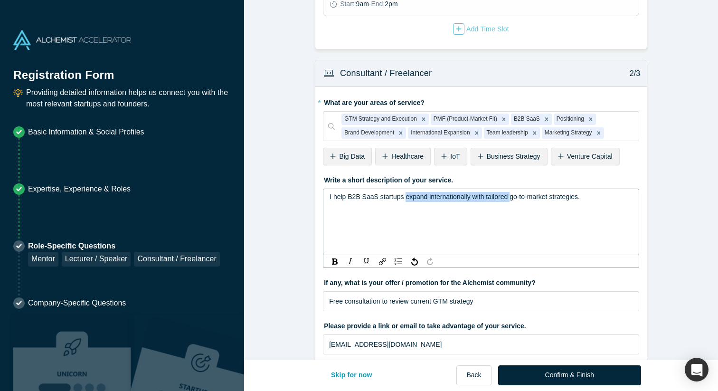
click at [407, 193] on span "I help B2B SaaS startups expand internationally with tailored go-to-market stra…" at bounding box center [455, 197] width 250 height 8
click at [532, 196] on div "I help B2B SaaS startups develop effective go-to-market strategies." at bounding box center [482, 197] width 304 height 10
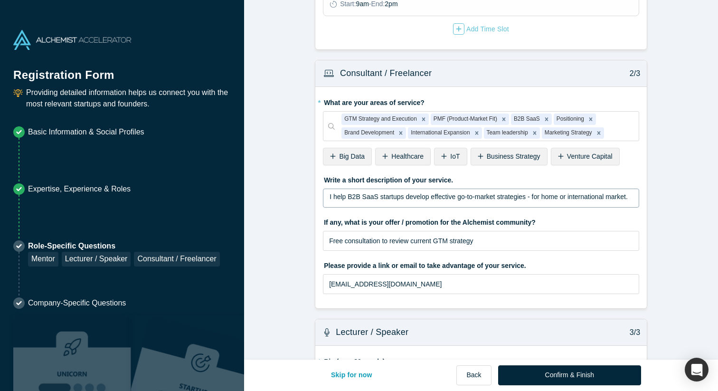
click at [558, 208] on div "I help B2B SaaS startups develop effective go-to-market strategies - for home o…" at bounding box center [481, 198] width 316 height 19
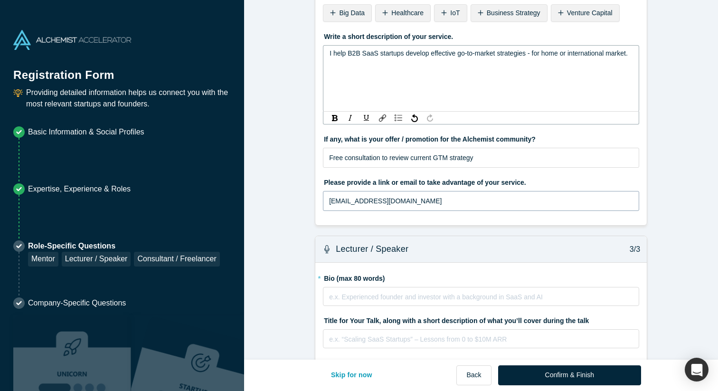
scroll to position [483, 0]
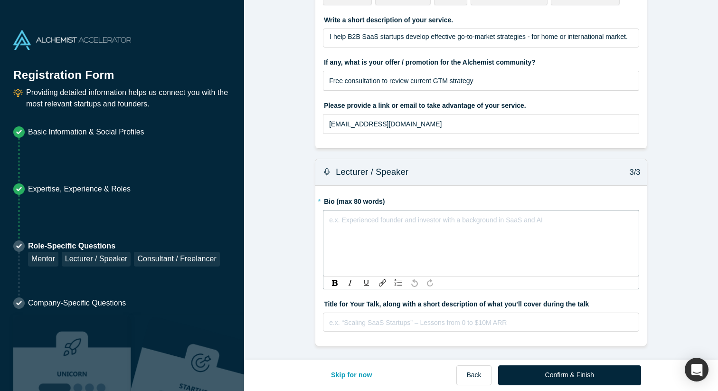
click at [345, 277] on div "e.x. Experienced founder and investor with a background in SaaS and AI" at bounding box center [481, 243] width 316 height 67
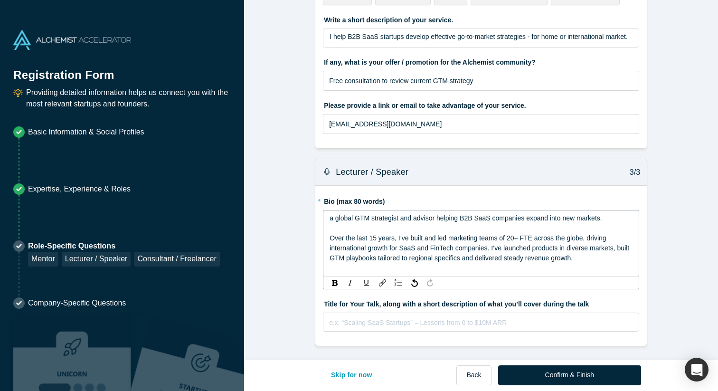
click at [332, 216] on span "a global GTM strategist and advisor helping B2B SaaS companies expand into new …" at bounding box center [466, 218] width 273 height 8
click at [475, 243] on div "Over the last 15 years, I’ve built and led marketing teams of 20+ FTE across th…" at bounding box center [482, 248] width 304 height 30
click at [423, 226] on div "rdw-editor" at bounding box center [482, 228] width 304 height 10
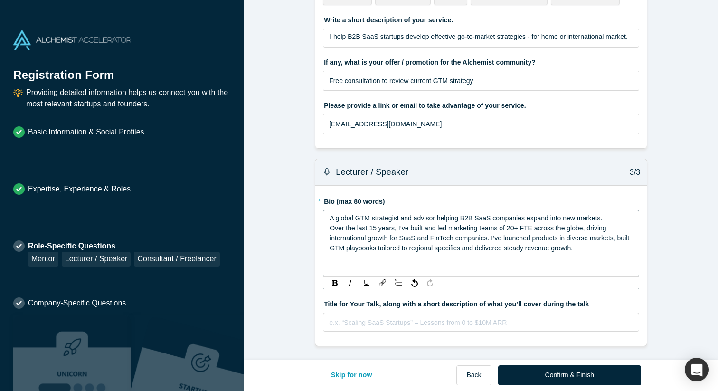
click at [421, 253] on div "A global GTM strategist and advisor helping B2B SaaS companies expand into new …" at bounding box center [481, 243] width 316 height 67
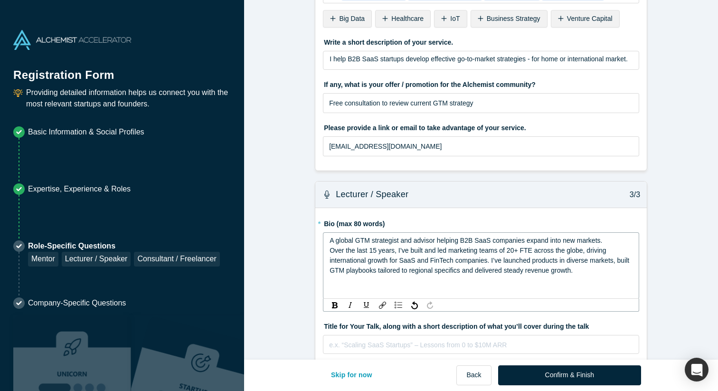
click at [453, 269] on span "Over the last 15 years, I’ve built and led marketing teams of 20+ FTE across th…" at bounding box center [481, 261] width 302 height 28
click at [466, 269] on span "Over the last 15 years, I’ve built and led marketing teams of 20+ FTE across th…" at bounding box center [481, 261] width 302 height 28
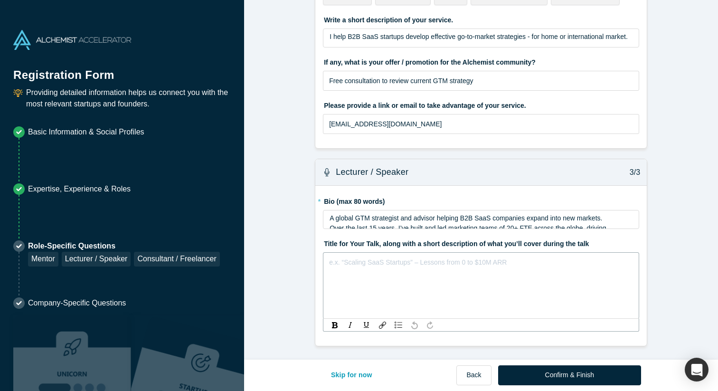
click at [393, 319] on div "e.x. “Scaling SaaS Startups” – Lessons from 0 to $10M ARR" at bounding box center [481, 285] width 316 height 67
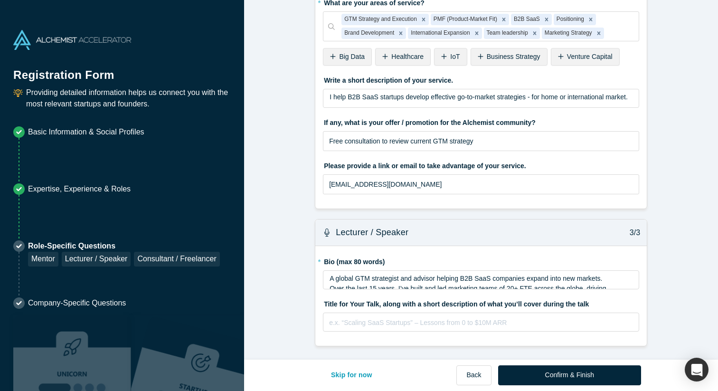
scroll to position [422, 0]
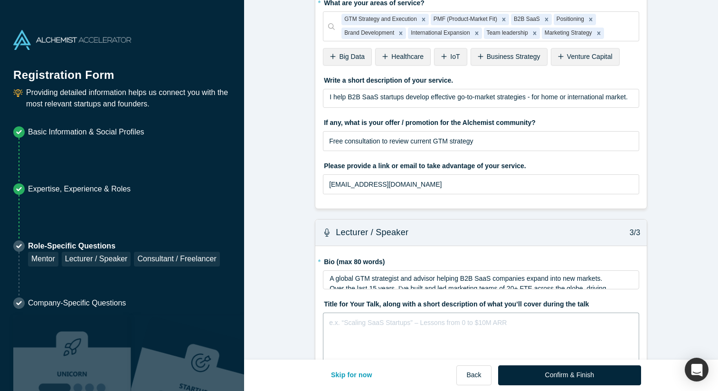
click at [378, 328] on div "e.x. “Scaling SaaS Startups” – Lessons from 0 to $10M ARR" at bounding box center [481, 346] width 316 height 67
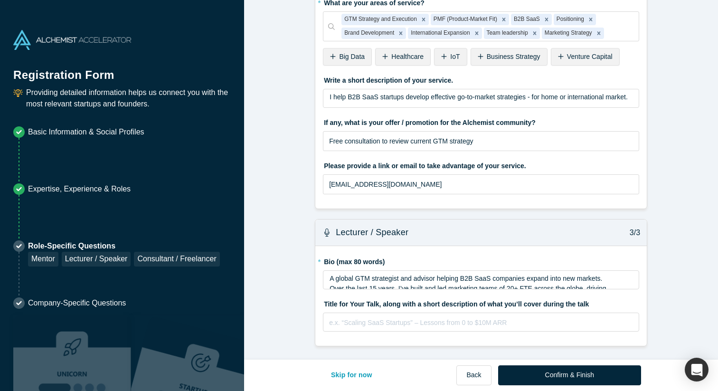
drag, startPoint x: 325, startPoint y: 268, endPoint x: 392, endPoint y: 269, distance: 66.5
click at [392, 269] on fieldset "* Bio (max 80 words) A global GTM strategist and advisor helping B2B SaaS compa…" at bounding box center [481, 296] width 316 height 85
drag, startPoint x: 379, startPoint y: 302, endPoint x: 320, endPoint y: 302, distance: 58.9
click at [320, 302] on div "* Bio (max 80 words) A global GTM strategist and advisor helping B2B SaaS compa…" at bounding box center [482, 296] width 332 height 100
copy label "Title for Your Talk"
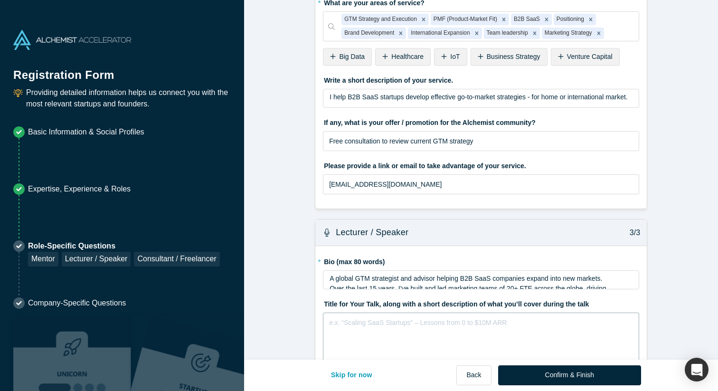
click at [352, 320] on div "rdw-editor" at bounding box center [482, 321] width 304 height 10
click at [381, 334] on div "From Local Traction to Global Growth: Building International Go-to-Market Strat…" at bounding box center [481, 346] width 316 height 67
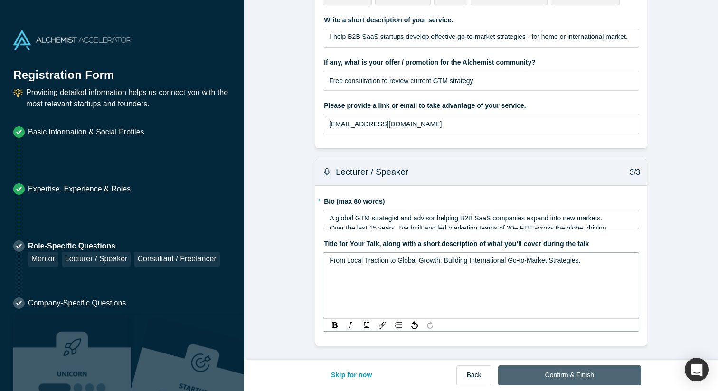
click at [552, 372] on button "Confirm & Finish" at bounding box center [569, 375] width 143 height 20
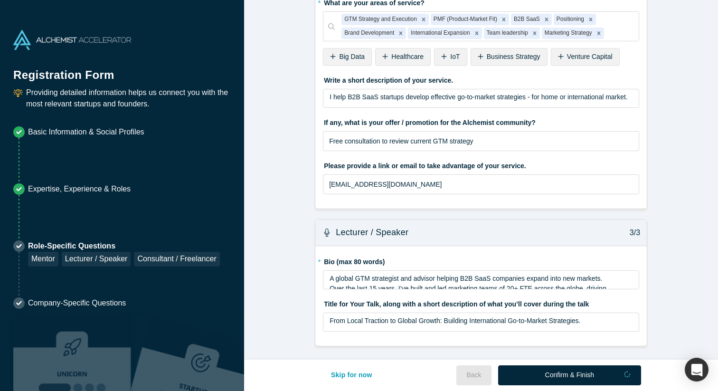
scroll to position [422, 0]
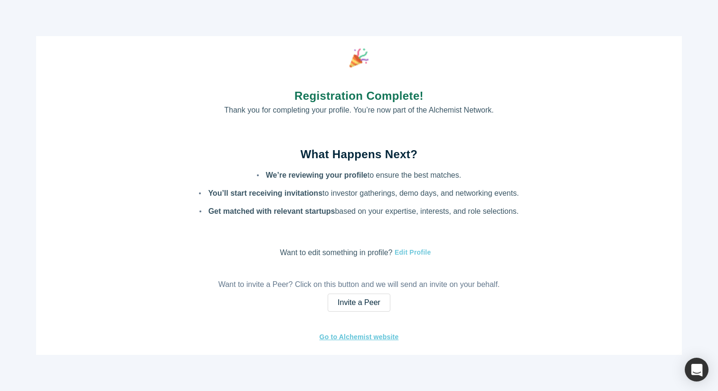
click at [419, 255] on button "Edit Profile" at bounding box center [412, 252] width 39 height 11
select select "US"
